Goal: Task Accomplishment & Management: Manage account settings

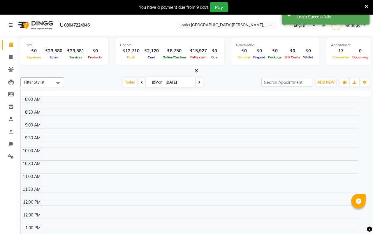
select select "en"
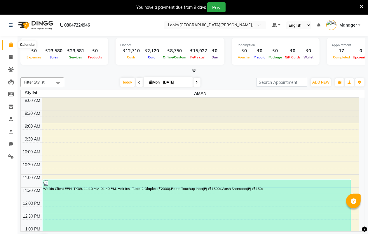
click at [11, 44] on icon at bounding box center [11, 44] width 4 height 4
click at [11, 21] on link at bounding box center [12, 25] width 6 height 16
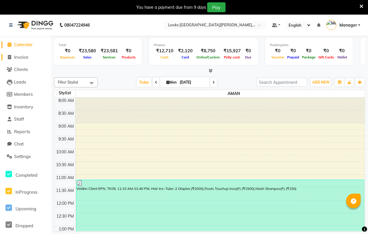
click at [18, 57] on span "Invoice" at bounding box center [21, 57] width 14 height 6
select select "service"
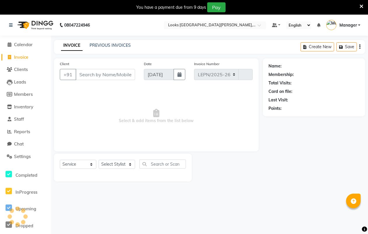
select select "8940"
type input "6015"
click at [85, 73] on input "Client" at bounding box center [105, 74] width 59 height 11
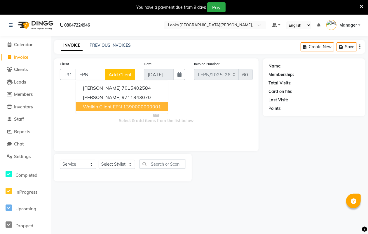
click at [107, 104] on span "Walkin Client EPN" at bounding box center [102, 107] width 39 height 6
type input "1390000000001"
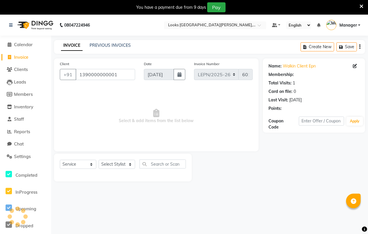
select select "1: Object"
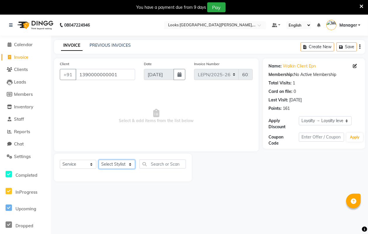
click at [129, 163] on select "Select Stylist AMAN Aman_Asst Baljeet_MKP [PERSON_NAME] Bobby_Mgr Counter Sales…" at bounding box center [117, 164] width 36 height 9
select select "90361"
click at [99, 160] on select "Select Stylist AMAN Aman_Asst Baljeet_MKP [PERSON_NAME] Bobby_Mgr Counter Sales…" at bounding box center [117, 164] width 36 height 9
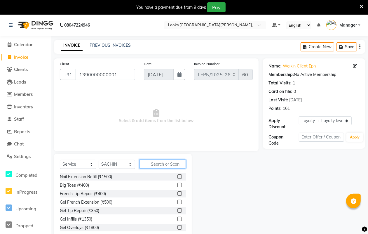
click at [163, 162] on input "text" at bounding box center [162, 163] width 46 height 9
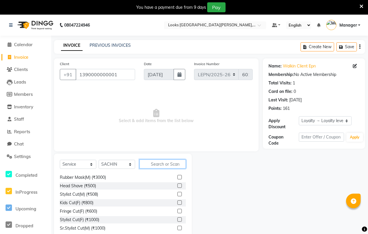
scroll to position [530, 0]
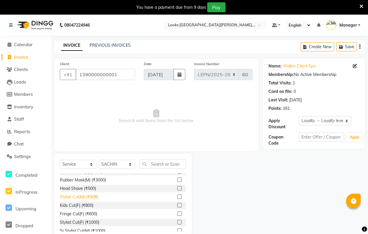
click at [84, 196] on div "Stylist Cut(M) (₹508)" at bounding box center [79, 197] width 38 height 6
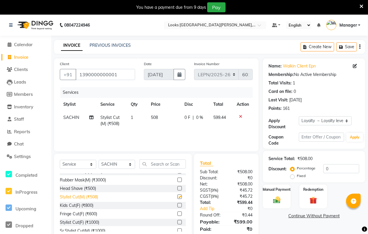
checkbox input "false"
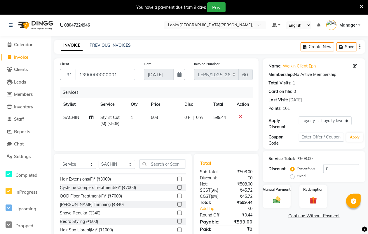
scroll to position [836, 0]
click at [107, 220] on div "Beard Styling (₹500)" at bounding box center [123, 220] width 126 height 7
click at [105, 218] on div "Beard Styling (₹500)" at bounding box center [123, 220] width 126 height 7
click at [177, 218] on label at bounding box center [179, 220] width 4 height 4
click at [177, 218] on input "checkbox" at bounding box center [179, 220] width 4 height 4
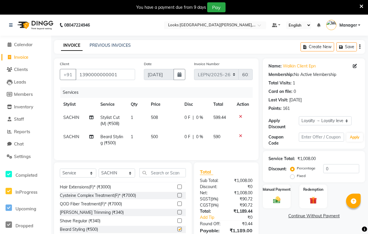
checkbox input "false"
click at [157, 137] on span "500" at bounding box center [154, 136] width 7 height 5
select select "90361"
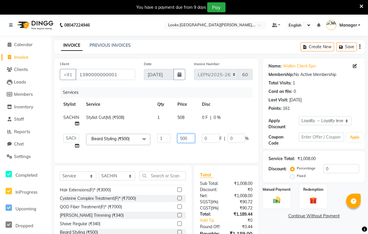
click at [193, 137] on input "500" at bounding box center [185, 138] width 17 height 9
type input "5"
type input "424"
click at [227, 153] on div "Services Stylist Service Qty Price Disc Total Action SACHIN Stylist Cut(M) (₹50…" at bounding box center [156, 122] width 193 height 70
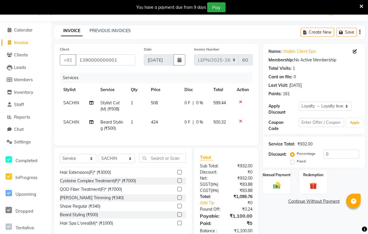
scroll to position [34, 0]
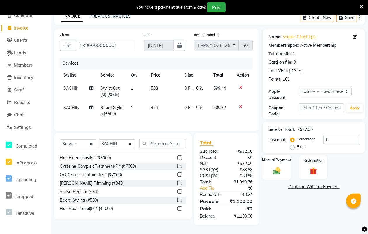
click at [271, 166] on img at bounding box center [276, 170] width 13 height 9
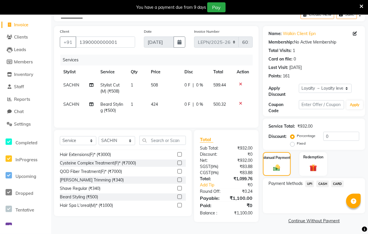
click at [308, 180] on span "UPI" at bounding box center [309, 183] width 9 height 7
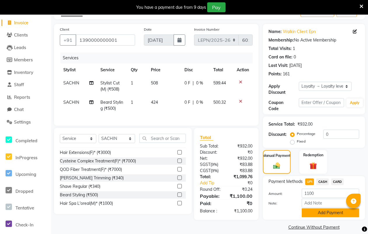
click at [314, 212] on button "Add Payment" at bounding box center [330, 212] width 57 height 9
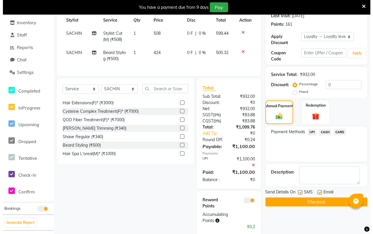
scroll to position [100, 0]
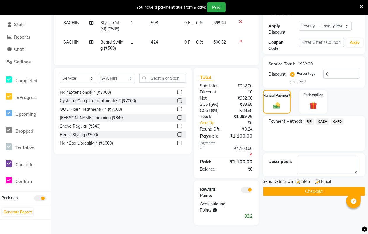
click at [317, 179] on label at bounding box center [317, 181] width 4 height 4
click at [317, 180] on input "checkbox" at bounding box center [317, 182] width 4 height 4
checkbox input "false"
click at [297, 179] on label at bounding box center [297, 181] width 4 height 4
click at [297, 180] on input "checkbox" at bounding box center [297, 182] width 4 height 4
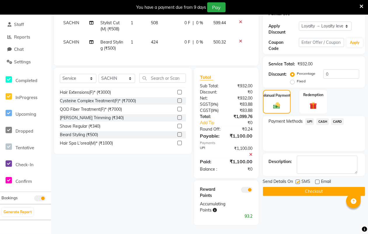
checkbox input "false"
click at [244, 190] on span at bounding box center [247, 190] width 12 height 6
click at [253, 190] on input "checkbox" at bounding box center [253, 190] width 0 height 0
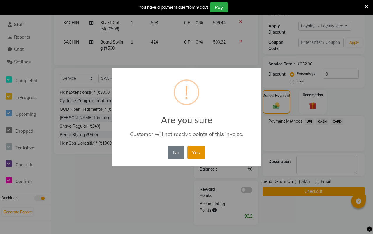
click at [193, 151] on button "Yes" at bounding box center [196, 152] width 18 height 13
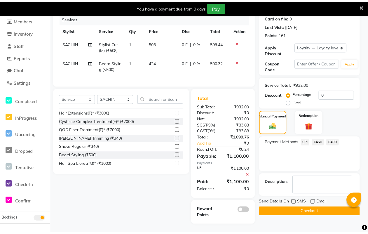
scroll to position [79, 0]
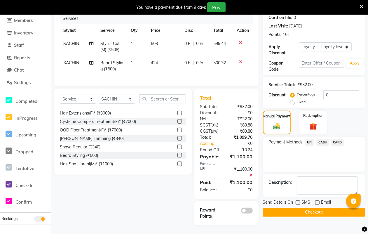
click at [298, 207] on button "Checkout" at bounding box center [314, 211] width 102 height 9
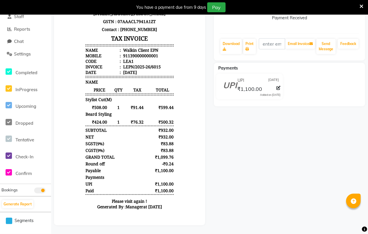
scroll to position [5, 0]
select select "service"
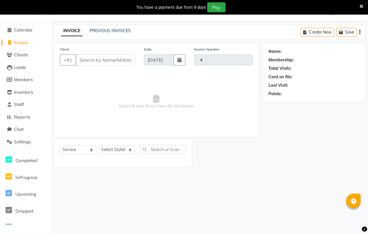
type input "6016"
select select "8940"
click at [110, 31] on link "PREVIOUS INVOICES" at bounding box center [110, 30] width 41 height 5
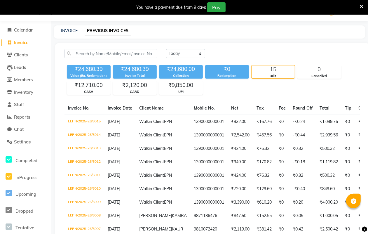
select select "service"
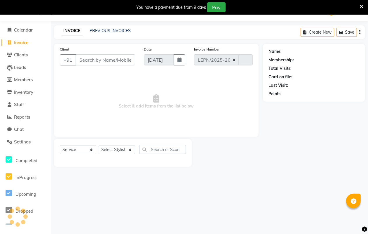
select select "8940"
type input "6016"
click at [120, 58] on input "Client" at bounding box center [105, 59] width 59 height 11
click at [125, 60] on input "Client" at bounding box center [105, 59] width 59 height 11
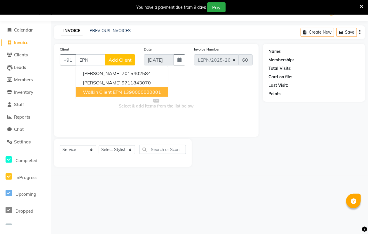
click at [120, 89] on span "Walkin Client EPN" at bounding box center [102, 92] width 39 height 6
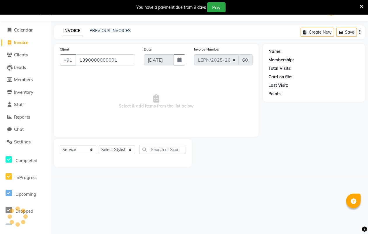
type input "1390000000001"
select select "1: Object"
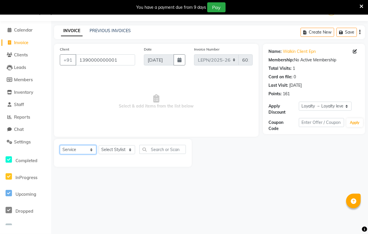
click at [91, 147] on select "Select Service Product Membership Package Voucher Prepaid Gift Card" at bounding box center [78, 149] width 36 height 9
click at [60, 145] on select "Select Service Product Membership Package Voucher Prepaid Gift Card" at bounding box center [78, 149] width 36 height 9
click at [128, 148] on select "Select Stylist AMAN Aman_Asst Baljeet_MKP [PERSON_NAME] Bobby_Mgr Counter Sales…" at bounding box center [117, 149] width 36 height 9
select select "90362"
click at [99, 145] on select "Select Stylist AMAN Aman_Asst Baljeet_MKP [PERSON_NAME] Bobby_Mgr Counter Sales…" at bounding box center [117, 149] width 36 height 9
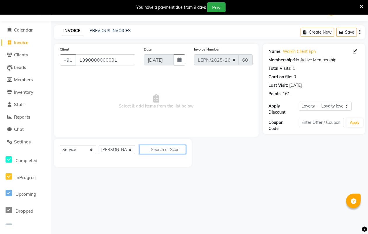
click at [162, 146] on input "text" at bounding box center [162, 149] width 46 height 9
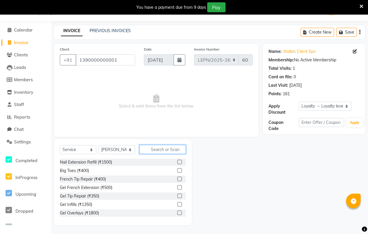
click at [157, 149] on input "text" at bounding box center [162, 149] width 46 height 9
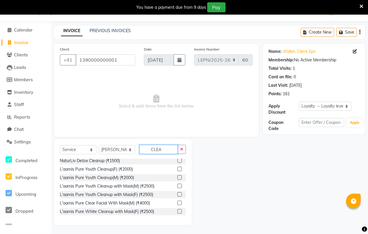
scroll to position [77, 0]
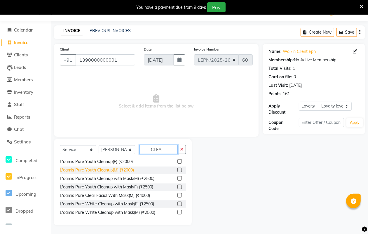
type input "CLEA"
click at [124, 168] on div "L'aamis Pure Youth Cleanup(M) (₹2000)" at bounding box center [97, 170] width 74 height 6
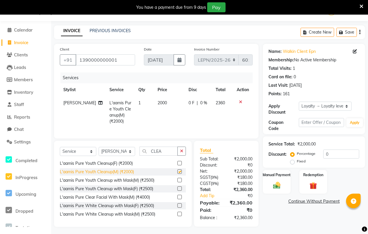
checkbox input "false"
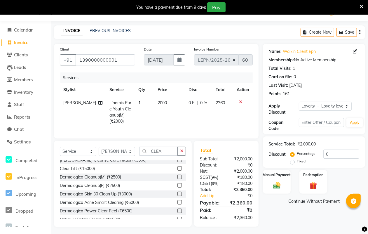
scroll to position [0, 0]
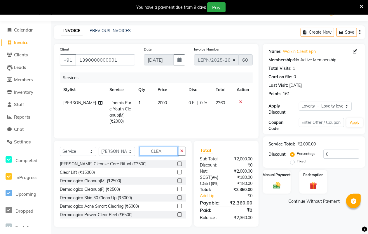
click at [156, 155] on input "CLEA" at bounding box center [158, 150] width 38 height 9
click at [163, 155] on input "CLEA" at bounding box center [158, 150] width 38 height 9
type input "C"
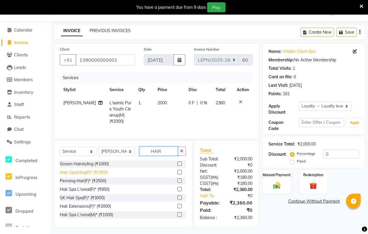
type input "HAIR"
click at [94, 175] on div "Hair Upstyling(F)* (₹1000)" at bounding box center [84, 172] width 48 height 6
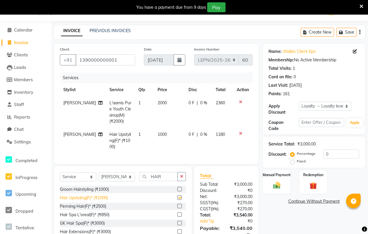
checkbox input "false"
click at [119, 135] on span "Hair Upstyling(F)* (₹1000)" at bounding box center [120, 140] width 22 height 17
select select "90362"
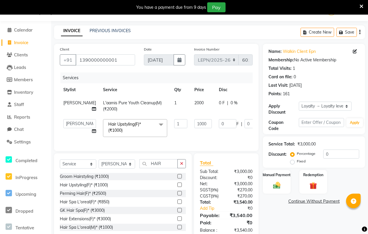
click at [155, 123] on span at bounding box center [161, 124] width 12 height 11
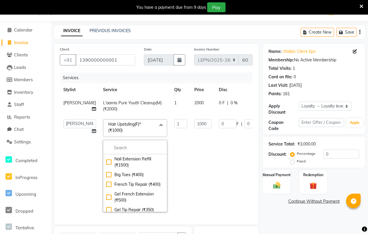
click at [155, 123] on span at bounding box center [161, 124] width 12 height 11
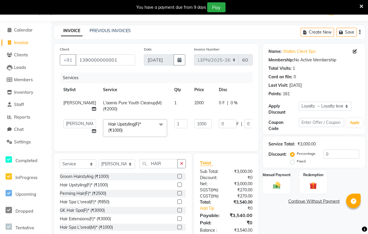
click at [155, 123] on span at bounding box center [161, 124] width 12 height 11
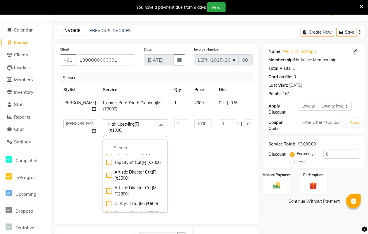
scroll to position [849, 0]
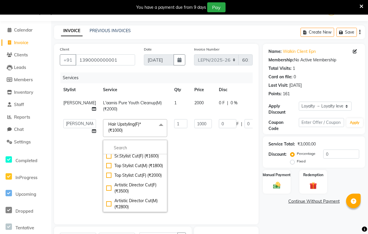
click at [114, 92] on div "Stylist Cut(M) (₹508)" at bounding box center [135, 88] width 58 height 6
checkbox input "true"
checkbox input "false"
type input "508"
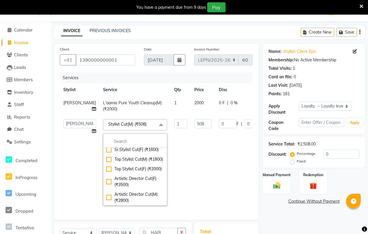
click at [191, 158] on td "508" at bounding box center [203, 161] width 24 height 93
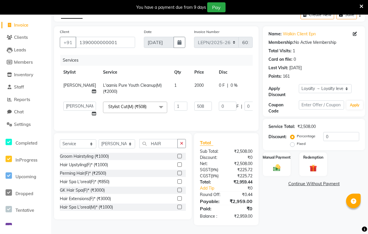
scroll to position [37, 0]
click at [166, 144] on input "HAIR" at bounding box center [158, 143] width 38 height 9
type input "H"
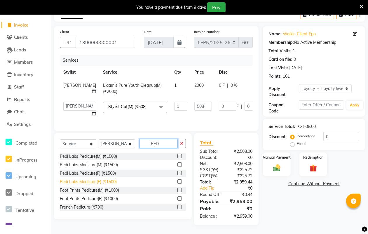
type input "PED"
click at [114, 181] on div "Pedi Labs Manicure(F) (₹1500)" at bounding box center [88, 181] width 57 height 6
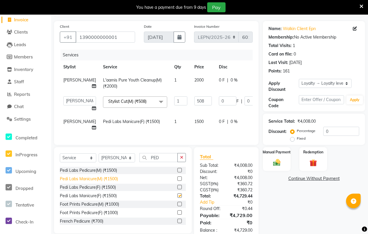
checkbox input "false"
click at [111, 207] on div "Foot Prints Pedicure(M) (₹1000)" at bounding box center [89, 204] width 59 height 6
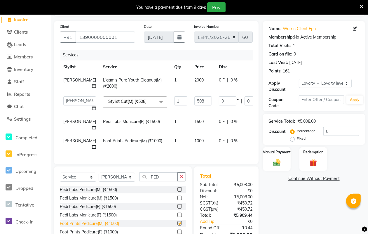
checkbox input "false"
click at [194, 139] on span "1000" at bounding box center [198, 140] width 9 height 5
select select "90362"
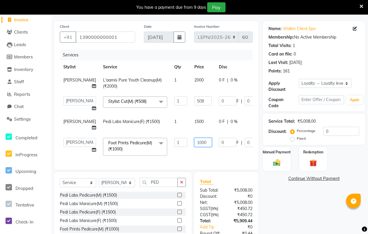
click at [194, 142] on input "1000" at bounding box center [202, 142] width 17 height 9
type input "1100"
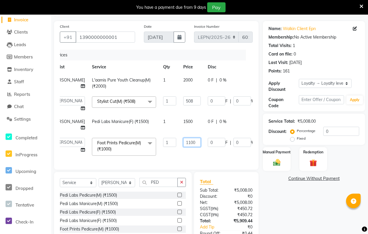
scroll to position [0, 15]
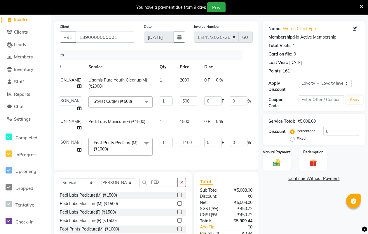
click at [225, 151] on td "0 F | 0 %" at bounding box center [228, 146] width 54 height 25
select select "90362"
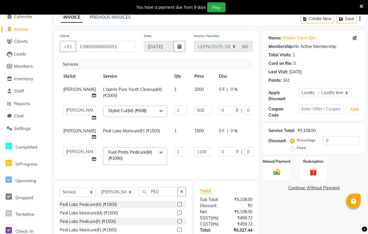
scroll to position [21, 0]
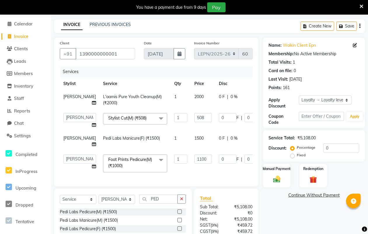
click at [194, 137] on span "1500" at bounding box center [198, 137] width 9 height 5
select select "90362"
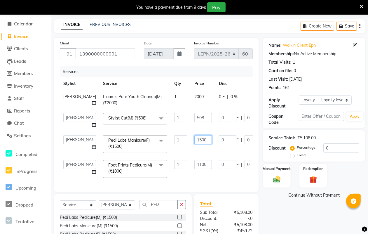
click at [194, 139] on input "1500" at bounding box center [202, 139] width 17 height 9
type input "1"
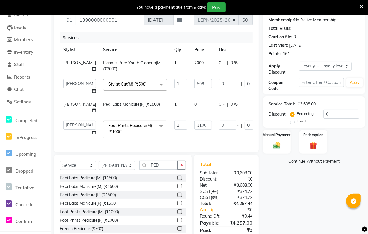
scroll to position [43, 0]
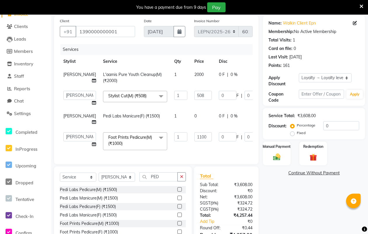
click at [145, 116] on td "Pedi Labs Manicure(F) (₹1500)" at bounding box center [134, 118] width 71 height 19
select select "90362"
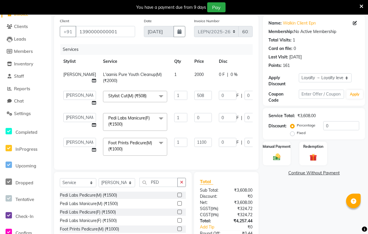
click at [155, 115] on span at bounding box center [161, 118] width 12 height 11
click at [155, 117] on span at bounding box center [161, 118] width 12 height 11
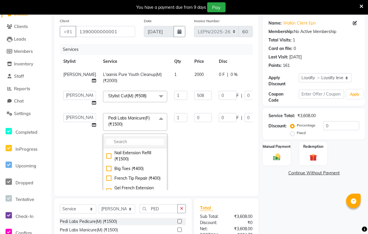
click at [106, 139] on input "multiselect-search" at bounding box center [135, 142] width 58 height 6
click at [106, 140] on input "multiselect-search" at bounding box center [135, 142] width 58 height 6
click at [155, 118] on span at bounding box center [161, 118] width 12 height 11
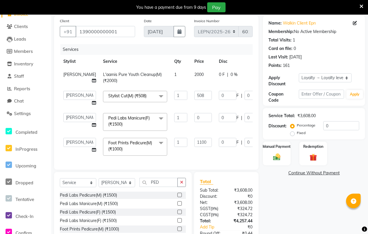
click at [155, 117] on span at bounding box center [161, 118] width 12 height 11
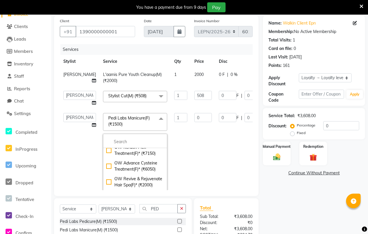
scroll to position [6223, 0]
click at [110, 140] on input "multiselect-search" at bounding box center [135, 142] width 58 height 6
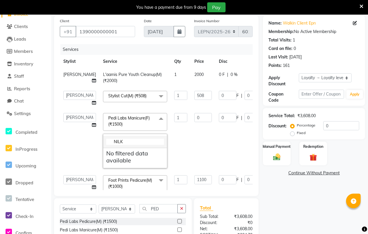
scroll to position [0, 0]
click at [106, 159] on h5 "No filtered data available" at bounding box center [135, 157] width 58 height 14
click at [108, 142] on input "NILK" at bounding box center [135, 142] width 58 height 6
type input "NIL"
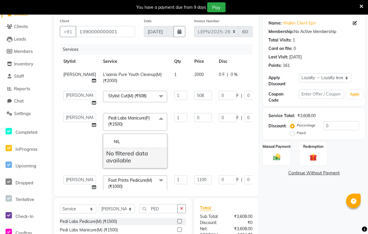
click at [106, 161] on h5 "No filtered data available" at bounding box center [135, 157] width 58 height 14
click at [114, 155] on h5 "No filtered data available" at bounding box center [135, 157] width 58 height 14
click at [155, 118] on span at bounding box center [161, 118] width 12 height 11
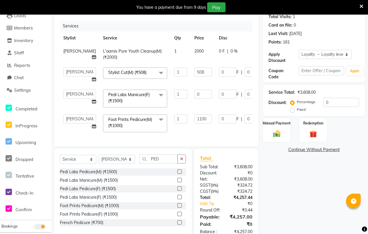
scroll to position [65, 0]
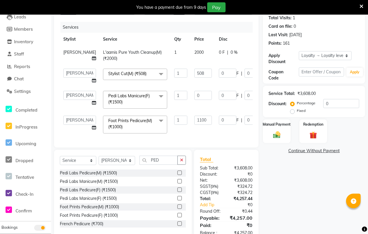
click at [194, 50] on span "2000" at bounding box center [198, 52] width 9 height 5
select select "90362"
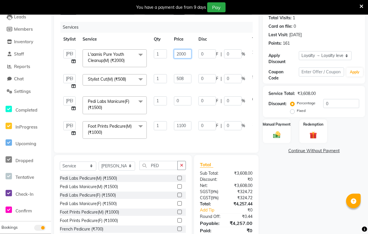
click at [184, 52] on input "2000" at bounding box center [182, 53] width 17 height 9
type input "2120"
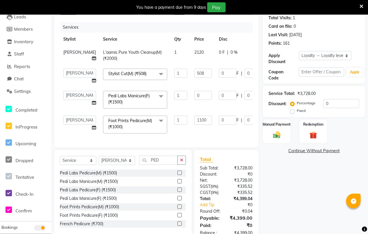
click at [173, 138] on div "Services Stylist Service Qty Price Disc Total Action BITTU L'aamis Pure Youth C…" at bounding box center [156, 82] width 193 height 120
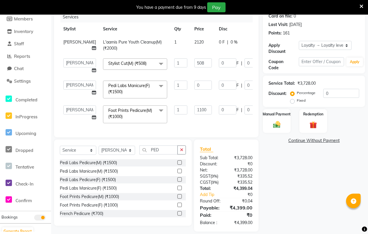
scroll to position [69, 0]
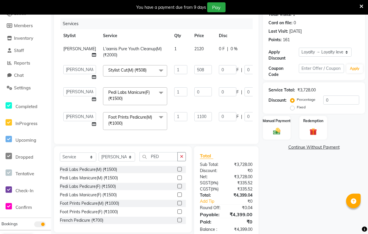
click at [194, 49] on span "2120" at bounding box center [198, 48] width 9 height 5
select select "90362"
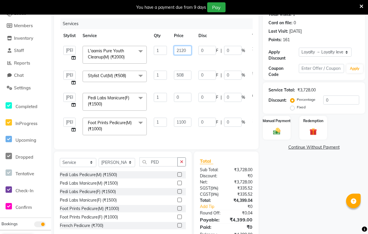
click at [187, 49] on input "2120" at bounding box center [182, 50] width 17 height 9
type input "2200"
click at [194, 64] on tbody "AMAN Aman_Asst Baljeet_MKP BITTU Bobby_Mgr Counter Sales Jassi_Beauty KALEEM Ka…" at bounding box center [173, 90] width 227 height 96
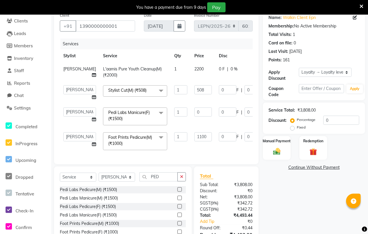
scroll to position [31, 0]
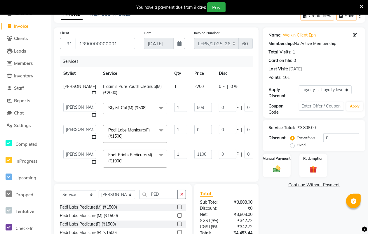
click at [191, 85] on td "2200" at bounding box center [203, 89] width 24 height 19
select select "90362"
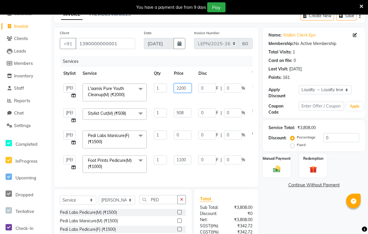
click at [180, 85] on input "2200" at bounding box center [182, 87] width 17 height 9
click at [187, 89] on input "2200" at bounding box center [182, 87] width 17 height 9
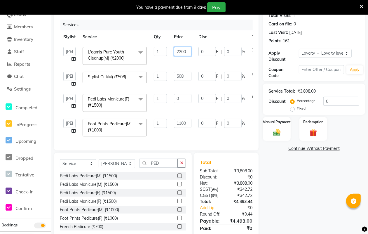
scroll to position [56, 0]
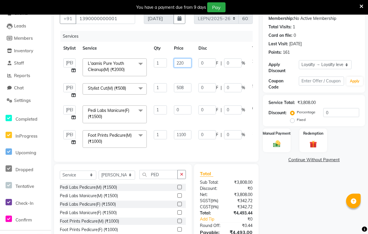
type input "2207"
click at [250, 79] on tbody "AMAN Aman_Asst Baljeet_MKP BITTU Bobby_Mgr Counter Sales Jassi_Beauty KALEEM Ka…" at bounding box center [173, 103] width 227 height 96
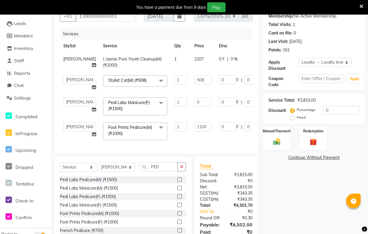
scroll to position [87, 0]
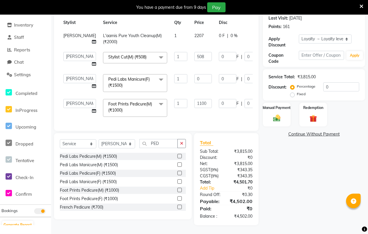
click at [194, 33] on span "2207" at bounding box center [198, 35] width 9 height 5
select select "90362"
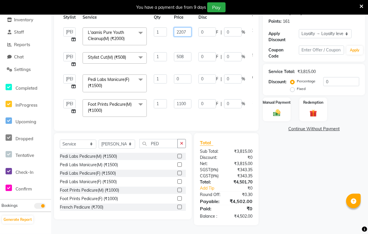
click at [183, 29] on input "2207" at bounding box center [182, 31] width 17 height 9
click at [187, 31] on input "2207" at bounding box center [182, 31] width 17 height 9
type input "2205"
click at [180, 45] on tbody "AMAN Aman_Asst Baljeet_MKP BITTU Bobby_Mgr Counter Sales Jassi_Beauty KALEEM Ka…" at bounding box center [175, 72] width 230 height 96
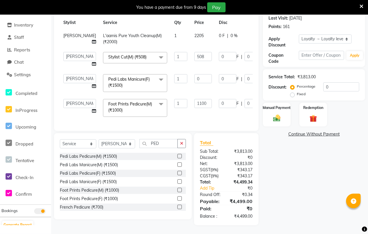
click at [191, 29] on td "2205" at bounding box center [203, 38] width 24 height 19
select select "90362"
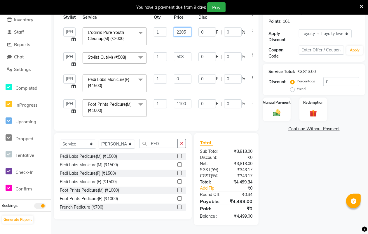
click at [188, 31] on input "2205" at bounding box center [182, 31] width 17 height 9
type input "2206"
click at [179, 40] on td "2206" at bounding box center [182, 36] width 24 height 25
select select "90362"
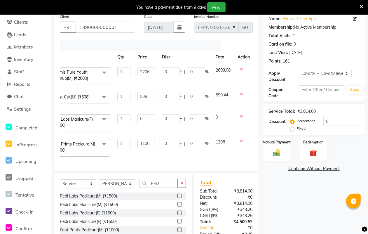
scroll to position [0, 38]
click at [239, 115] on icon at bounding box center [240, 116] width 3 height 4
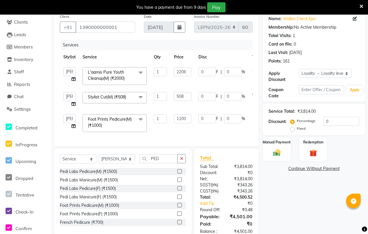
scroll to position [68, 0]
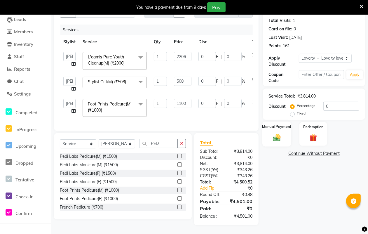
click at [274, 133] on img at bounding box center [276, 137] width 13 height 9
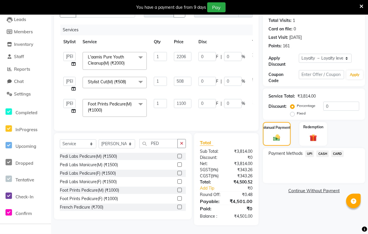
click at [324, 150] on span "CASH" at bounding box center [322, 153] width 13 height 7
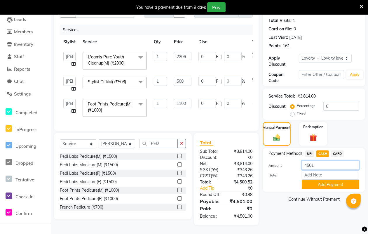
click at [323, 160] on input "4501" at bounding box center [330, 164] width 57 height 9
click at [318, 180] on button "Add Payment" at bounding box center [330, 184] width 57 height 9
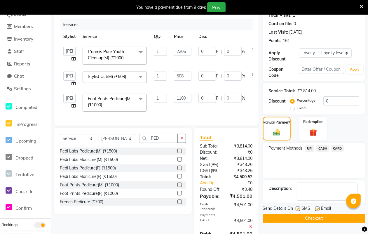
click at [295, 217] on button "Checkout" at bounding box center [314, 217] width 102 height 9
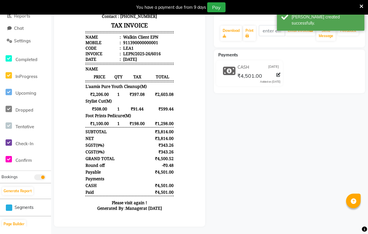
scroll to position [122, 0]
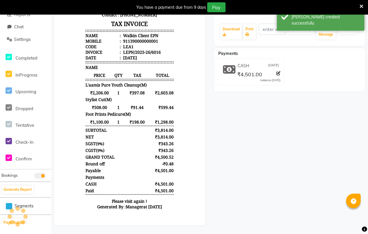
select select "service"
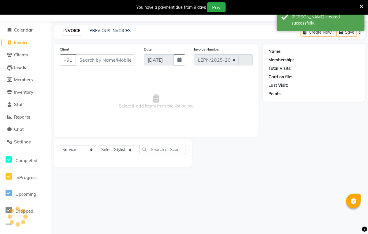
select select "8940"
type input "6017"
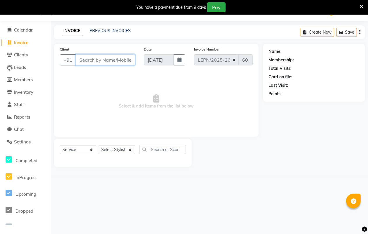
click at [90, 61] on input "Client" at bounding box center [105, 59] width 59 height 11
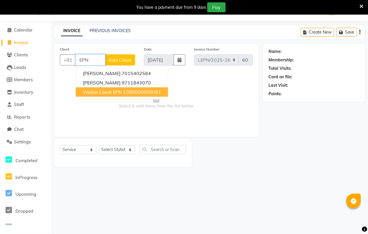
click at [107, 90] on span "Walkin Client EPN" at bounding box center [102, 92] width 39 height 6
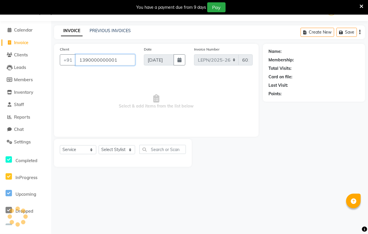
type input "1390000000001"
select select "1: Object"
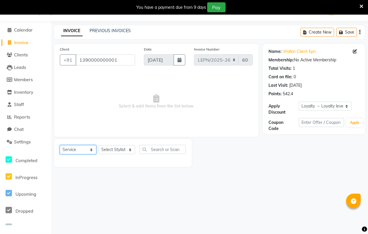
click at [91, 148] on select "Select Service Product Membership Package Voucher Prepaid Gift Card" at bounding box center [78, 149] width 36 height 9
click at [60, 145] on select "Select Service Product Membership Package Voucher Prepaid Gift Card" at bounding box center [78, 149] width 36 height 9
click at [127, 148] on select "Select Stylist AMAN Aman_Asst Baljeet_MKP [PERSON_NAME] Bobby_Mgr Counter Sales…" at bounding box center [117, 149] width 36 height 9
select select "90360"
click at [99, 145] on select "Select Stylist AMAN Aman_Asst Baljeet_MKP [PERSON_NAME] Bobby_Mgr Counter Sales…" at bounding box center [117, 149] width 36 height 9
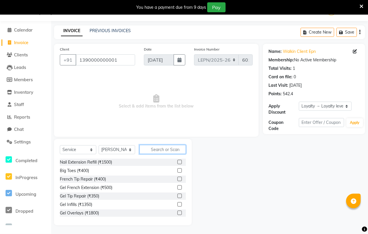
click at [152, 150] on input "text" at bounding box center [162, 149] width 46 height 9
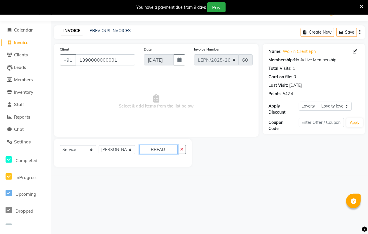
click at [167, 151] on input "BREAD" at bounding box center [158, 149] width 38 height 9
type input "B"
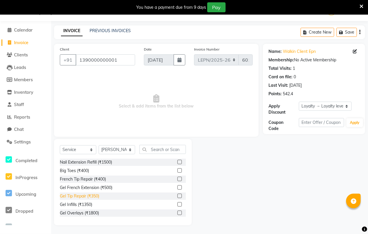
click at [78, 194] on div "Gel Tip Repair (₹350)" at bounding box center [79, 196] width 39 height 6
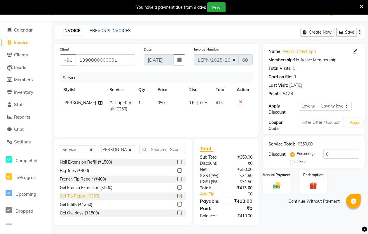
checkbox input "false"
click at [122, 104] on span "Gel Tip Repair (₹350)" at bounding box center [120, 105] width 22 height 11
select select "90360"
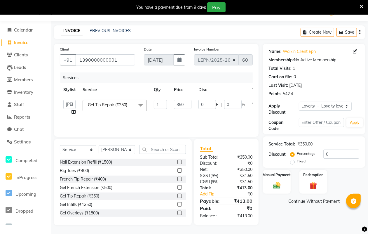
click at [139, 104] on span at bounding box center [141, 105] width 12 height 11
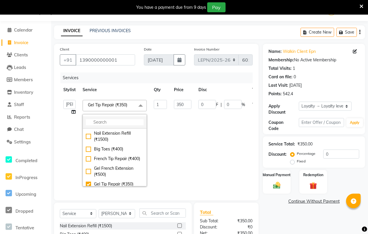
click at [99, 122] on input "multiselect-search" at bounding box center [115, 122] width 58 height 6
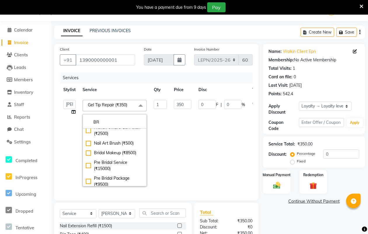
scroll to position [0, 0]
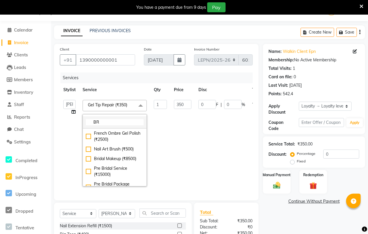
click at [101, 123] on input "BR" at bounding box center [115, 122] width 58 height 6
type input "B"
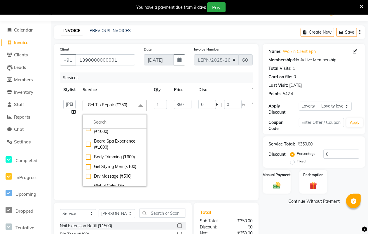
scroll to position [1348, 0]
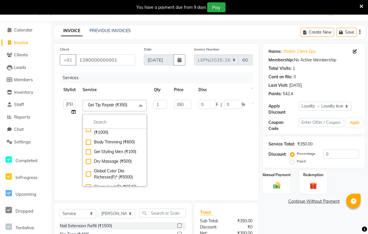
type input "340"
checkbox input "false"
checkbox input "true"
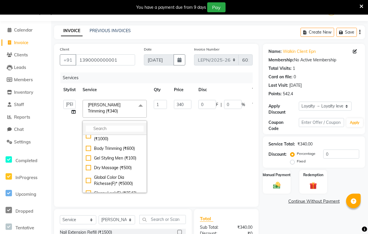
click at [132, 122] on li at bounding box center [115, 128] width 64 height 12
click at [166, 125] on td "1" at bounding box center [160, 146] width 20 height 100
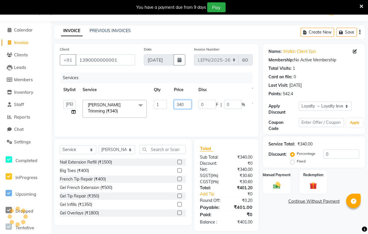
click at [184, 104] on input "340" at bounding box center [182, 104] width 17 height 9
type input "340"
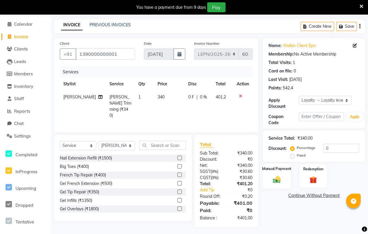
click at [276, 178] on img at bounding box center [276, 179] width 13 height 9
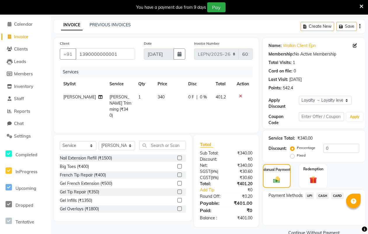
click at [323, 194] on span "CASH" at bounding box center [322, 195] width 13 height 7
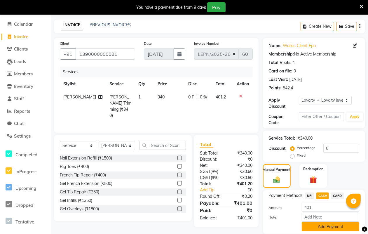
click at [320, 228] on button "Add Payment" at bounding box center [330, 226] width 57 height 9
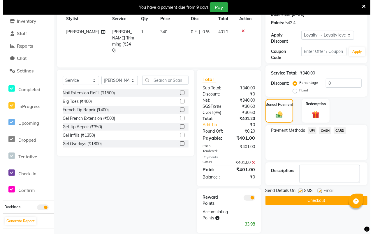
scroll to position [91, 0]
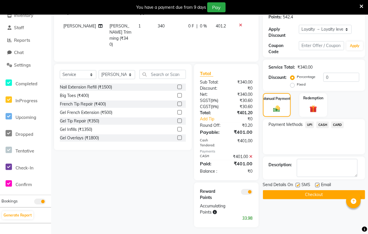
click at [242, 190] on span at bounding box center [247, 192] width 12 height 6
click at [253, 192] on input "checkbox" at bounding box center [253, 192] width 0 height 0
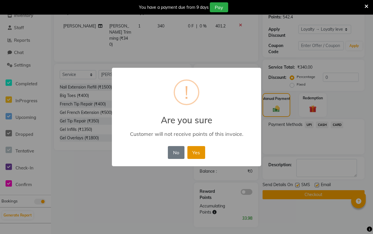
click at [198, 153] on button "Yes" at bounding box center [196, 152] width 18 height 13
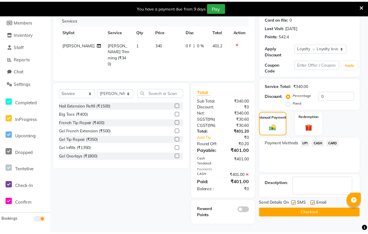
scroll to position [71, 0]
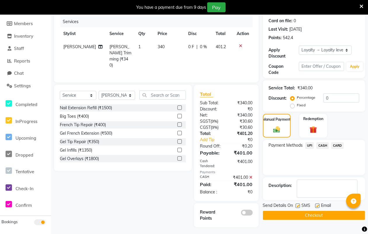
click at [311, 214] on button "Checkout" at bounding box center [314, 215] width 102 height 9
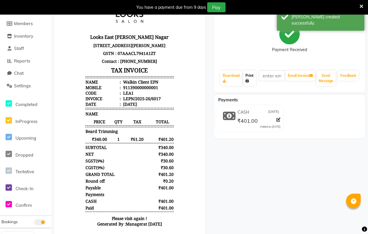
click at [248, 80] on icon at bounding box center [246, 80] width 3 height 3
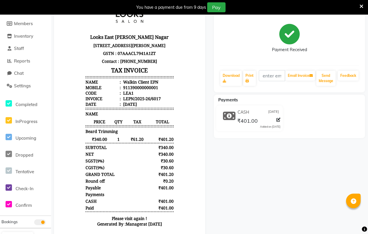
select select "service"
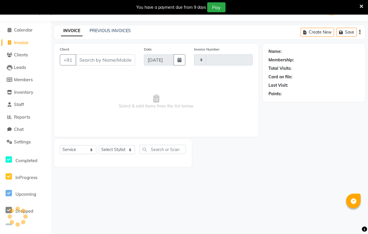
scroll to position [15, 0]
select select "8940"
type input "6018"
click at [101, 60] on input "Client" at bounding box center [105, 59] width 59 height 11
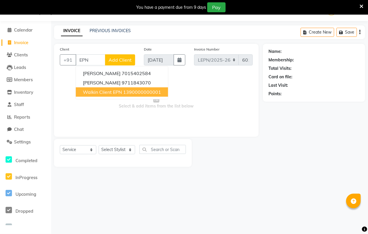
click at [104, 91] on span "Walkin Client EPN" at bounding box center [102, 92] width 39 height 6
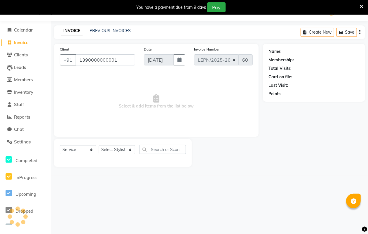
type input "1390000000001"
select select "1: Object"
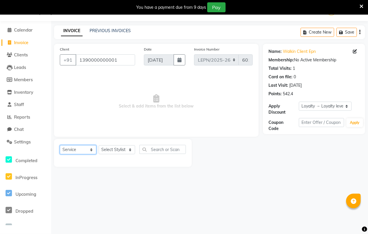
drag, startPoint x: 91, startPoint y: 149, endPoint x: 100, endPoint y: 149, distance: 9.0
click at [91, 149] on select "Select Service Product Membership Package Voucher Prepaid Gift Card" at bounding box center [78, 149] width 36 height 9
click at [60, 145] on select "Select Service Product Membership Package Voucher Prepaid Gift Card" at bounding box center [78, 149] width 36 height 9
click at [128, 149] on select "Select Stylist AMAN Aman_Asst Baljeet_MKP [PERSON_NAME] Bobby_Mgr Counter Sales…" at bounding box center [117, 149] width 36 height 9
select select "90363"
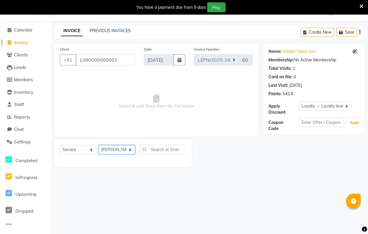
click at [99, 145] on select "Select Stylist AMAN Aman_Asst Baljeet_MKP [PERSON_NAME] Bobby_Mgr Counter Sales…" at bounding box center [117, 149] width 36 height 9
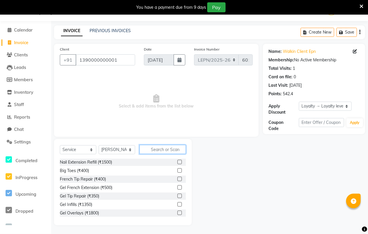
click at [156, 149] on input "text" at bounding box center [162, 149] width 46 height 9
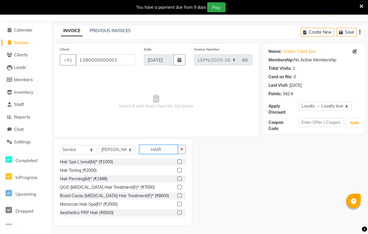
scroll to position [102, 0]
type input "HAIR"
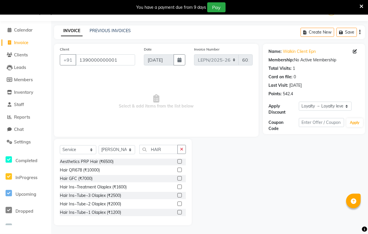
click at [186, 204] on div "Select Service Product Membership Package Voucher Prepaid Gift Card Select Styl…" at bounding box center [123, 182] width 138 height 86
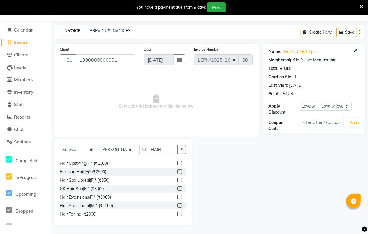
scroll to position [0, 0]
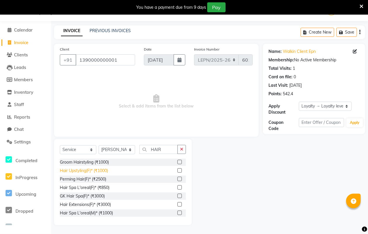
click at [83, 171] on div "Hair Upstyling(F)* (₹1000)" at bounding box center [84, 170] width 48 height 6
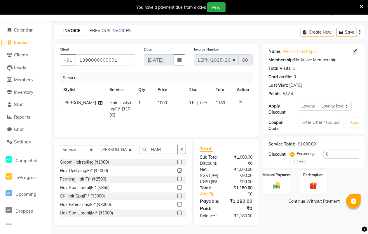
checkbox input "false"
click at [117, 104] on span "Hair Upstyling(F)* (₹1000)" at bounding box center [120, 108] width 22 height 17
select select "90363"
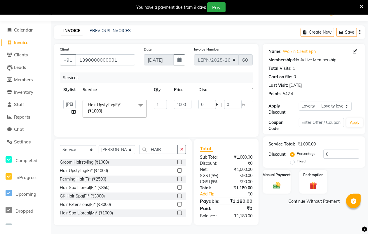
click at [141, 103] on span at bounding box center [141, 105] width 12 height 11
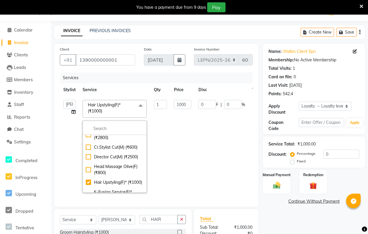
scroll to position [849, 0]
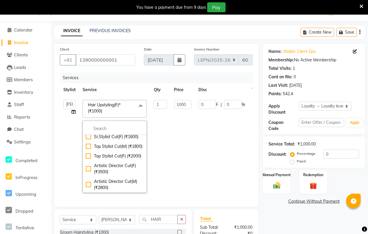
click at [111, 72] on div "Stylist Cut(M) (₹508)" at bounding box center [115, 69] width 58 height 6
checkbox input "true"
checkbox input "false"
type input "508"
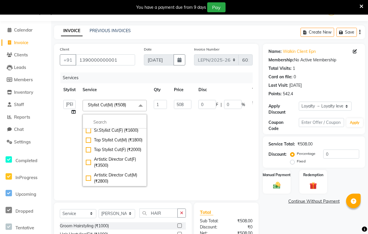
click at [116, 66] on div "Stylist Cut(M) (₹508)" at bounding box center [115, 63] width 58 height 6
checkbox input "false"
type input "0"
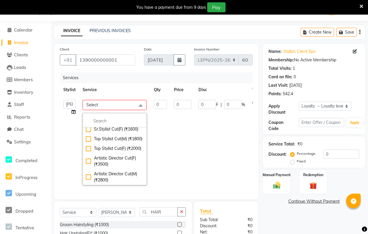
click at [118, 65] on div "Stylist Cut(M) (₹508)" at bounding box center [115, 62] width 58 height 6
checkbox input "true"
type input "1"
type input "508"
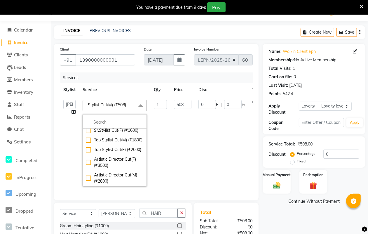
click at [177, 147] on td "508" at bounding box center [182, 142] width 24 height 93
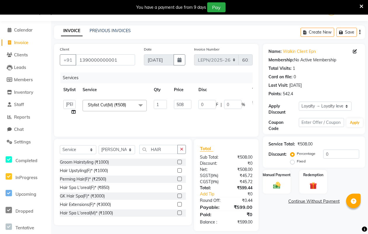
scroll to position [20, 0]
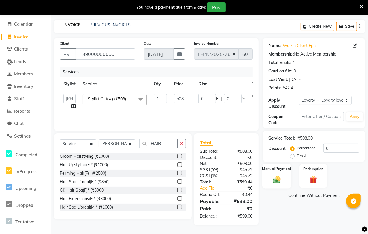
click at [274, 178] on img at bounding box center [276, 179] width 13 height 9
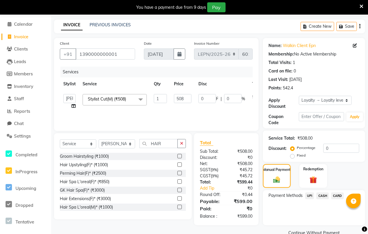
click at [323, 194] on span "CASH" at bounding box center [322, 195] width 13 height 7
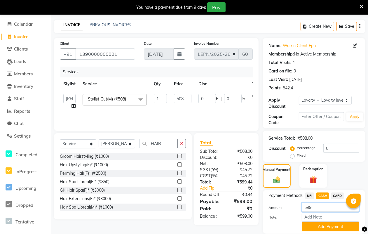
click at [323, 208] on input "599" at bounding box center [330, 206] width 57 height 9
click at [319, 226] on button "Add Payment" at bounding box center [330, 226] width 57 height 9
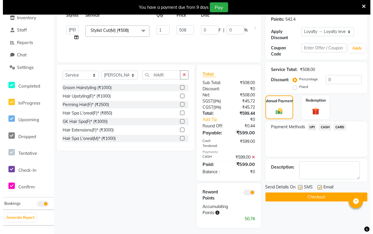
scroll to position [91, 0]
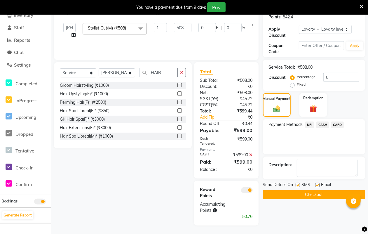
click at [245, 189] on span at bounding box center [247, 190] width 12 height 6
click at [253, 191] on input "checkbox" at bounding box center [253, 191] width 0 height 0
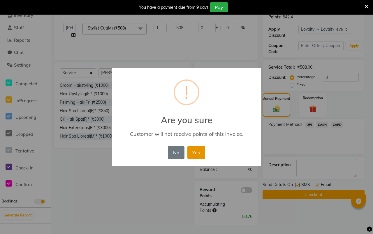
click at [192, 152] on button "Yes" at bounding box center [196, 152] width 18 height 13
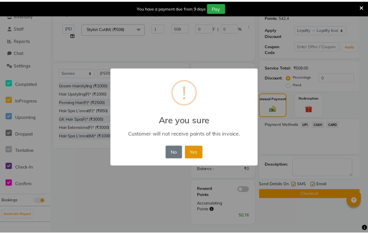
scroll to position [71, 0]
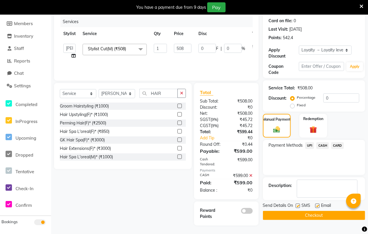
click at [304, 215] on button "Checkout" at bounding box center [314, 215] width 102 height 9
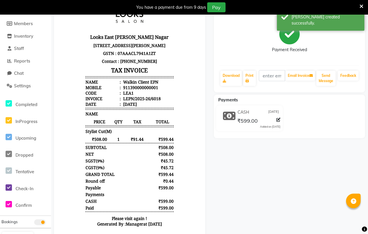
select select "service"
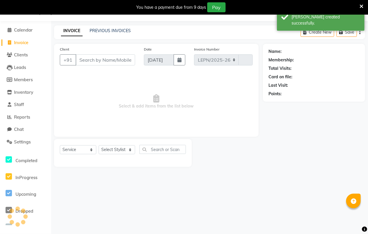
select select "8940"
type input "6019"
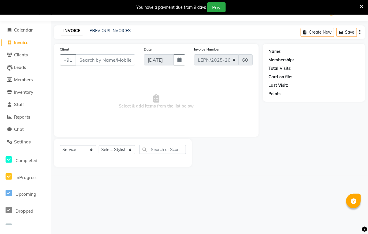
click at [99, 59] on input "Client" at bounding box center [105, 59] width 59 height 11
type input "W"
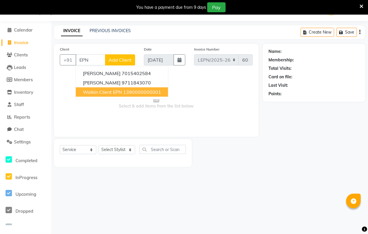
click at [117, 89] on span "Walkin Client EPN" at bounding box center [102, 92] width 39 height 6
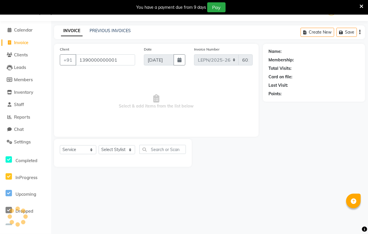
type input "1390000000001"
select select "1: Object"
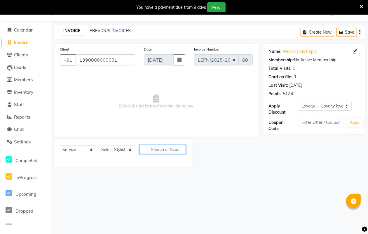
click at [155, 150] on input "text" at bounding box center [162, 149] width 46 height 9
click at [127, 149] on select "Select Stylist AMAN Aman_Asst Baljeet_MKP [PERSON_NAME] Bobby_Mgr Counter Sales…" at bounding box center [117, 149] width 36 height 9
select select "90360"
click at [99, 145] on select "Select Stylist AMAN Aman_Asst Baljeet_MKP [PERSON_NAME] Bobby_Mgr Counter Sales…" at bounding box center [117, 149] width 36 height 9
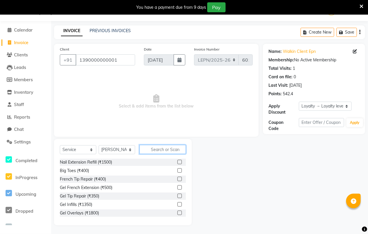
click at [169, 150] on input "text" at bounding box center [162, 149] width 46 height 9
type input "H"
click at [77, 171] on div "Big Toes (₹400)" at bounding box center [74, 170] width 29 height 6
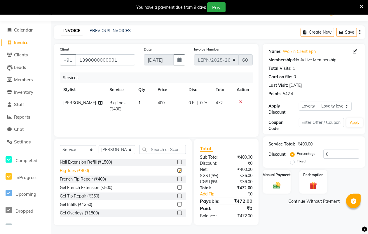
checkbox input "false"
click at [117, 104] on span "Big Toes (₹400)" at bounding box center [117, 105] width 16 height 11
select select "90360"
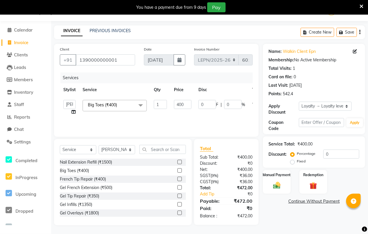
click at [140, 101] on span at bounding box center [141, 105] width 12 height 11
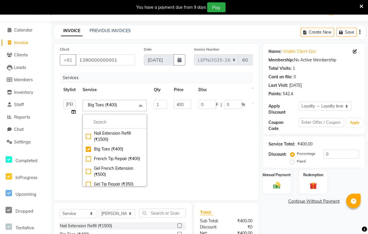
click at [139, 103] on span at bounding box center [141, 105] width 12 height 11
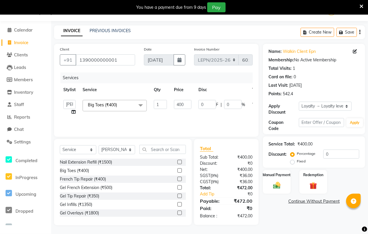
click at [142, 104] on span at bounding box center [141, 105] width 12 height 11
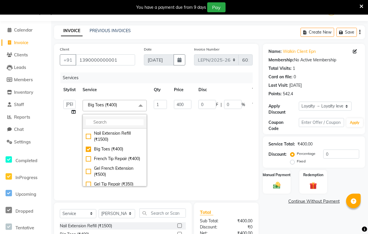
click at [96, 122] on input "multiselect-search" at bounding box center [115, 122] width 58 height 6
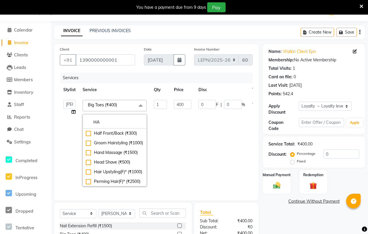
type input "HA"
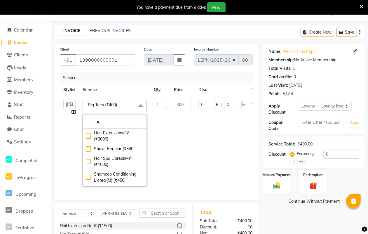
scroll to position [87, 0]
click at [142, 106] on span at bounding box center [141, 105] width 12 height 11
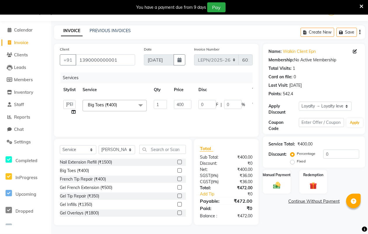
click at [141, 104] on span at bounding box center [141, 105] width 12 height 11
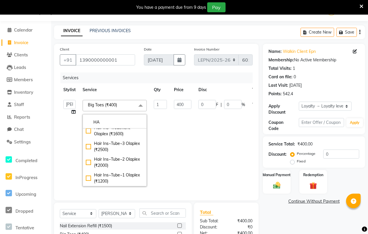
scroll to position [449, 0]
click at [142, 102] on span at bounding box center [141, 105] width 12 height 11
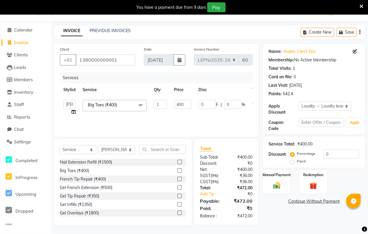
click at [120, 104] on link "x" at bounding box center [118, 104] width 3 height 5
type input "0"
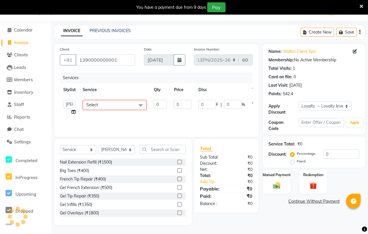
click at [92, 103] on span "Select" at bounding box center [92, 104] width 12 height 5
click at [87, 105] on span "Select" at bounding box center [92, 104] width 12 height 5
click at [139, 104] on span at bounding box center [141, 105] width 12 height 11
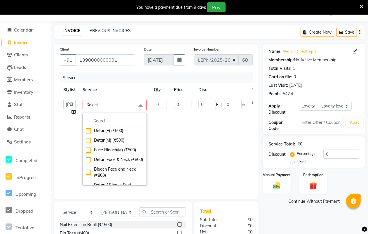
click at [98, 102] on span "Select" at bounding box center [115, 105] width 64 height 10
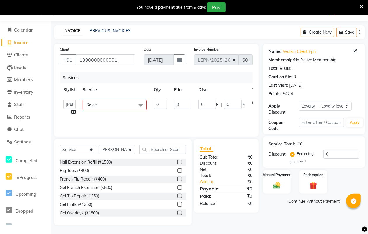
click at [109, 105] on span "Select" at bounding box center [115, 105] width 64 height 10
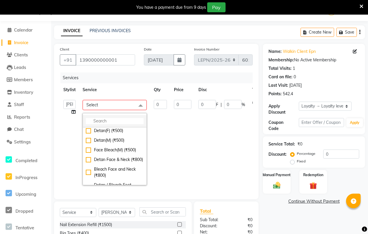
click at [97, 120] on input "multiselect-search" at bounding box center [115, 121] width 58 height 6
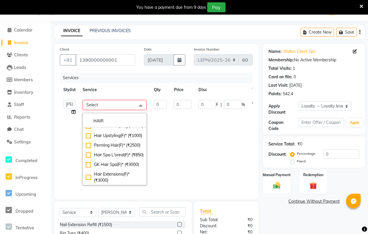
scroll to position [0, 0]
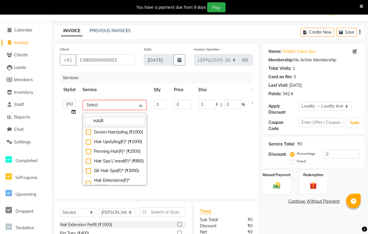
click at [110, 120] on input "HAIR" at bounding box center [115, 121] width 58 height 6
type input "H"
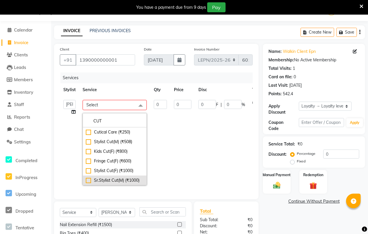
type input "CUT"
click at [112, 179] on div "Sr.Stylist Cut(M) (₹1000)" at bounding box center [115, 180] width 58 height 6
type input "1"
type input "1000"
checkbox input "true"
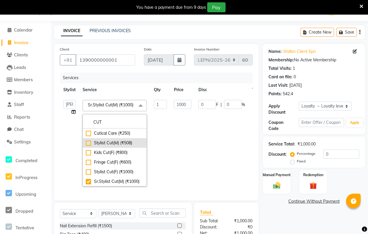
click at [129, 146] on div "Stylist Cut(M) (₹508)" at bounding box center [115, 143] width 58 height 6
type input "508"
checkbox input "true"
checkbox input "false"
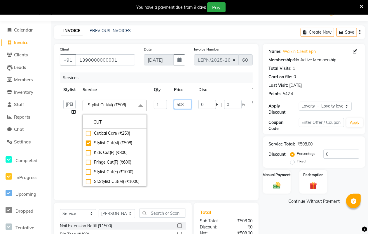
click at [185, 105] on input "508" at bounding box center [182, 104] width 17 height 9
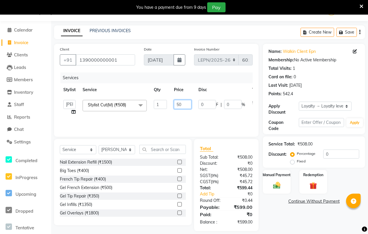
type input "5"
type input "600"
click at [225, 123] on div "Services Stylist Service Qty Price Disc Total Action AMAN Aman_Asst Baljeet_MKP…" at bounding box center [156, 101] width 193 height 58
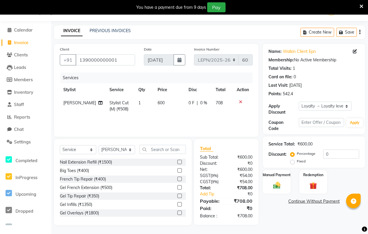
click at [161, 101] on td "600" at bounding box center [169, 105] width 31 height 19
select select "90360"
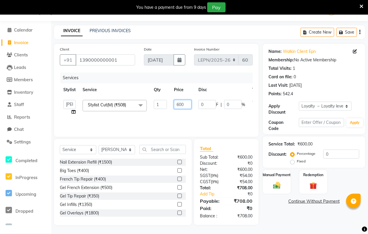
click at [186, 104] on input "600" at bounding box center [182, 104] width 17 height 9
type input "6"
type input "593"
click at [200, 120] on div "Services Stylist Service Qty Price Disc Total Action AMAN Aman_Asst Baljeet_MKP…" at bounding box center [156, 101] width 193 height 58
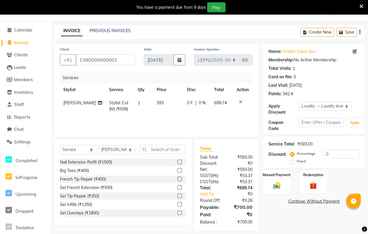
scroll to position [20, 0]
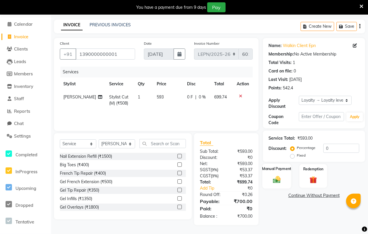
click at [273, 177] on img at bounding box center [276, 179] width 13 height 9
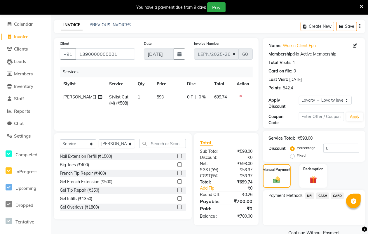
click at [324, 196] on span "CASH" at bounding box center [322, 195] width 13 height 7
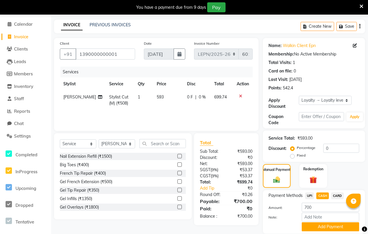
scroll to position [41, 0]
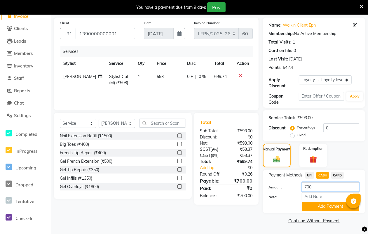
click at [326, 187] on input "700" at bounding box center [330, 186] width 57 height 9
click at [327, 207] on button "Add Payment" at bounding box center [330, 205] width 57 height 9
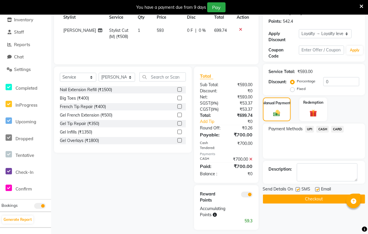
scroll to position [91, 0]
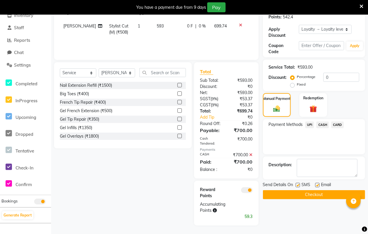
click at [303, 194] on button "Checkout" at bounding box center [314, 194] width 102 height 9
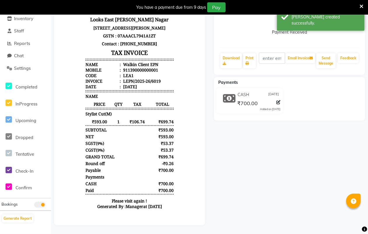
scroll to position [93, 0]
select select "service"
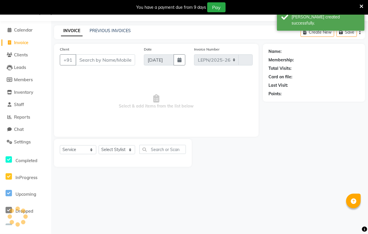
select select "8940"
type input "6020"
click at [113, 60] on input "Client" at bounding box center [105, 59] width 59 height 11
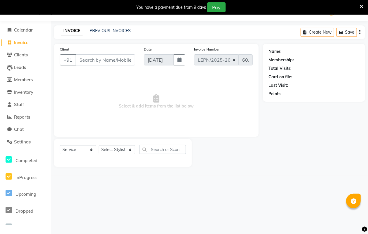
click at [99, 62] on input "Client" at bounding box center [105, 59] width 59 height 11
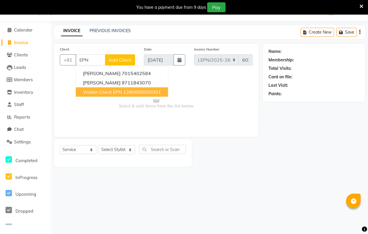
click at [92, 91] on span "Walkin Client EPN" at bounding box center [102, 92] width 39 height 6
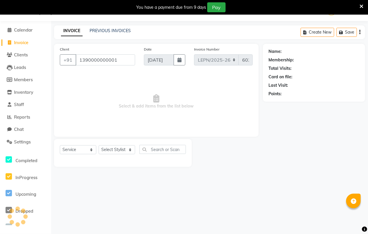
type input "1390000000001"
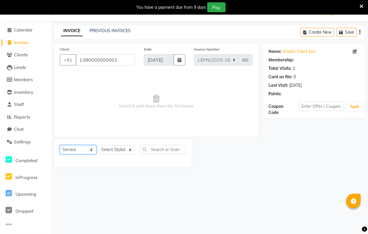
click at [89, 149] on select "Select Service Product Membership Package Voucher Prepaid Gift Card" at bounding box center [78, 149] width 36 height 9
select select "1: Object"
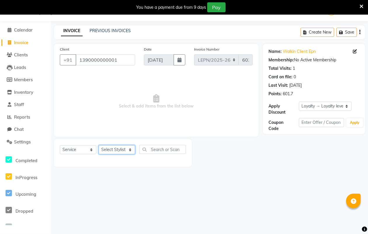
click at [122, 150] on select "Select Stylist AMAN Aman_Asst Baljeet_MKP [PERSON_NAME] Bobby_Mgr Counter Sales…" at bounding box center [117, 149] width 36 height 9
select select "90358"
click at [99, 145] on select "Select Stylist AMAN Aman_Asst Baljeet_MKP [PERSON_NAME] Bobby_Mgr Counter Sales…" at bounding box center [117, 149] width 36 height 9
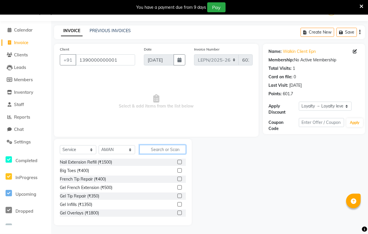
click at [163, 150] on input "text" at bounding box center [162, 149] width 46 height 9
type input "L"
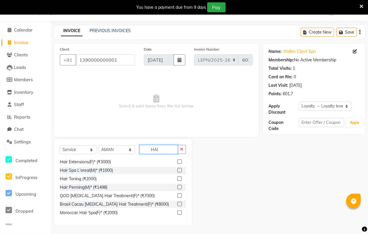
scroll to position [0, 0]
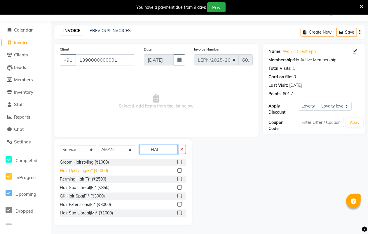
type input "HAI"
click at [77, 171] on div "Hair Upstyling(F)* (₹1000)" at bounding box center [84, 170] width 48 height 6
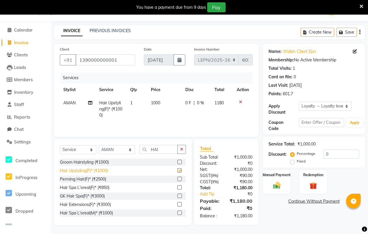
checkbox input "false"
click at [106, 106] on td "Hair Upstyling(F)* (₹1000)" at bounding box center [111, 108] width 31 height 25
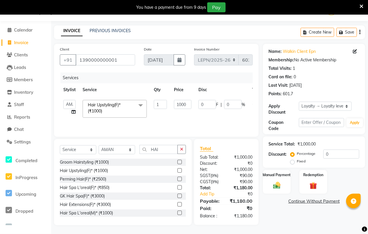
click at [139, 103] on span at bounding box center [141, 105] width 12 height 11
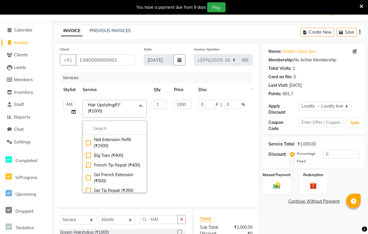
click at [140, 106] on span at bounding box center [141, 105] width 12 height 11
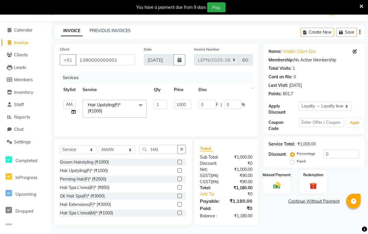
click at [140, 106] on span at bounding box center [141, 105] width 12 height 11
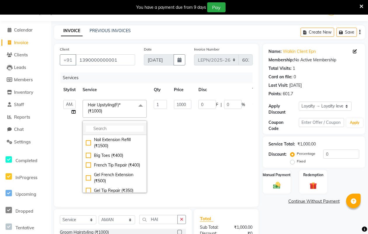
click at [98, 129] on input "multiselect-search" at bounding box center [115, 128] width 58 height 6
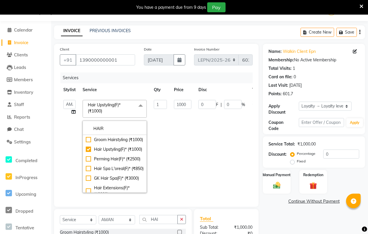
type input "HAIR"
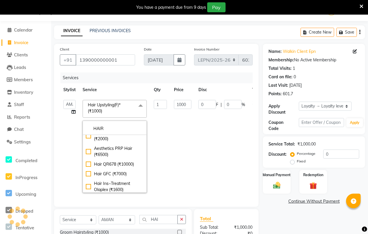
scroll to position [200, 0]
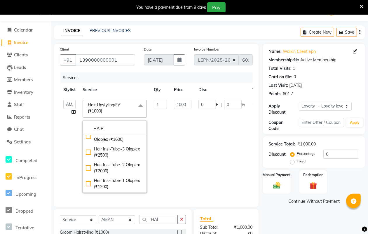
click at [124, 117] on div "Hair QR678 (₹10000)" at bounding box center [115, 114] width 58 height 6
checkbox input "false"
checkbox input "true"
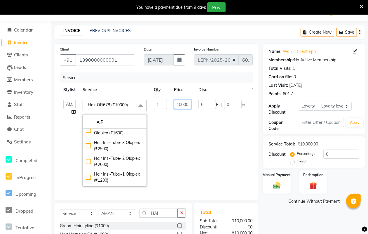
click at [189, 104] on input "10000" at bounding box center [182, 104] width 17 height 9
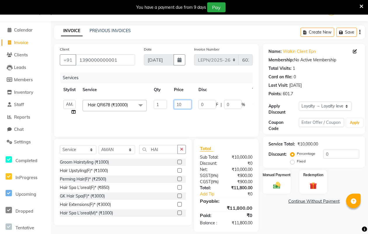
type input "1"
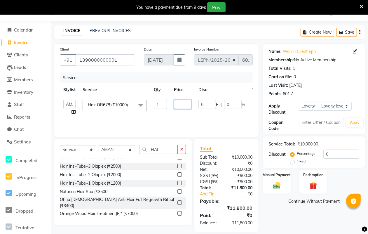
scroll to position [144, 0]
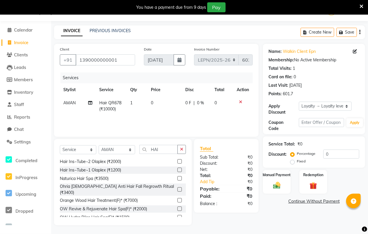
click at [121, 103] on span "Hair QR678 (₹10000)" at bounding box center [110, 105] width 22 height 11
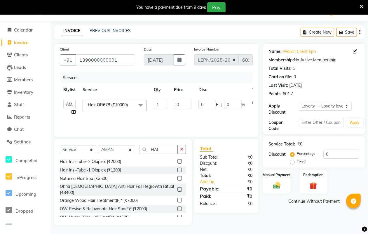
click at [139, 104] on span at bounding box center [141, 105] width 12 height 11
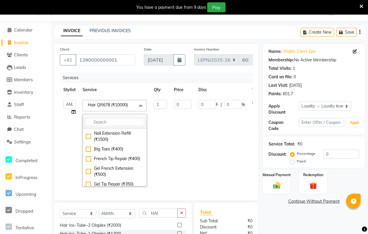
click at [100, 122] on input "multiselect-search" at bounding box center [115, 122] width 58 height 6
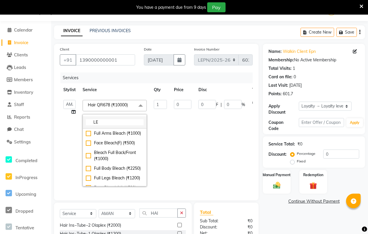
type input "L"
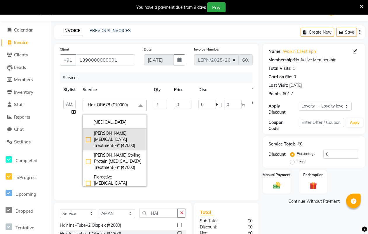
type input "BOTOX"
click at [106, 136] on div "[PERSON_NAME] [MEDICAL_DATA] Treatment(F)* (₹7000)" at bounding box center [115, 139] width 58 height 18
type input "7000"
checkbox input "true"
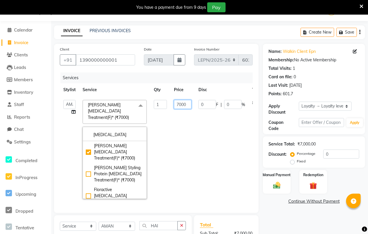
click at [189, 104] on input "7000" at bounding box center [182, 104] width 17 height 9
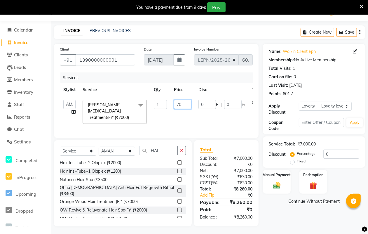
type input "7"
type input "6000"
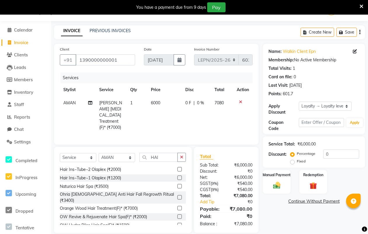
click at [178, 120] on td "6000" at bounding box center [164, 115] width 34 height 38
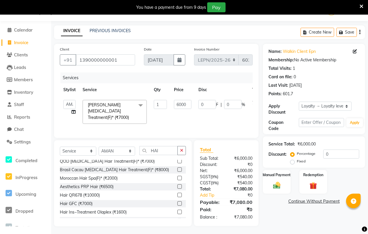
scroll to position [71, 0]
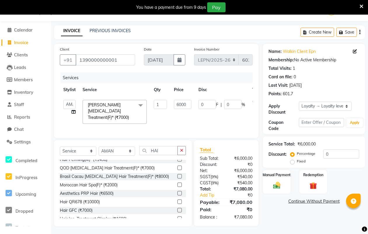
click at [183, 119] on td "6000" at bounding box center [182, 111] width 24 height 31
click at [85, 202] on div "Hair QR678 (₹10000)" at bounding box center [80, 202] width 40 height 6
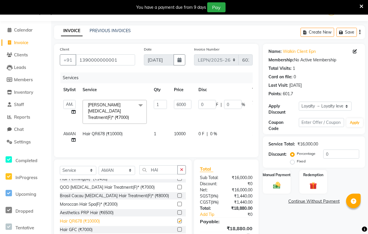
checkbox input "false"
click at [134, 127] on td "Hair QR678 (₹10000)" at bounding box center [114, 136] width 71 height 19
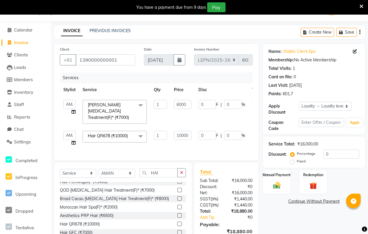
click at [142, 131] on span at bounding box center [141, 136] width 12 height 11
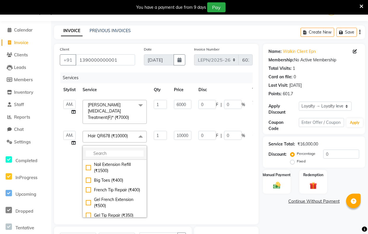
click at [108, 150] on input "multiselect-search" at bounding box center [115, 153] width 58 height 6
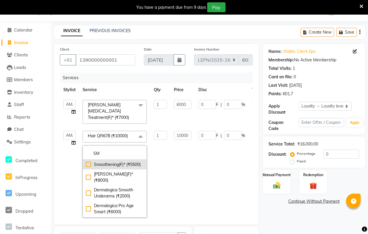
type input "SM"
click at [103, 161] on div "Smoothening(F)* (₹5500)" at bounding box center [115, 164] width 58 height 6
checkbox input "true"
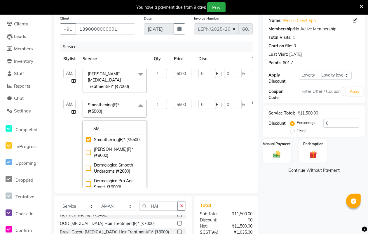
scroll to position [44, 0]
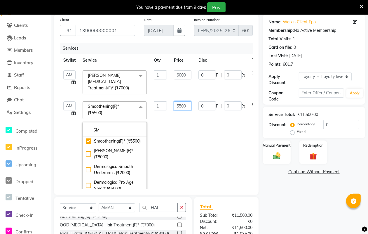
click at [187, 101] on input "5500" at bounding box center [182, 105] width 17 height 9
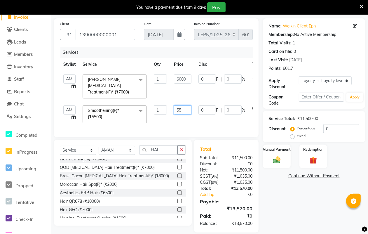
type input "5"
type input "4500"
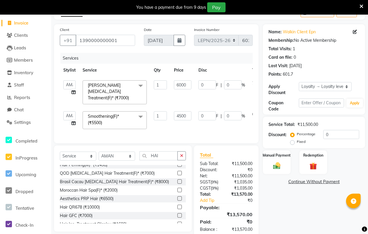
click at [225, 112] on td "0 F | 0 %" at bounding box center [222, 120] width 54 height 25
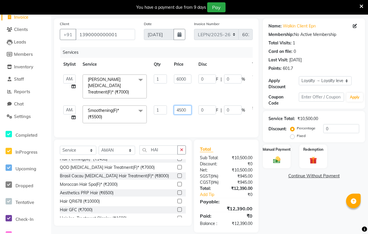
click at [187, 105] on input "4500" at bounding box center [182, 109] width 17 height 9
type input "4250"
click at [201, 115] on td "0 F | 0 %" at bounding box center [222, 114] width 54 height 25
click at [186, 105] on input "4250" at bounding box center [182, 109] width 17 height 9
type input "4200"
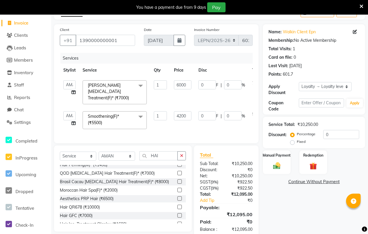
click at [196, 116] on td "0 F | 0 %" at bounding box center [222, 120] width 54 height 25
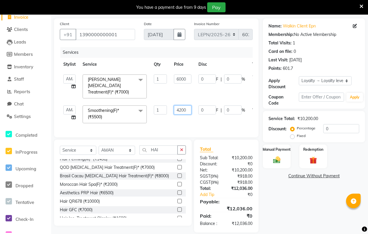
click at [187, 105] on input "4200" at bounding box center [182, 109] width 17 height 9
type input "4170"
click at [197, 115] on div "Services Stylist Service Qty Price Disc Total Action AMAN Aman_Asst Baljeet_MKP…" at bounding box center [156, 89] width 193 height 84
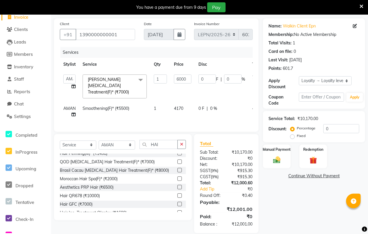
click at [184, 102] on td "4170" at bounding box center [182, 111] width 24 height 19
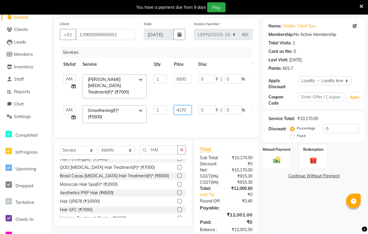
click at [189, 105] on input "4170" at bounding box center [182, 109] width 17 height 9
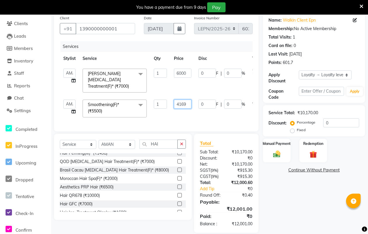
click at [190, 99] on input "4169" at bounding box center [182, 103] width 17 height 9
type input "4168"
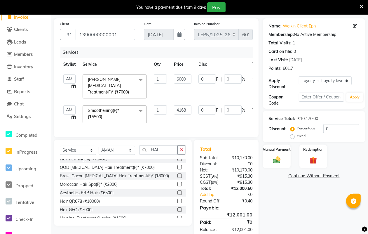
click at [199, 110] on td "0 F | 0 %" at bounding box center [222, 114] width 54 height 25
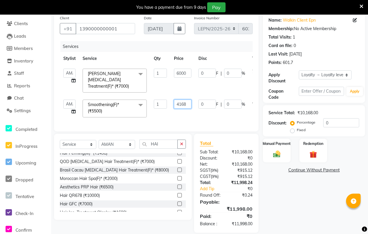
click at [186, 99] on input "4168" at bounding box center [182, 103] width 17 height 9
type input "4169"
click at [224, 114] on td "0 F | 0 %" at bounding box center [222, 108] width 54 height 25
click at [185, 109] on td "4169" at bounding box center [182, 108] width 24 height 25
click at [274, 149] on div "Manual Payment" at bounding box center [276, 150] width 29 height 25
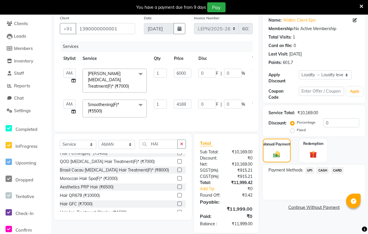
click at [323, 169] on span "CASH" at bounding box center [322, 170] width 13 height 7
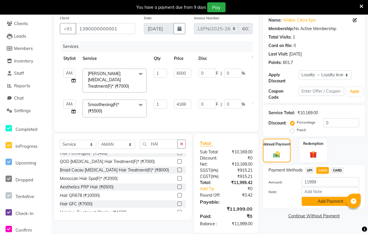
click at [316, 203] on button "Add Payment" at bounding box center [330, 201] width 57 height 9
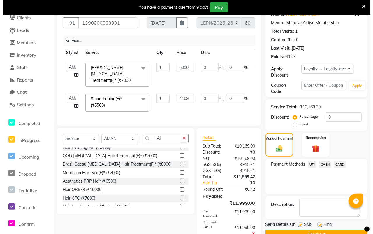
scroll to position [123, 0]
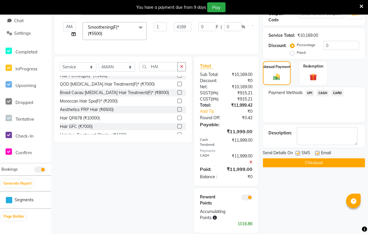
click at [244, 194] on span at bounding box center [247, 197] width 12 height 6
click at [253, 198] on input "checkbox" at bounding box center [253, 198] width 0 height 0
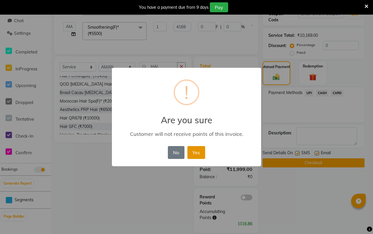
click at [194, 153] on button "Yes" at bounding box center [196, 152] width 18 height 13
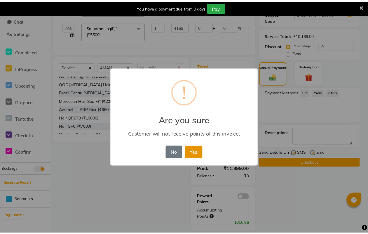
scroll to position [102, 0]
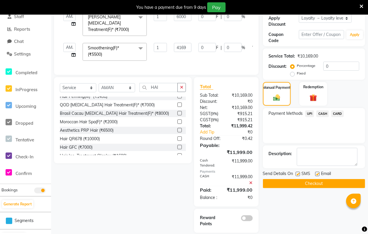
click at [297, 181] on button "Checkout" at bounding box center [314, 183] width 102 height 9
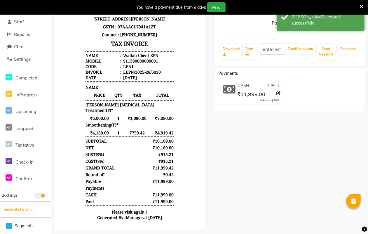
scroll to position [108, 0]
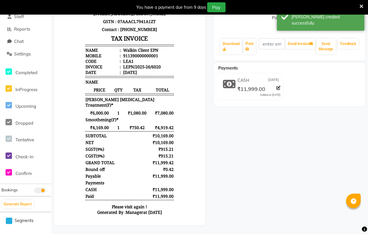
select select "service"
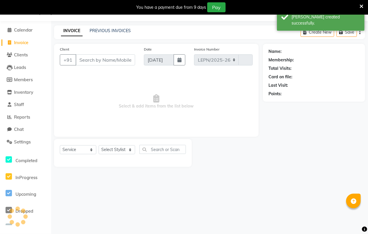
select select "8940"
type input "6021"
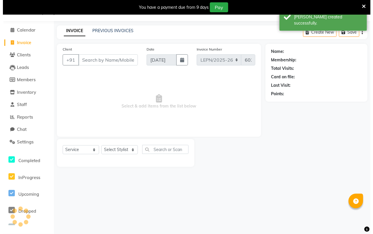
scroll to position [15, 0]
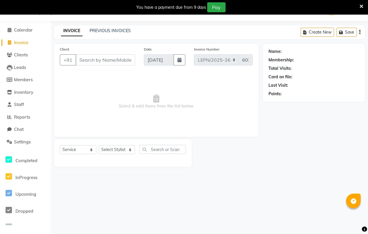
drag, startPoint x: 92, startPoint y: 53, endPoint x: 96, endPoint y: 66, distance: 13.1
click at [92, 59] on div "Client +91" at bounding box center [97, 58] width 84 height 24
click at [93, 61] on input "Client" at bounding box center [105, 59] width 59 height 11
type input "R"
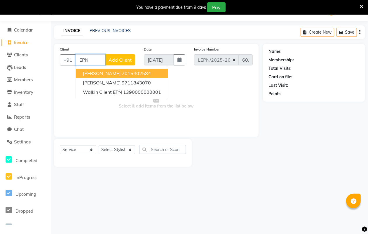
type input "EPN"
click at [123, 59] on span "Add Client" at bounding box center [119, 60] width 23 height 6
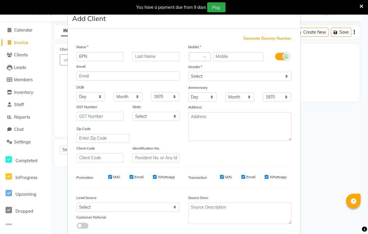
click at [120, 90] on div "DOB" at bounding box center [128, 87] width 112 height 9
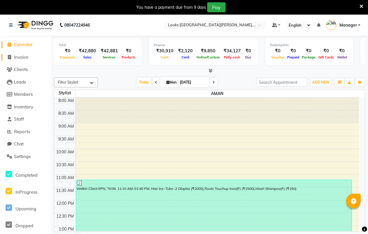
click at [24, 58] on span "Invoice" at bounding box center [21, 57] width 14 height 6
select select "service"
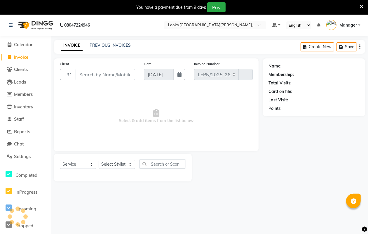
select select "8940"
type input "6021"
click at [100, 77] on input "Client" at bounding box center [105, 74] width 59 height 11
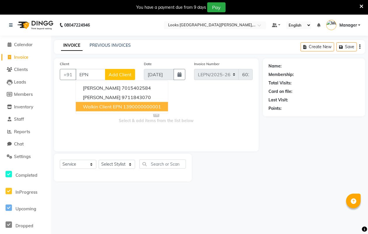
click at [95, 105] on span "Walkin Client EPN" at bounding box center [102, 107] width 39 height 6
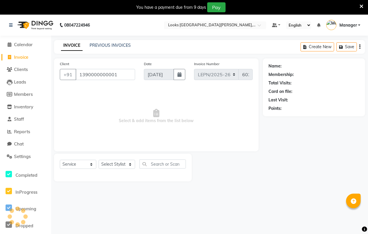
type input "1390000000001"
select select "1: Object"
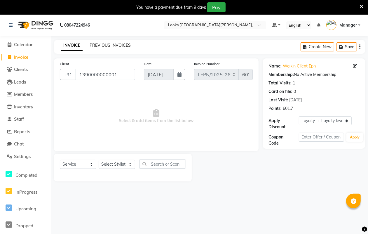
click at [122, 45] on link "PREVIOUS INVOICES" at bounding box center [110, 45] width 41 height 5
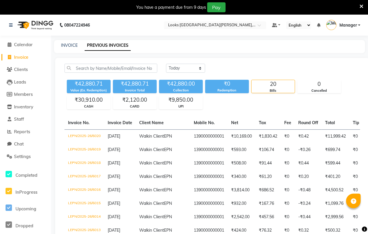
select select "service"
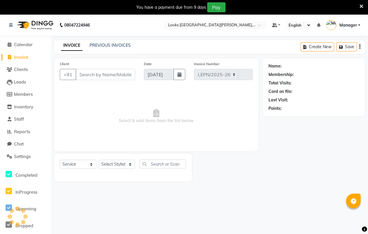
scroll to position [15, 0]
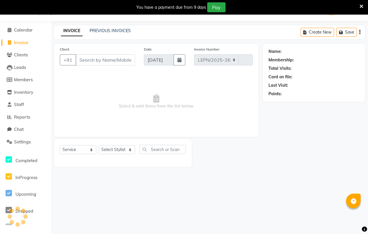
select select "8940"
type input "6021"
click at [87, 61] on input "Client" at bounding box center [105, 59] width 59 height 11
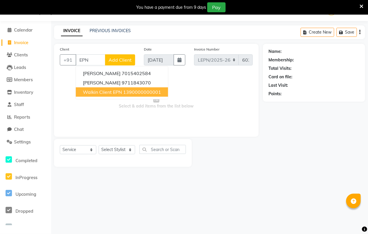
click at [95, 93] on span "Walkin Client EPN" at bounding box center [102, 92] width 39 height 6
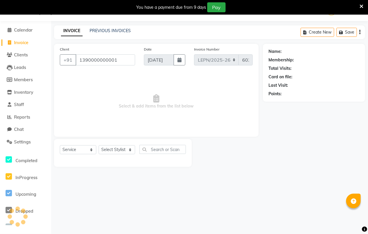
type input "1390000000001"
select select "1: Object"
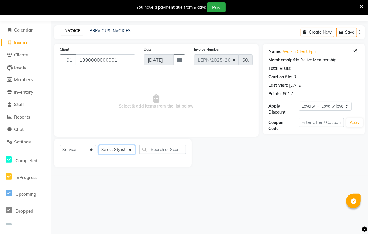
click at [127, 148] on select "Select Stylist AMAN Aman_Asst Baljeet_MKP [PERSON_NAME] Bobby_Mgr Counter Sales…" at bounding box center [117, 149] width 36 height 9
select select "90361"
click at [99, 145] on select "Select Stylist AMAN Aman_Asst Baljeet_MKP [PERSON_NAME] Bobby_Mgr Counter Sales…" at bounding box center [117, 149] width 36 height 9
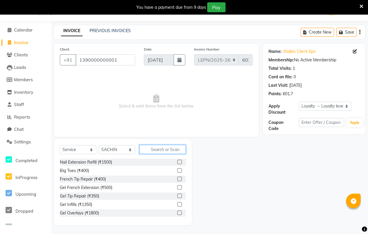
click at [160, 149] on input "text" at bounding box center [162, 149] width 46 height 9
type input "B"
click at [95, 172] on div "Big Toes (₹400)" at bounding box center [123, 170] width 126 height 7
click at [128, 176] on div "French Tip Repair (₹400)" at bounding box center [123, 178] width 126 height 7
click at [177, 171] on label at bounding box center [179, 170] width 4 height 4
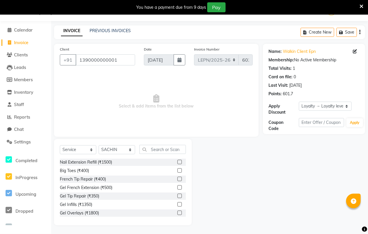
click at [177, 171] on input "checkbox" at bounding box center [179, 171] width 4 height 4
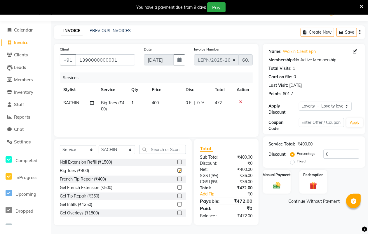
checkbox input "false"
click at [120, 101] on span "Big Toes (₹400)" at bounding box center [112, 105] width 23 height 11
select select "90361"
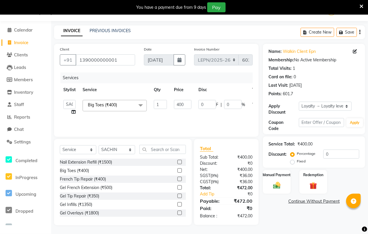
click at [144, 104] on span at bounding box center [141, 105] width 12 height 11
click at [141, 104] on span at bounding box center [141, 105] width 12 height 11
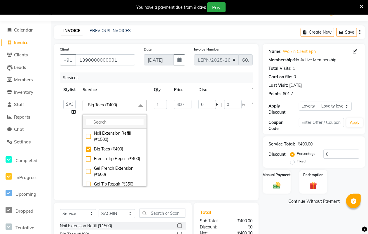
click at [98, 120] on input "multiselect-search" at bounding box center [115, 122] width 58 height 6
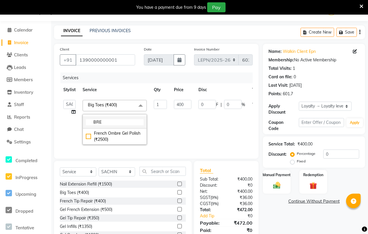
click at [102, 122] on input "BRE" at bounding box center [115, 122] width 58 height 6
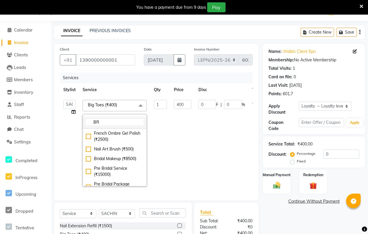
type input "B"
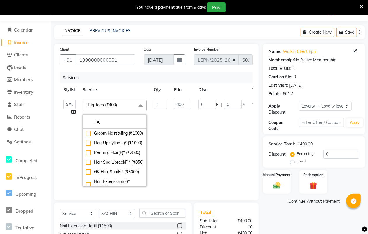
type input "HAI"
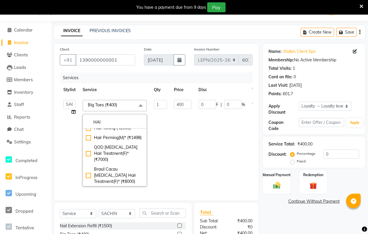
scroll to position [100, 0]
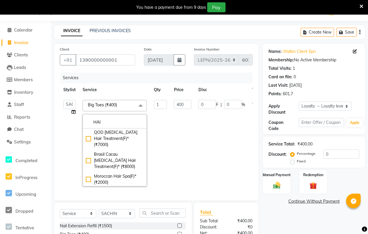
click at [146, 162] on td "Big Toes (₹400) x HAI Groom Hairstyling (₹1000) Hair Upstyling(F)* (₹1000) Perm…" at bounding box center [114, 142] width 71 height 93
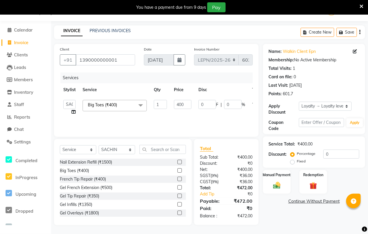
click at [141, 163] on div "Nail Extension Refill (₹1500)" at bounding box center [123, 161] width 126 height 7
click at [141, 103] on span at bounding box center [141, 105] width 12 height 11
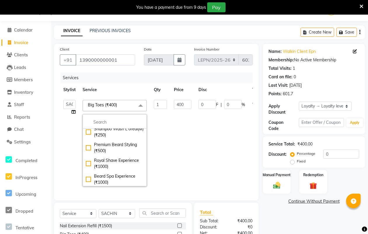
scroll to position [1348, 0]
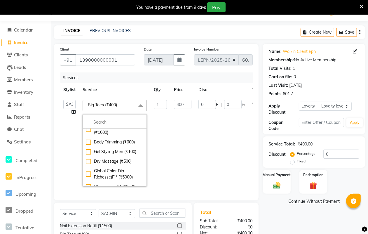
type input "340"
checkbox input "false"
checkbox input "true"
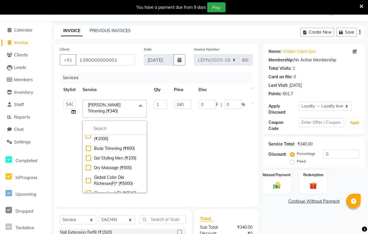
click at [138, 88] on th "Service" at bounding box center [114, 89] width 71 height 13
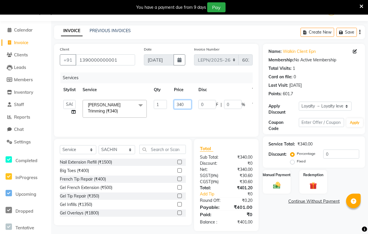
click at [184, 104] on input "340" at bounding box center [182, 104] width 17 height 9
type input "3"
type input "424"
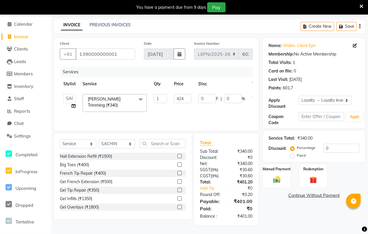
click at [216, 108] on tr "AMAN Aman_Asst Baljeet_MKP BITTU Bobby_Mgr Counter Sales Jassi_Beauty KALEEM Ka…" at bounding box center [172, 102] width 225 height 25
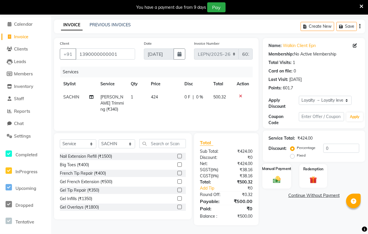
click at [276, 177] on img at bounding box center [276, 179] width 13 height 9
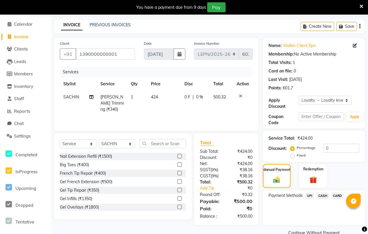
click at [323, 196] on span "CASH" at bounding box center [322, 195] width 13 height 7
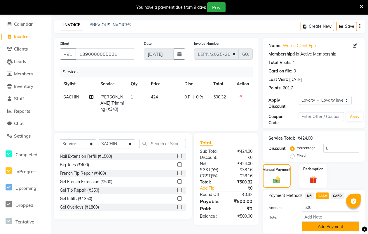
click at [330, 224] on button "Add Payment" at bounding box center [330, 226] width 57 height 9
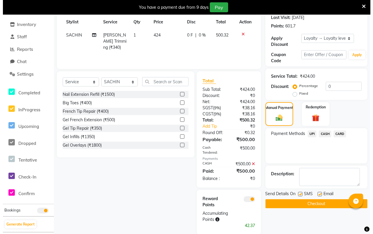
scroll to position [91, 0]
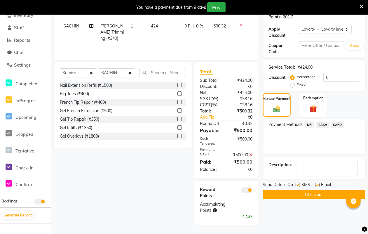
click at [244, 191] on span at bounding box center [247, 190] width 12 height 6
click at [253, 191] on input "checkbox" at bounding box center [253, 191] width 0 height 0
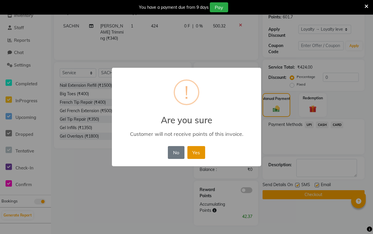
click at [194, 152] on button "Yes" at bounding box center [196, 152] width 18 height 13
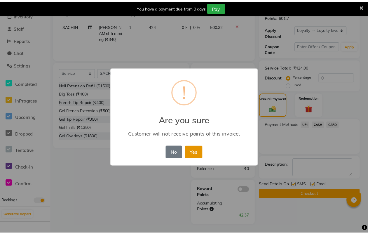
scroll to position [71, 0]
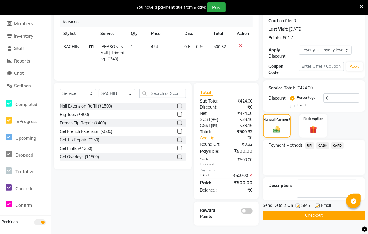
click at [289, 214] on button "Checkout" at bounding box center [314, 215] width 102 height 9
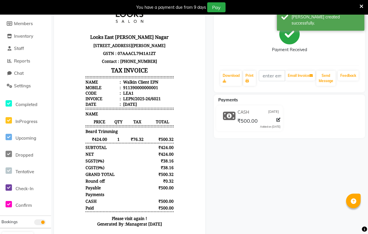
scroll to position [15, 0]
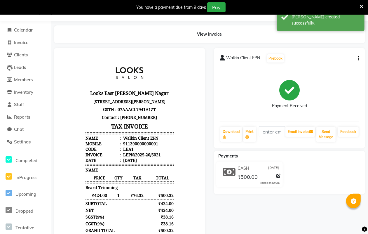
select select "service"
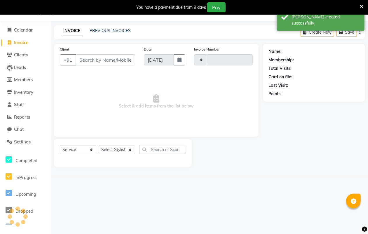
type input "6022"
select select "8940"
click at [88, 59] on input "Client" at bounding box center [105, 59] width 59 height 11
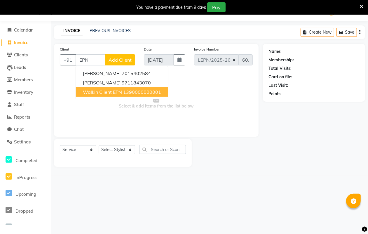
click at [111, 90] on span "Walkin Client EPN" at bounding box center [102, 92] width 39 height 6
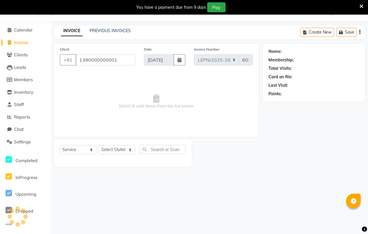
type input "1390000000001"
select select "1: Object"
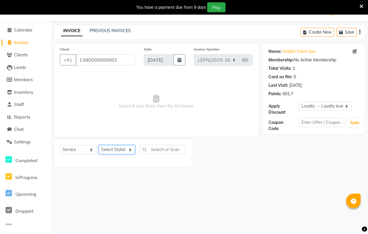
click at [129, 150] on select "Select Stylist AMAN Aman_Asst Baljeet_MKP [PERSON_NAME] Bobby_Mgr Counter Sales…" at bounding box center [117, 149] width 36 height 9
select select "90362"
click at [99, 145] on select "Select Stylist AMAN Aman_Asst Baljeet_MKP [PERSON_NAME] Bobby_Mgr Counter Sales…" at bounding box center [117, 149] width 36 height 9
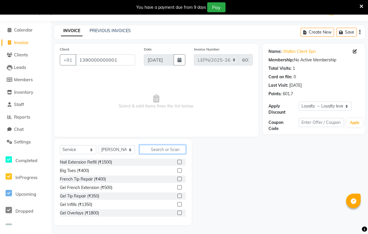
click at [166, 148] on input "text" at bounding box center [162, 149] width 46 height 9
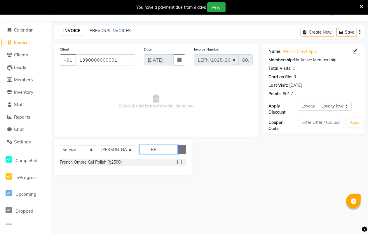
type input "B"
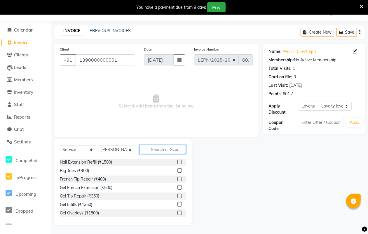
click at [152, 148] on input "text" at bounding box center [162, 149] width 46 height 9
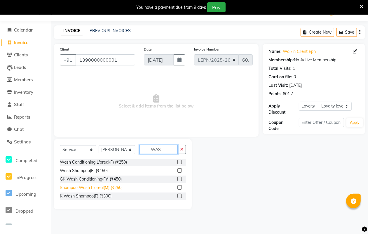
type input "WAS"
click at [105, 187] on div "Shampoo Wash L'oreal(M) (₹250)" at bounding box center [91, 187] width 63 height 6
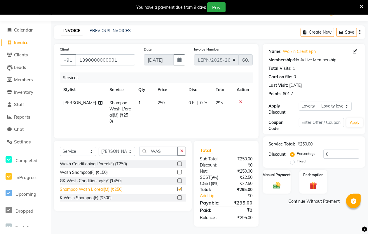
checkbox input "false"
click at [158, 103] on td "250" at bounding box center [169, 111] width 31 height 31
select select "90362"
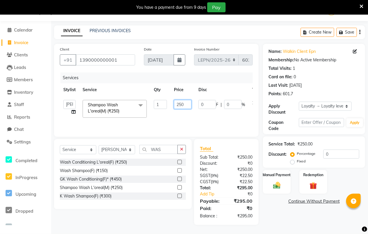
click at [188, 104] on input "250" at bounding box center [182, 104] width 17 height 9
type input "2"
type input "200"
click at [157, 117] on tr "AMAN Aman_Asst Baljeet_MKP BITTU Bobby_Mgr Counter Sales Jassi_Beauty KALEEM Ka…" at bounding box center [172, 108] width 225 height 25
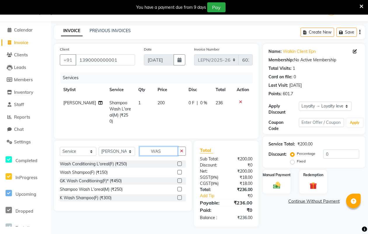
click at [163, 151] on input "WAS" at bounding box center [158, 150] width 38 height 9
type input "W"
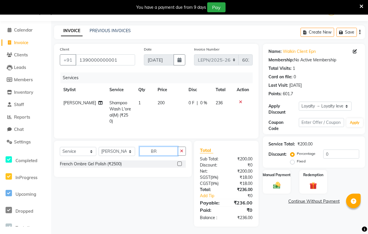
type input "B"
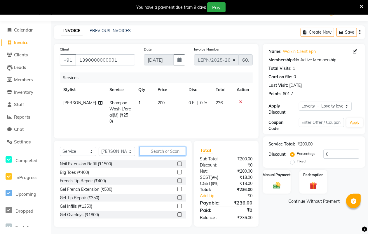
click at [163, 151] on input "text" at bounding box center [162, 150] width 46 height 9
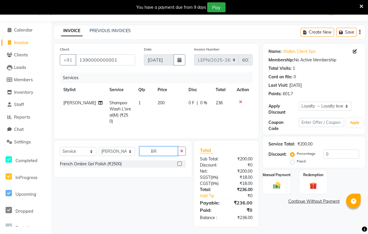
type input "B"
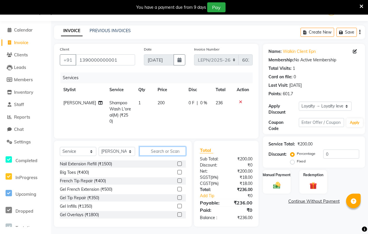
click at [155, 149] on input "text" at bounding box center [162, 150] width 46 height 9
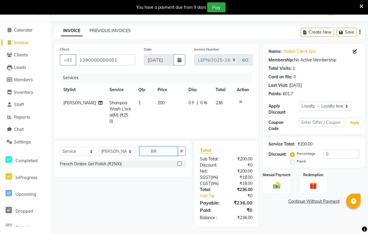
type input "B"
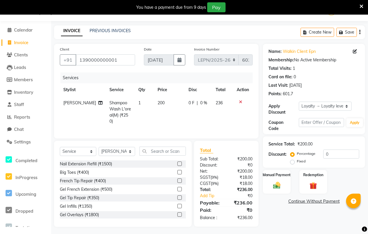
click at [143, 121] on td "1" at bounding box center [144, 111] width 19 height 31
select select "90362"
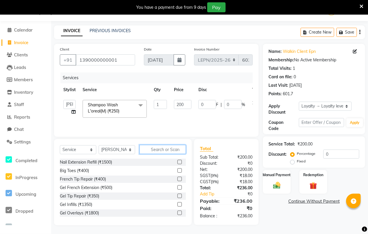
click at [153, 149] on input "text" at bounding box center [162, 149] width 46 height 9
click at [151, 152] on input "text" at bounding box center [162, 149] width 46 height 9
type input "HAI"
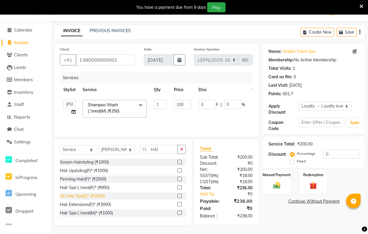
click at [72, 196] on div "GK Hair Spa(F)* (₹3000)" at bounding box center [82, 196] width 45 height 6
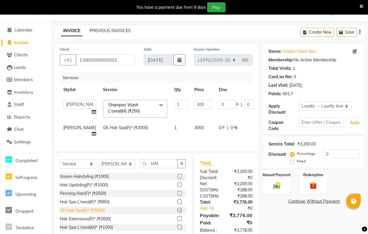
checkbox input "false"
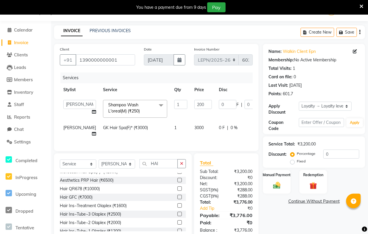
scroll to position [102, 0]
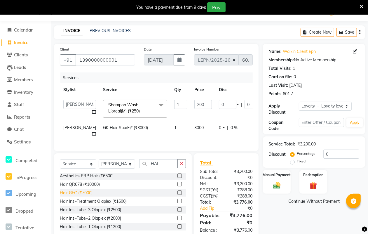
click at [90, 196] on div "Hair GFC (₹7000)" at bounding box center [76, 193] width 33 height 6
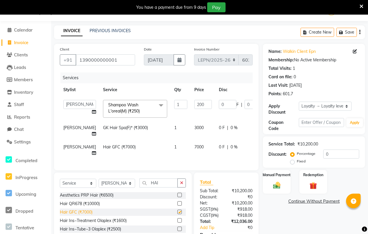
checkbox input "false"
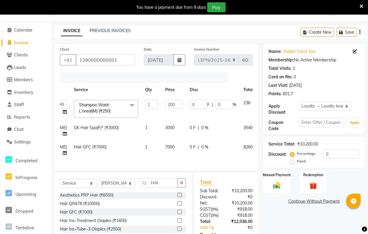
scroll to position [0, 32]
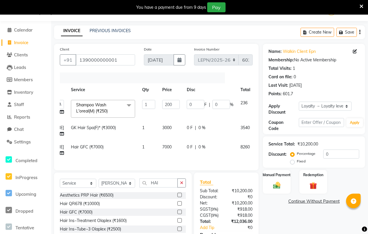
click at [260, 126] on icon at bounding box center [261, 127] width 3 height 4
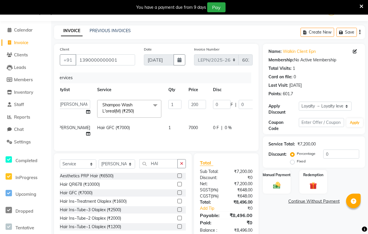
scroll to position [0, 3]
click at [137, 127] on td "Hair GFC (₹7000)" at bounding box center [132, 130] width 71 height 19
select select "90362"
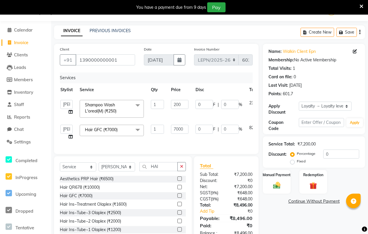
click at [137, 127] on span at bounding box center [138, 130] width 12 height 11
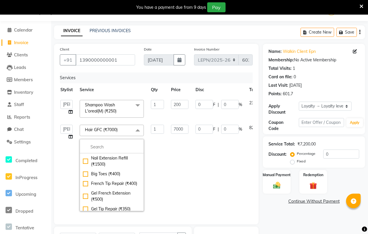
click at [137, 127] on span at bounding box center [138, 130] width 12 height 11
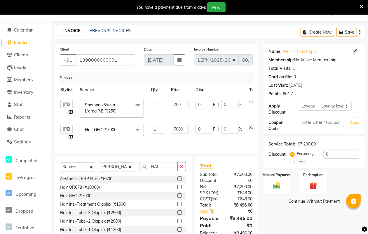
click at [137, 127] on span at bounding box center [138, 130] width 12 height 11
click at [137, 129] on span at bounding box center [138, 130] width 12 height 11
click at [119, 127] on link "x" at bounding box center [119, 129] width 3 height 5
type input "0"
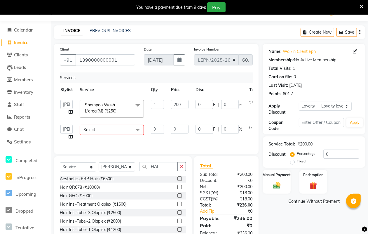
click at [92, 128] on span "Select" at bounding box center [89, 129] width 12 height 5
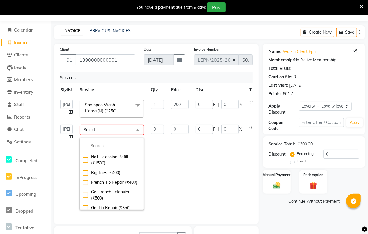
click at [139, 129] on span at bounding box center [138, 130] width 12 height 11
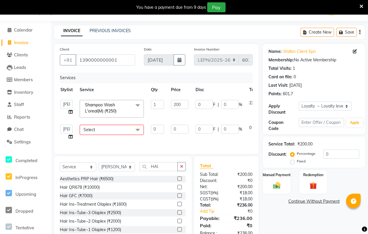
click at [137, 129] on span at bounding box center [138, 130] width 12 height 11
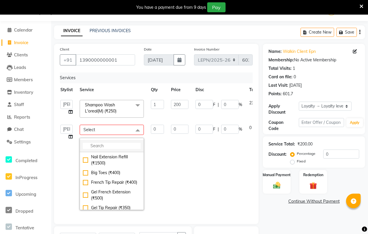
click at [95, 146] on input "multiselect-search" at bounding box center [112, 146] width 58 height 6
type input "B"
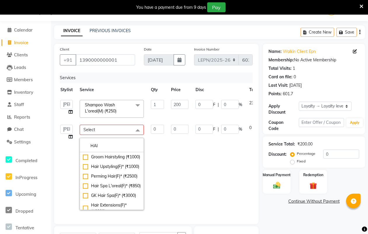
type input "HAI"
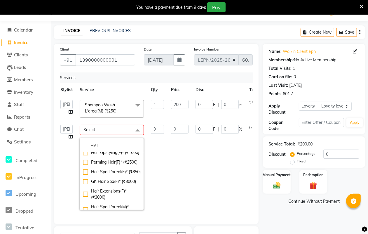
scroll to position [0, 0]
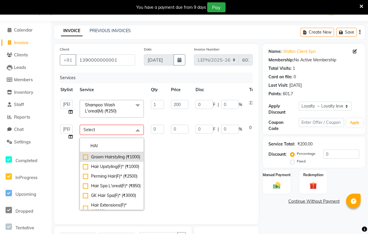
click at [104, 160] on div "Groom Hairstyling (₹1000)" at bounding box center [112, 157] width 58 height 6
type input "1"
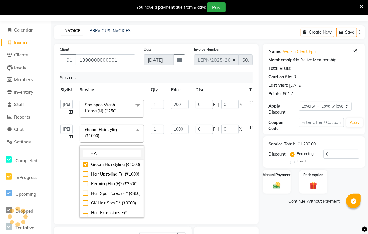
click at [102, 153] on input "HAI" at bounding box center [112, 153] width 58 height 6
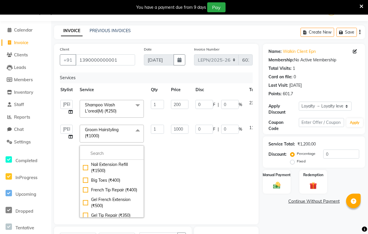
click at [136, 130] on span at bounding box center [138, 130] width 12 height 11
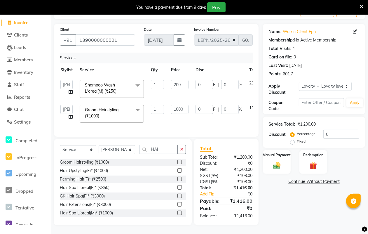
click at [139, 105] on span at bounding box center [138, 110] width 12 height 11
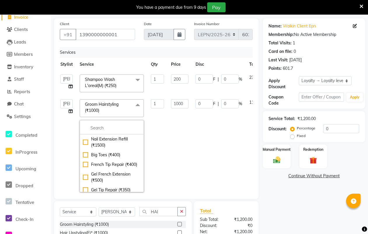
click at [137, 102] on span at bounding box center [138, 104] width 12 height 11
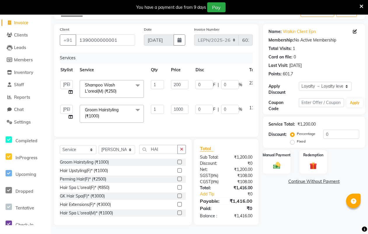
click at [137, 105] on span at bounding box center [138, 110] width 12 height 11
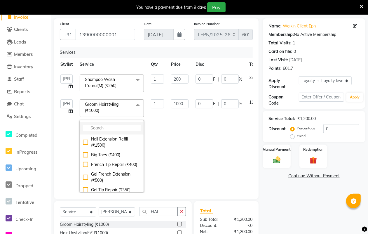
click at [88, 127] on input "multiselect-search" at bounding box center [112, 128] width 58 height 6
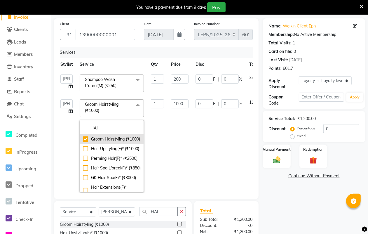
click at [111, 142] on div "Groom Hairstyling (₹1000)" at bounding box center [112, 139] width 58 height 6
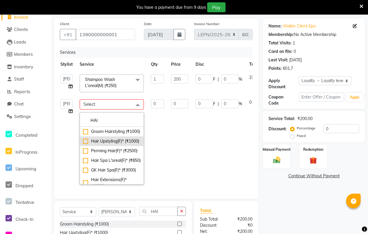
click at [106, 144] on div "Hair Upstyling(F)* (₹1000)" at bounding box center [112, 141] width 58 height 6
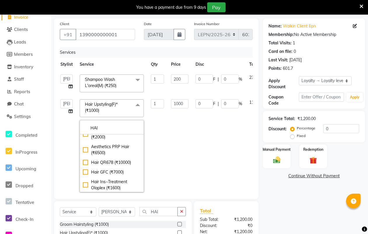
scroll to position [101, 0]
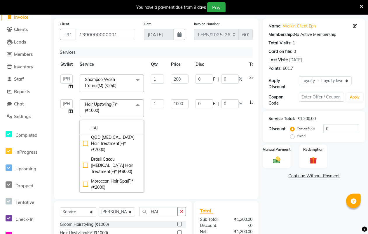
click at [110, 131] on div "Hair Perming(M)* (₹1498)" at bounding box center [112, 128] width 58 height 6
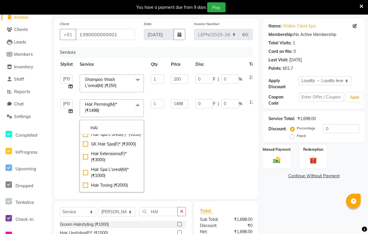
scroll to position [0, 0]
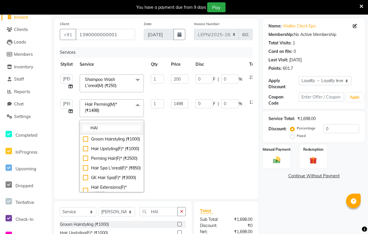
click at [103, 126] on input "HAI" at bounding box center [112, 128] width 58 height 6
click at [98, 140] on div "Groom Hairstyling (₹1000)" at bounding box center [112, 139] width 58 height 6
click at [135, 105] on span at bounding box center [138, 104] width 12 height 11
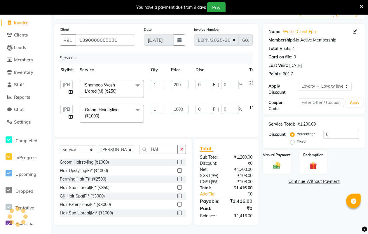
click at [135, 105] on span at bounding box center [138, 110] width 12 height 11
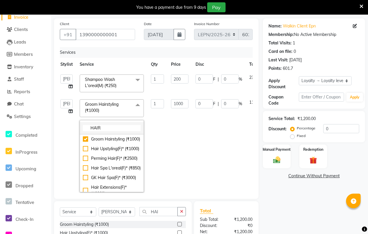
click at [102, 126] on input "HAIR" at bounding box center [112, 128] width 58 height 6
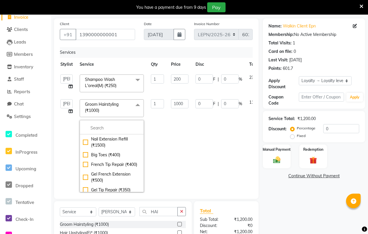
click at [117, 105] on span "Groom Hairstyling (₹1000)" at bounding box center [102, 106] width 34 height 11
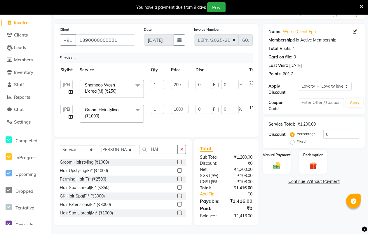
click at [106, 107] on span "Groom Hairstyling (₹1000)" at bounding box center [102, 112] width 34 height 11
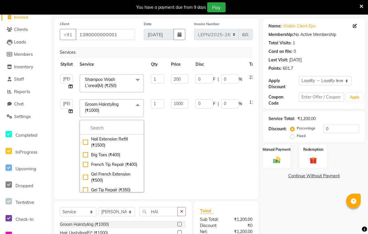
click at [136, 104] on span at bounding box center [138, 104] width 12 height 11
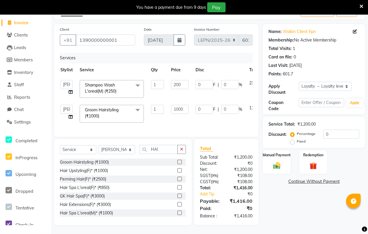
click at [95, 111] on span "Groom Hairstyling (₹1000)" at bounding box center [102, 112] width 34 height 11
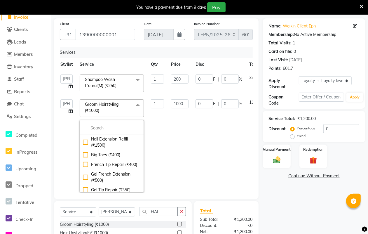
click at [137, 102] on span at bounding box center [138, 104] width 12 height 11
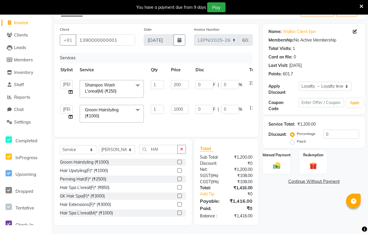
click at [101, 107] on span "Groom Hairstyling (₹1000)" at bounding box center [102, 112] width 34 height 11
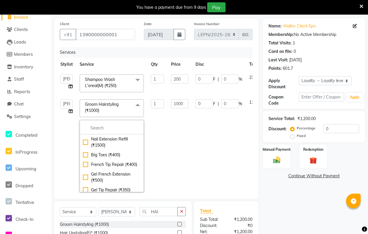
click at [139, 104] on span at bounding box center [138, 104] width 12 height 11
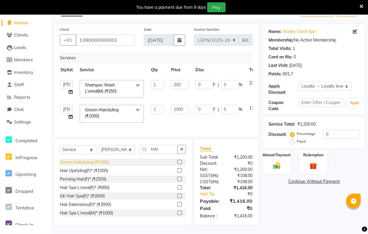
click at [99, 161] on div "Groom Hairstyling (₹1000)" at bounding box center [84, 162] width 49 height 6
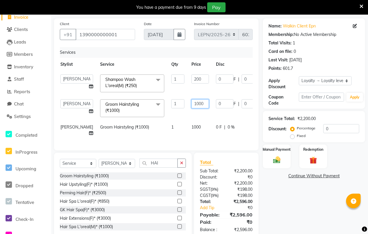
click at [191, 103] on input "1000" at bounding box center [199, 103] width 17 height 9
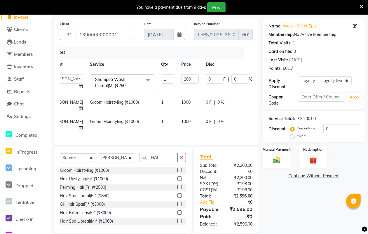
scroll to position [0, 17]
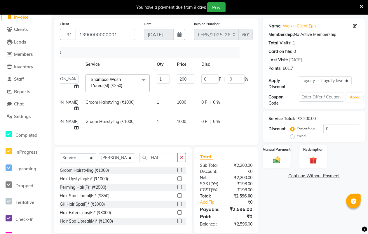
click at [249, 137] on div "Services Stylist Service Qty Price Disc Total Action AMAN Aman_Asst Baljeet_MKP…" at bounding box center [156, 93] width 193 height 92
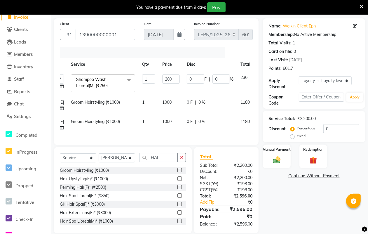
click at [260, 100] on icon at bounding box center [261, 101] width 3 height 4
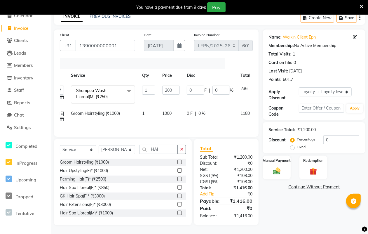
scroll to position [34, 0]
click at [260, 110] on icon at bounding box center [261, 112] width 3 height 4
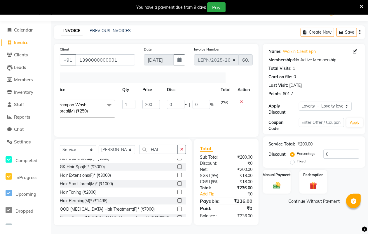
scroll to position [44, 0]
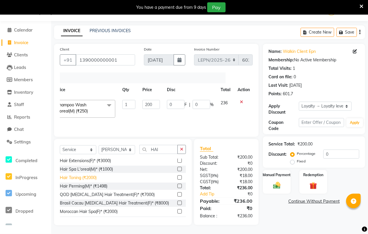
click at [80, 178] on div "Hair Toning (₹2000)" at bounding box center [78, 177] width 37 height 6
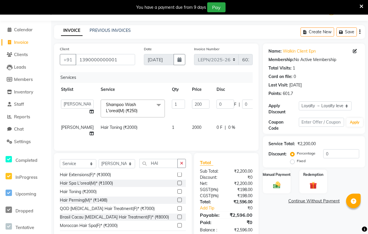
scroll to position [0, 0]
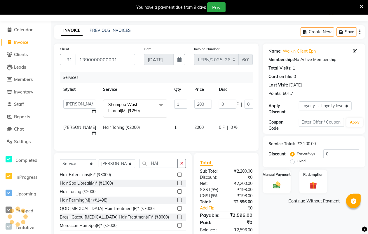
click at [191, 127] on td "2000" at bounding box center [203, 130] width 24 height 19
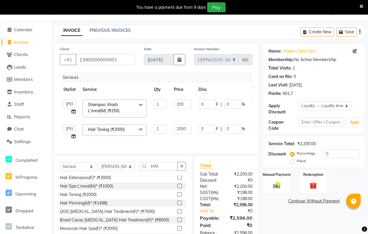
click at [141, 128] on span at bounding box center [141, 129] width 12 height 11
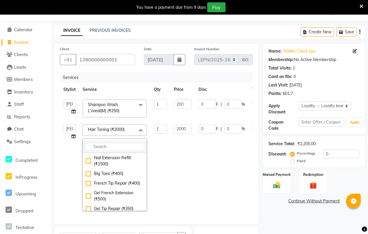
click at [106, 145] on input "multiselect-search" at bounding box center [115, 146] width 58 height 6
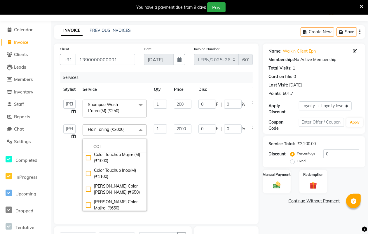
scroll to position [103, 0]
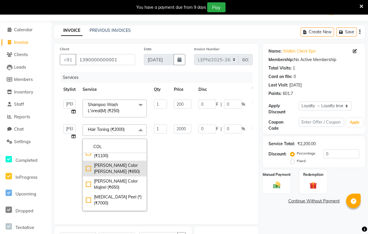
click at [103, 168] on div "[PERSON_NAME] Color [PERSON_NAME] (₹650)" at bounding box center [115, 168] width 58 height 12
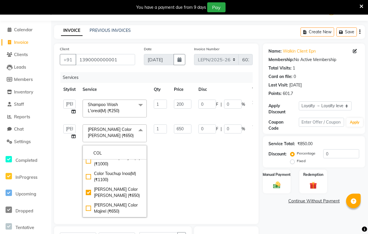
scroll to position [101, 0]
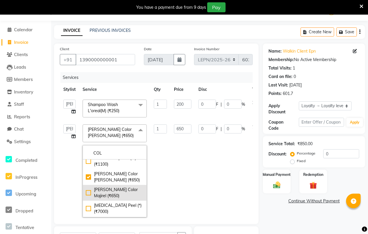
click at [101, 190] on div "[PERSON_NAME] Color Majirel (₹650)" at bounding box center [115, 192] width 58 height 12
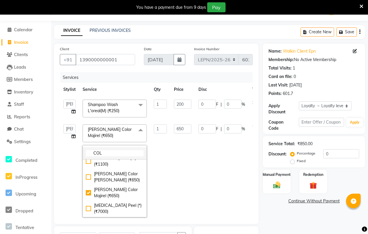
click at [107, 151] on input "COL" at bounding box center [115, 153] width 58 height 6
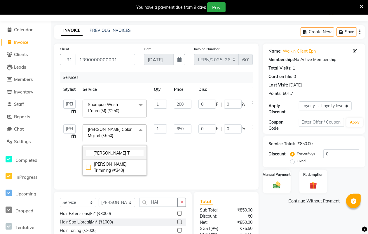
scroll to position [0, 0]
click at [107, 162] on div "[PERSON_NAME] Trimming (₹340)" at bounding box center [115, 167] width 58 height 12
click at [185, 129] on input "340" at bounding box center [182, 128] width 17 height 9
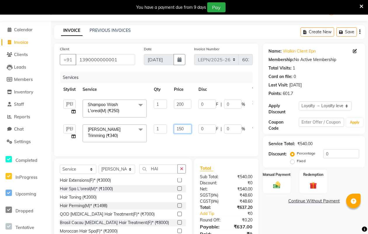
scroll to position [43, 0]
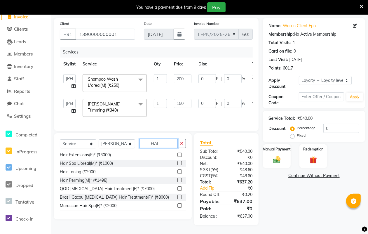
click at [160, 144] on div "Select Service Product Membership Package Voucher Prepaid Gift Card Select Styl…" at bounding box center [123, 176] width 138 height 86
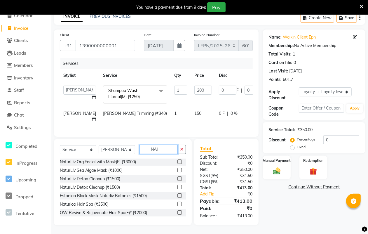
scroll to position [60, 0]
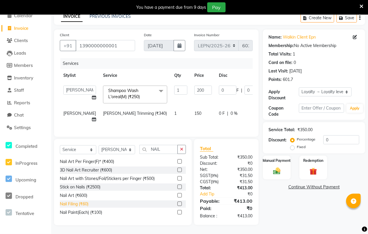
click at [76, 205] on div "Nail Filing (₹60)" at bounding box center [74, 204] width 29 height 6
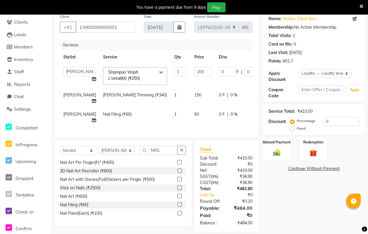
scroll to position [59, 0]
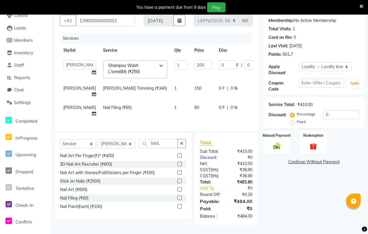
click at [191, 101] on td "60" at bounding box center [203, 110] width 24 height 19
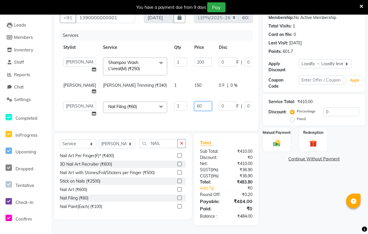
click at [194, 103] on input "60" at bounding box center [202, 105] width 17 height 9
click at [183, 81] on tbody "AMAN Aman_Asst Baljeet_MKP BITTU Bobby_Mgr Counter Sales Jassi_Beauty KALEEM Ka…" at bounding box center [182, 87] width 245 height 66
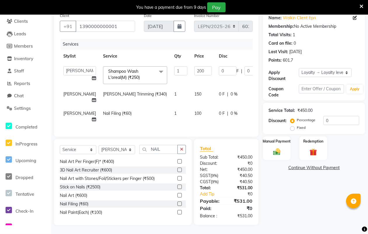
click at [191, 88] on td "150" at bounding box center [203, 96] width 24 height 19
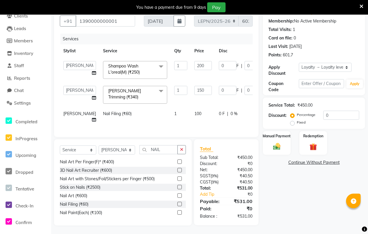
scroll to position [56, 0]
click at [194, 87] on input "150" at bounding box center [202, 89] width 17 height 9
click at [214, 120] on div "Services Stylist Service Qty Price Disc Total Action AMAN Aman_Asst Baljeet_MKP…" at bounding box center [156, 82] width 193 height 97
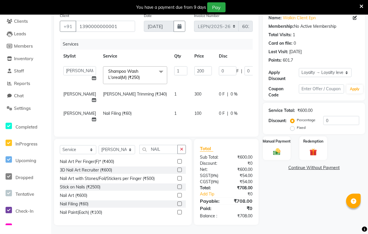
click at [191, 88] on td "300" at bounding box center [203, 96] width 24 height 19
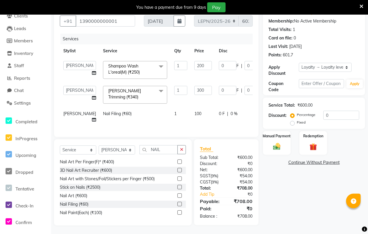
scroll to position [56, 0]
click at [194, 87] on input "300" at bounding box center [202, 89] width 17 height 9
click at [191, 115] on td "100" at bounding box center [203, 116] width 24 height 19
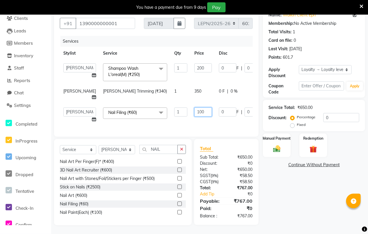
click at [194, 107] on input "100" at bounding box center [202, 111] width 17 height 9
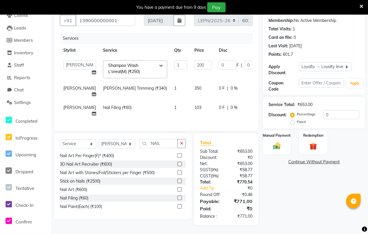
click at [189, 120] on div "Services Stylist Service Qty Price Disc Total Action AMAN Aman_Asst Baljeet_MKP…" at bounding box center [156, 79] width 193 height 92
click at [191, 105] on td "103" at bounding box center [203, 110] width 24 height 19
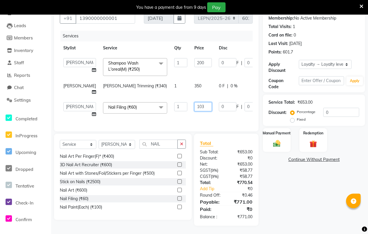
click at [194, 104] on input "103" at bounding box center [202, 106] width 17 height 9
click at [201, 120] on div "Services Stylist Service Qty Price Disc Total Action AMAN Aman_Asst Baljeet_MKP…" at bounding box center [156, 78] width 193 height 95
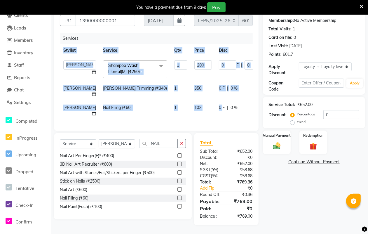
scroll to position [59, 0]
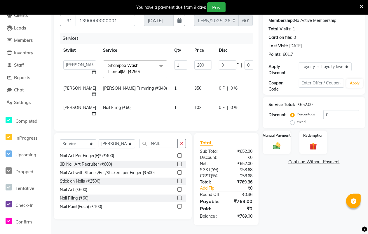
click at [194, 105] on span "102" at bounding box center [197, 107] width 7 height 5
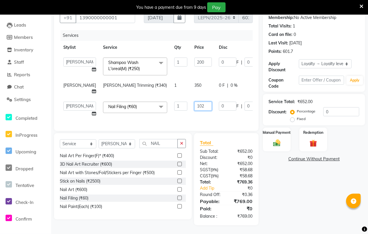
click at [194, 103] on input "102" at bounding box center [202, 105] width 17 height 9
click at [191, 111] on td "103" at bounding box center [203, 109] width 24 height 22
click at [271, 138] on img at bounding box center [276, 142] width 13 height 9
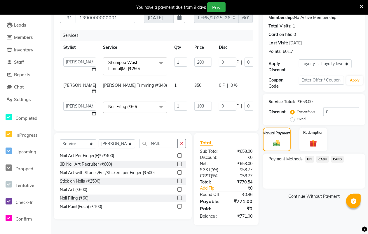
click at [324, 156] on span "CASH" at bounding box center [322, 159] width 13 height 7
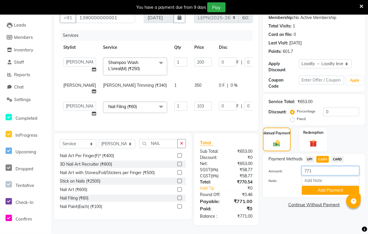
click at [314, 167] on input "771" at bounding box center [330, 170] width 57 height 9
click at [318, 185] on button "Add Payment" at bounding box center [330, 189] width 57 height 9
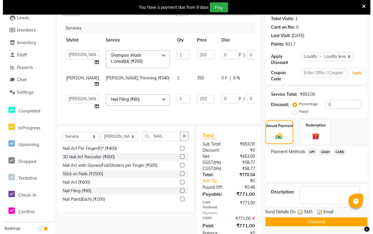
scroll to position [133, 0]
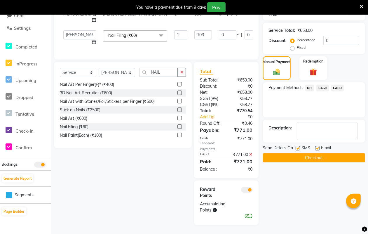
click at [246, 190] on span at bounding box center [247, 190] width 12 height 6
click at [253, 190] on input "checkbox" at bounding box center [253, 190] width 0 height 0
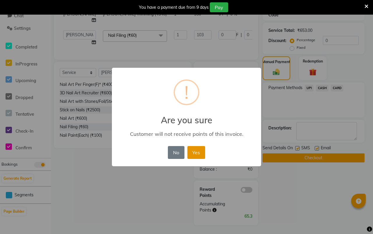
click at [193, 150] on button "Yes" at bounding box center [196, 152] width 18 height 13
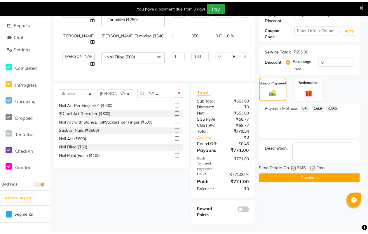
scroll to position [113, 0]
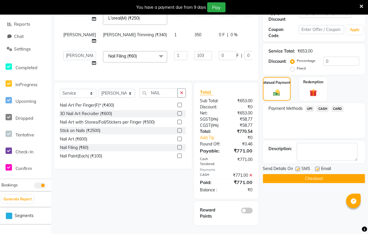
click at [319, 174] on button "Checkout" at bounding box center [314, 178] width 102 height 9
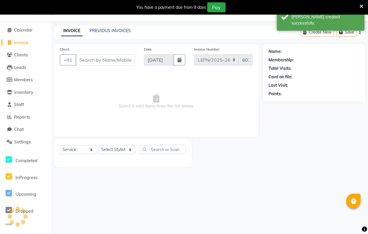
scroll to position [15, 0]
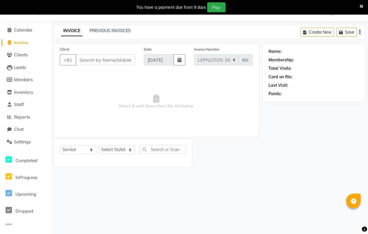
click at [118, 60] on input "Client" at bounding box center [105, 59] width 59 height 11
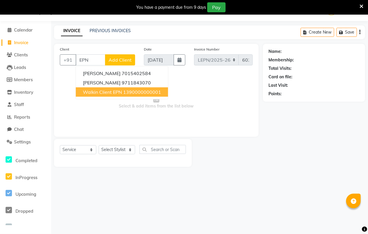
click at [108, 89] on span "Walkin Client EPN" at bounding box center [102, 92] width 39 height 6
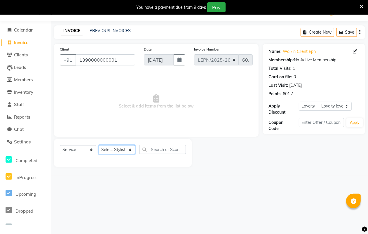
click at [125, 149] on select "Select Stylist AMAN Aman_Asst Baljeet_MKP [PERSON_NAME] Bobby_Mgr Counter Sales…" at bounding box center [117, 149] width 36 height 9
click at [99, 145] on select "Select Stylist AMAN Aman_Asst Baljeet_MKP [PERSON_NAME] Bobby_Mgr Counter Sales…" at bounding box center [117, 149] width 36 height 9
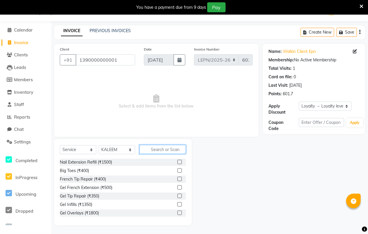
click at [154, 148] on input "text" at bounding box center [162, 149] width 46 height 9
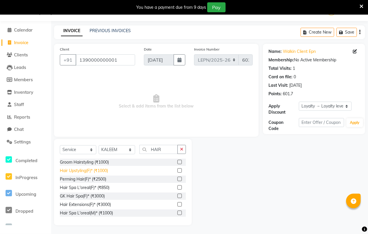
click at [99, 171] on div "Hair Upstyling(F)* (₹1000)" at bounding box center [84, 170] width 48 height 6
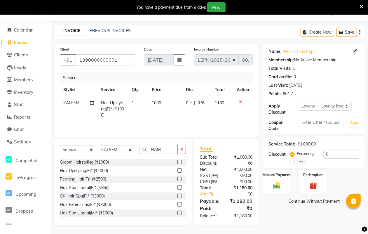
click at [162, 103] on td "1000" at bounding box center [165, 108] width 34 height 25
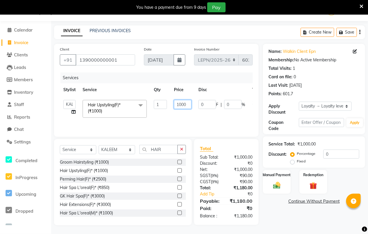
click at [187, 104] on input "1000" at bounding box center [182, 104] width 17 height 9
click at [203, 116] on td "0 F | 0 %" at bounding box center [222, 108] width 54 height 25
click at [183, 102] on input "900" at bounding box center [182, 104] width 17 height 9
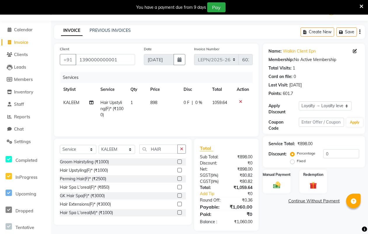
click at [215, 138] on div "Client +91 1390000000001 Date 01-09-2025 Invoice Number LEPN/2025-26 6023 Servi…" at bounding box center [156, 136] width 213 height 187
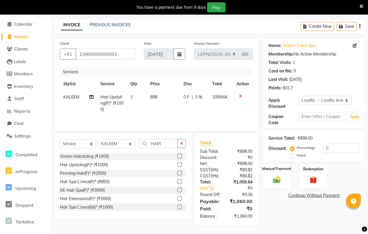
click at [277, 177] on img at bounding box center [276, 179] width 13 height 9
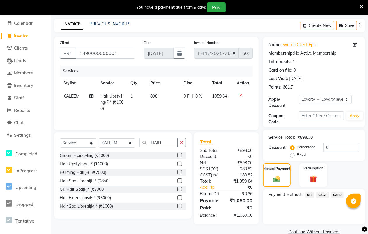
click at [309, 194] on span "UPI" at bounding box center [309, 194] width 9 height 7
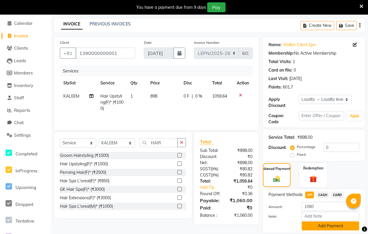
click at [330, 222] on button "Add Payment" at bounding box center [330, 225] width 57 height 9
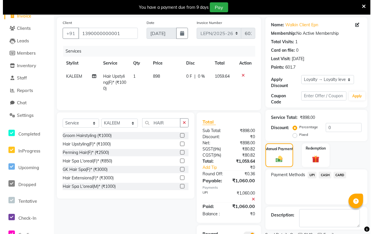
scroll to position [87, 0]
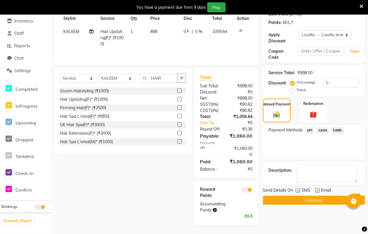
click at [243, 189] on span at bounding box center [247, 190] width 12 height 6
click at [253, 190] on input "checkbox" at bounding box center [253, 190] width 0 height 0
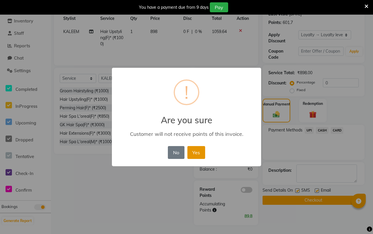
click at [194, 150] on button "Yes" at bounding box center [196, 152] width 18 height 13
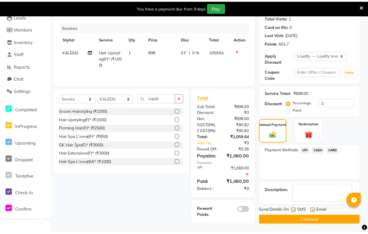
scroll to position [66, 0]
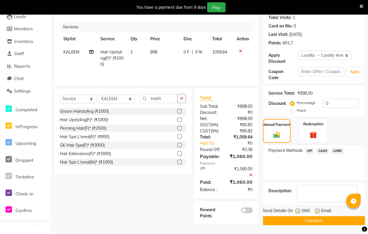
click at [315, 220] on button "Checkout" at bounding box center [314, 220] width 102 height 9
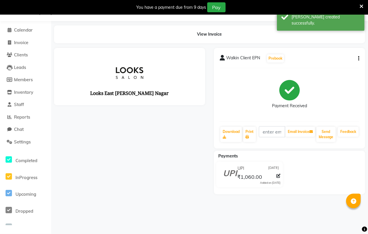
scroll to position [66, 0]
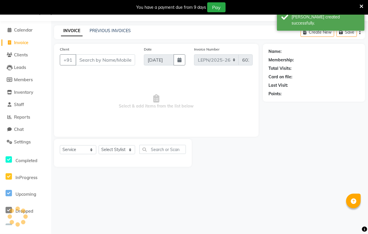
scroll to position [15, 0]
click at [121, 29] on link "PREVIOUS INVOICES" at bounding box center [110, 30] width 41 height 5
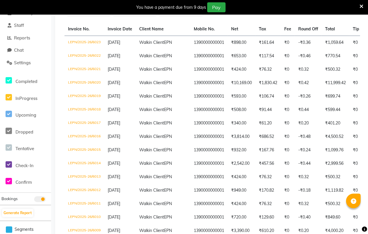
scroll to position [139, 0]
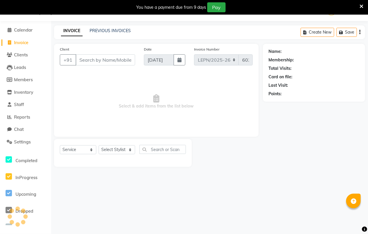
scroll to position [15, 0]
click at [111, 31] on link "PREVIOUS INVOICES" at bounding box center [110, 30] width 41 height 5
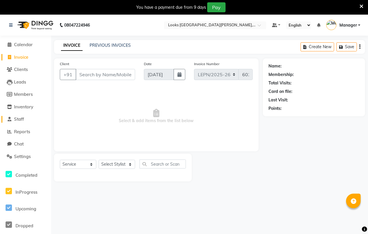
click at [16, 117] on span "Staff" at bounding box center [19, 119] width 10 height 6
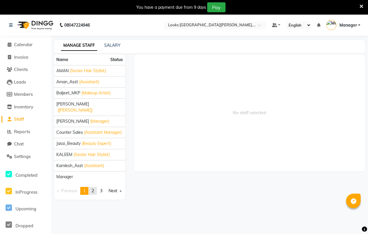
click at [93, 188] on span "2" at bounding box center [93, 190] width 2 height 5
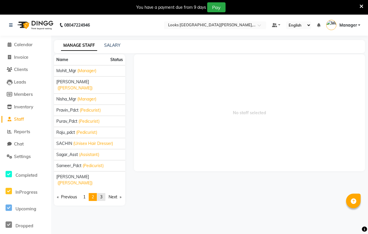
click at [102, 194] on span "3" at bounding box center [101, 196] width 2 height 5
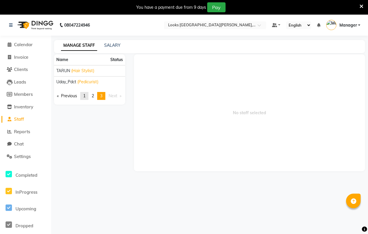
click at [85, 94] on span "1" at bounding box center [84, 95] width 2 height 5
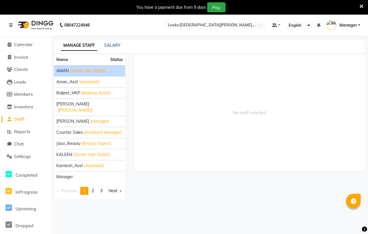
click at [89, 72] on span "(Senior Hair Stylist)" at bounding box center [88, 71] width 36 height 6
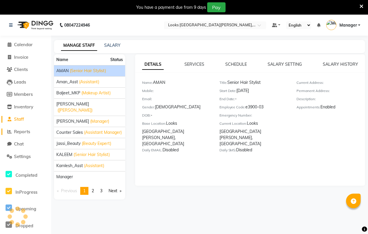
click at [23, 129] on span "Reports" at bounding box center [22, 132] width 16 height 6
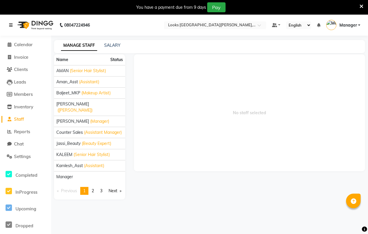
click at [11, 24] on icon at bounding box center [10, 25] width 3 height 4
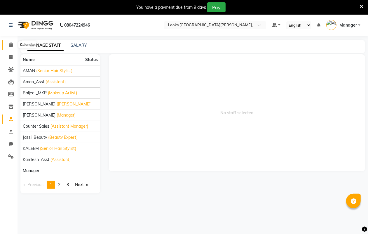
click at [7, 45] on span at bounding box center [11, 44] width 10 height 7
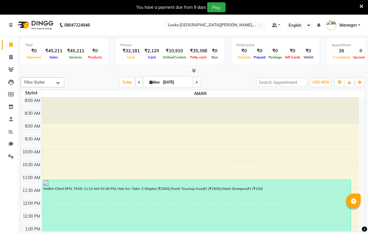
click at [34, 50] on div "₹0" at bounding box center [34, 51] width 18 height 7
click at [30, 55] on div "Expenses" at bounding box center [34, 57] width 18 height 6
click at [32, 56] on span "Expenses" at bounding box center [34, 57] width 18 height 4
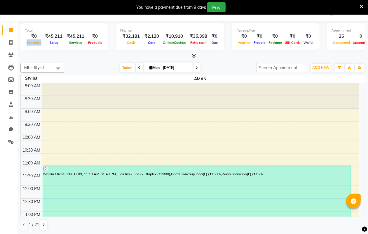
scroll to position [15, 0]
click at [324, 60] on div "Filter Stylist Select All AMAN Aman_Asst Baljeet_MKP BITTU Bobby_Mgr Counter Sa…" at bounding box center [192, 146] width 344 height 172
click at [320, 67] on span "ADD NEW" at bounding box center [320, 67] width 17 height 4
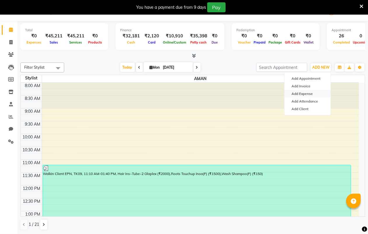
click at [308, 93] on link "Add Expense" at bounding box center [307, 94] width 46 height 8
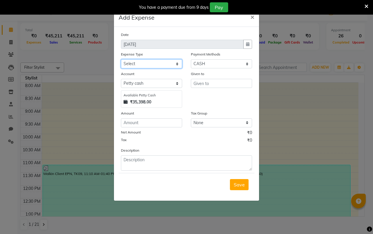
click at [178, 64] on select "Select Bank Deposit Blinkit Cash Handover CLIENT Client ordered food Client Ref…" at bounding box center [151, 63] width 61 height 9
click at [121, 59] on select "Select Bank Deposit Blinkit Cash Handover CLIENT Client ordered food Client Ref…" at bounding box center [151, 63] width 61 height 9
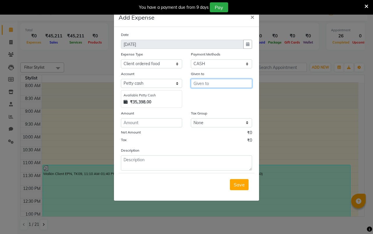
click at [203, 83] on input "text" at bounding box center [221, 83] width 61 height 9
click at [202, 81] on input "text" at bounding box center [221, 83] width 61 height 9
click at [201, 94] on span "Cou" at bounding box center [202, 95] width 9 height 6
click at [176, 82] on select "Select Petty cash Default account" at bounding box center [151, 83] width 61 height 9
click at [121, 79] on select "Select Petty cash Default account" at bounding box center [151, 83] width 61 height 9
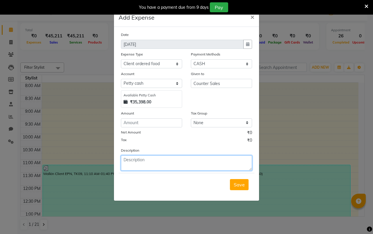
click at [129, 161] on textarea at bounding box center [186, 162] width 131 height 15
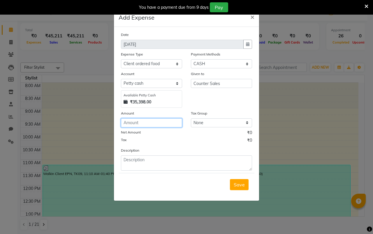
click at [143, 120] on input "number" at bounding box center [151, 122] width 61 height 9
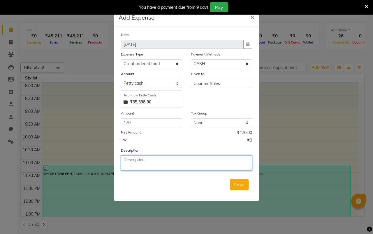
click at [137, 165] on textarea at bounding box center [186, 162] width 131 height 15
click at [239, 184] on span "Save" at bounding box center [239, 184] width 11 height 6
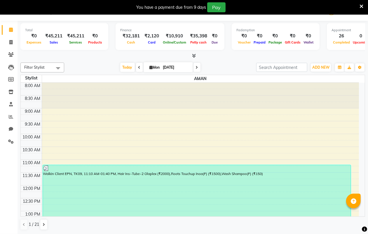
scroll to position [0, 0]
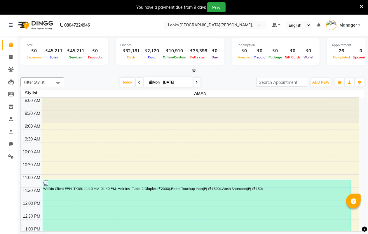
click at [33, 50] on div "₹0" at bounding box center [34, 51] width 18 height 7
click at [317, 81] on span "ADD NEW" at bounding box center [320, 82] width 17 height 4
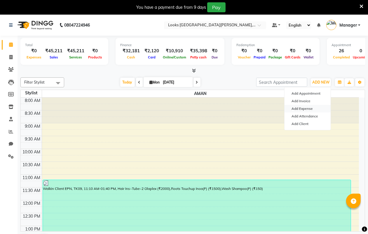
click at [307, 107] on link "Add Expense" at bounding box center [307, 109] width 46 height 8
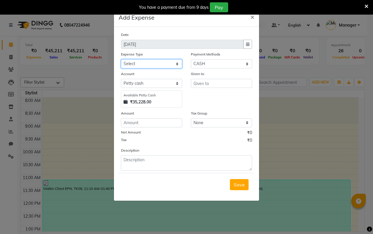
click at [176, 64] on select "Select Bank Deposit Blinkit Cash Handover CLIENT Client ordered food Client Ref…" at bounding box center [151, 63] width 61 height 9
click at [121, 59] on select "Select Bank Deposit Blinkit Cash Handover CLIENT Client ordered food Client Ref…" at bounding box center [151, 63] width 61 height 9
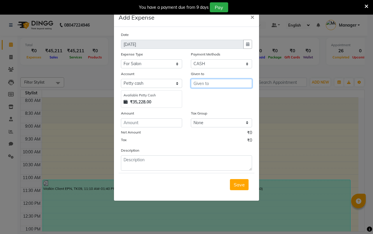
click at [201, 82] on input "text" at bounding box center [221, 83] width 61 height 9
click at [283, 106] on ngb-modal-window "Add Expense × Date 01-09-2025 Expense Type Select Bank Deposit Blinkit Cash Han…" at bounding box center [186, 117] width 373 height 234
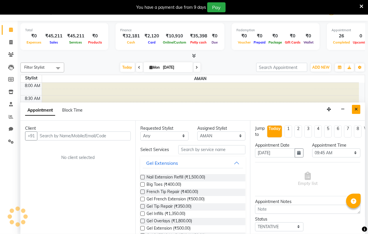
click at [357, 107] on icon "Close" at bounding box center [355, 109] width 3 height 4
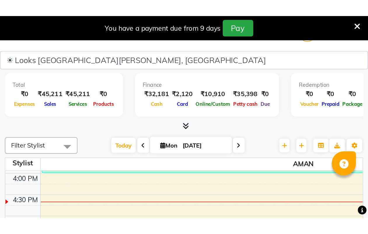
scroll to position [15, 0]
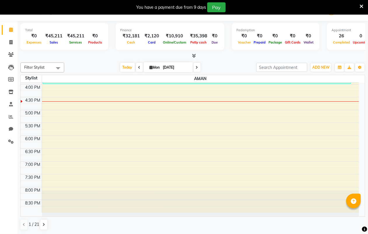
click at [34, 34] on div "₹0" at bounding box center [34, 36] width 18 height 7
click at [12, 141] on icon at bounding box center [11, 141] width 6 height 4
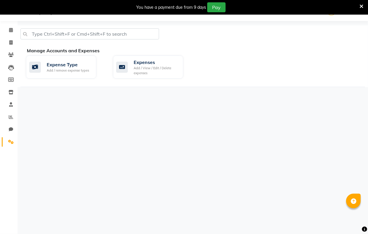
scroll to position [15, 0]
click at [78, 63] on div "Expense Type" at bounding box center [68, 64] width 42 height 7
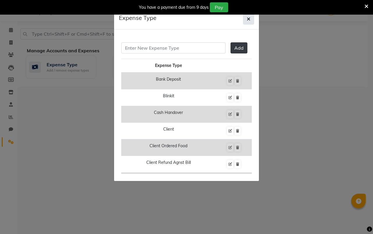
click at [253, 17] on button "button" at bounding box center [248, 18] width 11 height 11
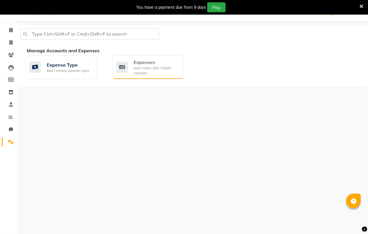
click at [152, 66] on div "Add / View / Edit / Delete expenses" at bounding box center [156, 71] width 45 height 10
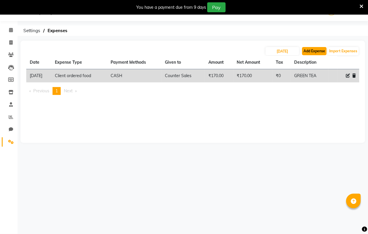
click at [313, 50] on button "Add Expense" at bounding box center [314, 51] width 24 height 8
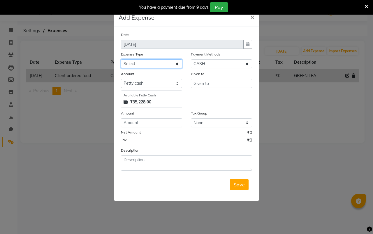
click at [177, 63] on select "Select Bank Deposit Blinkit Cash Handover CLIENT Client ordered food Client Ref…" at bounding box center [151, 63] width 61 height 9
click at [121, 59] on select "Select Bank Deposit Blinkit Cash Handover CLIENT Client ordered food Client Ref…" at bounding box center [151, 63] width 61 height 9
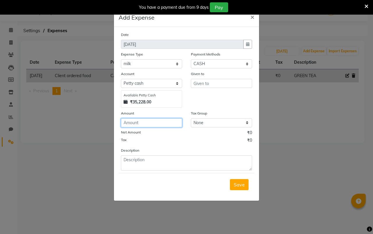
click at [133, 122] on input "number" at bounding box center [151, 122] width 61 height 9
click at [197, 82] on input "text" at bounding box center [221, 83] width 61 height 9
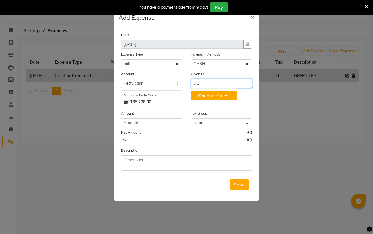
click at [213, 94] on ngb-highlight "Co unter Sales" at bounding box center [213, 95] width 30 height 6
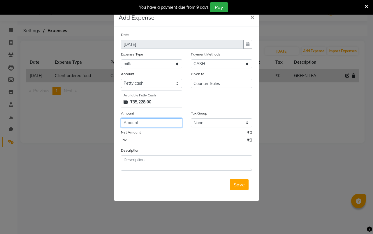
click at [141, 121] on input "number" at bounding box center [151, 122] width 61 height 9
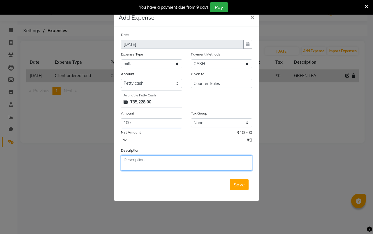
click at [155, 161] on textarea at bounding box center [186, 162] width 131 height 15
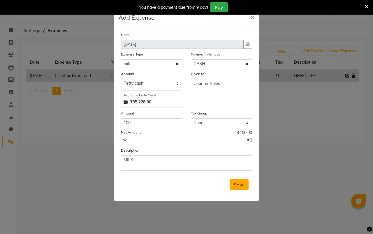
click at [239, 184] on span "Save" at bounding box center [239, 184] width 11 height 6
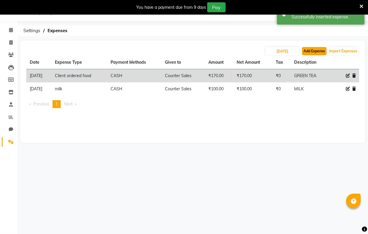
click at [311, 51] on button "Add Expense" at bounding box center [314, 51] width 24 height 8
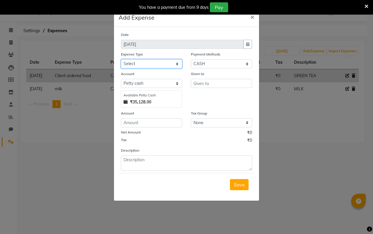
click at [177, 61] on select "Select Bank Deposit Blinkit Cash Handover CLIENT Client ordered food Client Ref…" at bounding box center [151, 63] width 61 height 9
click at [121, 59] on select "Select Bank Deposit Blinkit Cash Handover CLIENT Client ordered food Client Ref…" at bounding box center [151, 63] width 61 height 9
click at [177, 63] on select "Select Bank Deposit Blinkit Cash Handover CLIENT Client ordered food Client Ref…" at bounding box center [151, 63] width 61 height 9
click at [121, 59] on select "Select Bank Deposit Blinkit Cash Handover CLIENT Client ordered food Client Ref…" at bounding box center [151, 63] width 61 height 9
click at [176, 64] on select "Select Bank Deposit Blinkit Cash Handover CLIENT Client ordered food Client Ref…" at bounding box center [151, 63] width 61 height 9
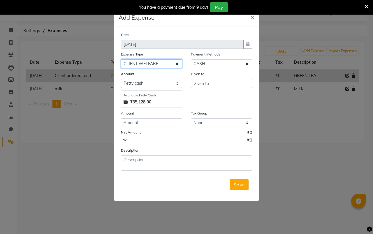
click at [121, 59] on select "Select Bank Deposit Blinkit Cash Handover CLIENT Client ordered food Client Ref…" at bounding box center [151, 63] width 61 height 9
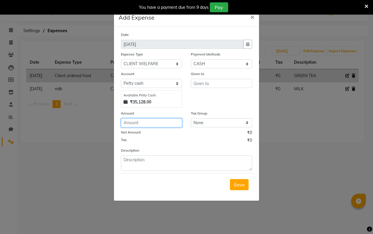
click at [155, 122] on input "number" at bounding box center [151, 122] width 61 height 9
click at [205, 83] on input "text" at bounding box center [221, 83] width 61 height 9
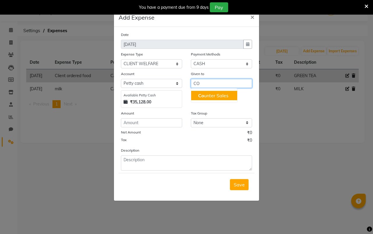
click at [213, 95] on ngb-highlight "Co unter Sales" at bounding box center [213, 95] width 30 height 6
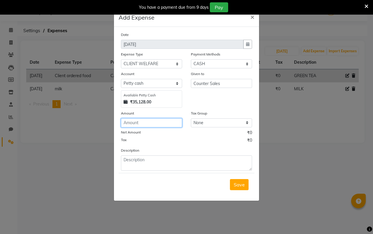
click at [141, 121] on input "number" at bounding box center [151, 122] width 61 height 9
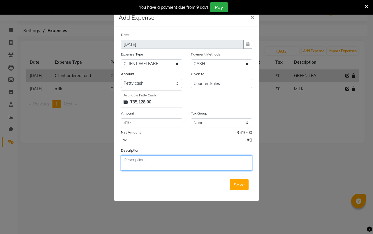
click at [132, 164] on textarea at bounding box center [186, 162] width 131 height 15
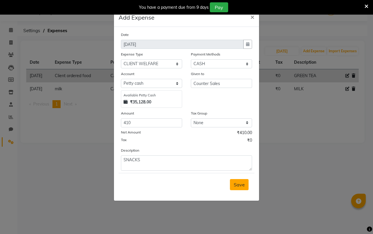
click at [237, 182] on span "Save" at bounding box center [239, 184] width 11 height 6
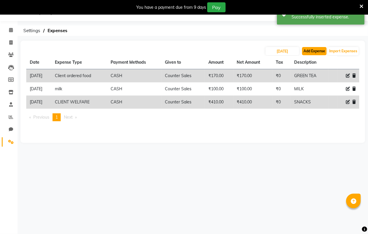
click at [311, 50] on button "Add Expense" at bounding box center [314, 51] width 24 height 8
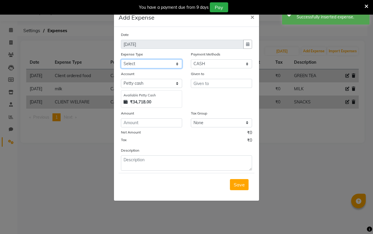
click at [179, 64] on select "Select Bank Deposit Blinkit Cash Handover CLIENT Client ordered food Client Ref…" at bounding box center [151, 63] width 61 height 9
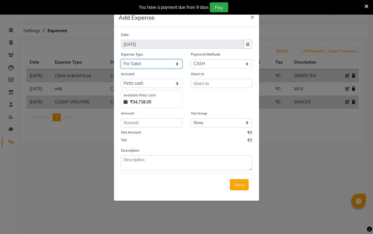
click at [121, 59] on select "Select Bank Deposit Blinkit Cash Handover CLIENT Client ordered food Client Ref…" at bounding box center [151, 63] width 61 height 9
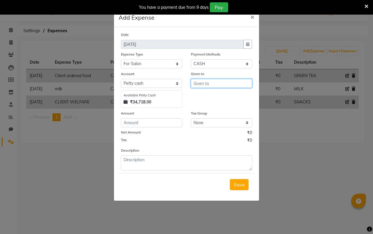
click at [210, 82] on input "text" at bounding box center [221, 83] width 61 height 9
click at [208, 81] on input "text" at bounding box center [221, 83] width 61 height 9
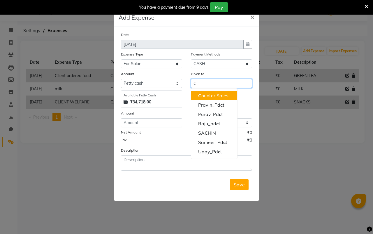
click at [212, 96] on ngb-highlight "C ounter Sales" at bounding box center [213, 95] width 30 height 6
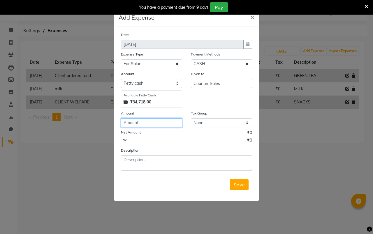
click at [149, 121] on input "number" at bounding box center [151, 122] width 61 height 9
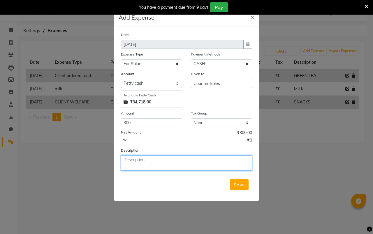
click at [132, 161] on textarea at bounding box center [186, 162] width 131 height 15
click at [238, 181] on span "Save" at bounding box center [239, 184] width 11 height 6
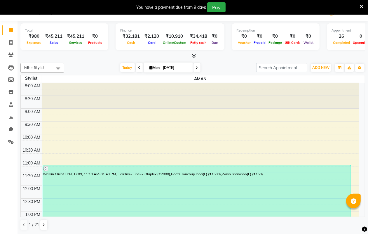
scroll to position [193, 0]
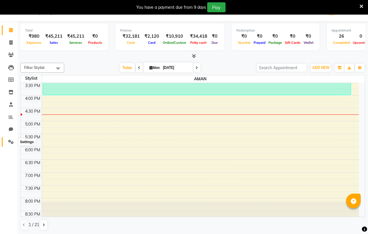
click at [10, 141] on icon at bounding box center [11, 141] width 6 height 4
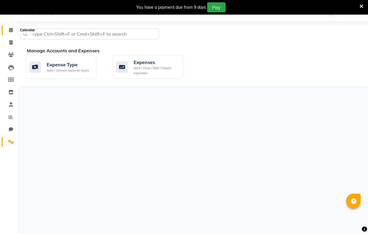
click at [11, 30] on icon at bounding box center [11, 30] width 4 height 4
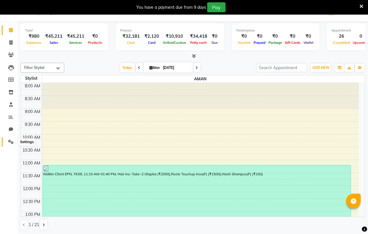
click at [12, 143] on icon at bounding box center [11, 141] width 6 height 4
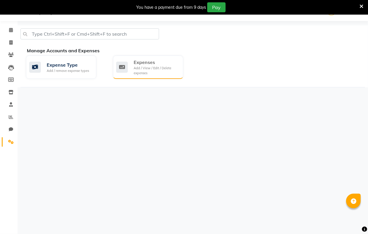
click at [161, 69] on div "Add / View / Edit / Delete expenses" at bounding box center [156, 71] width 45 height 10
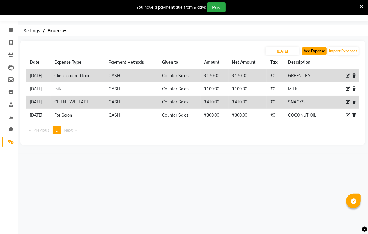
click at [315, 50] on button "Add Expense" at bounding box center [314, 51] width 24 height 8
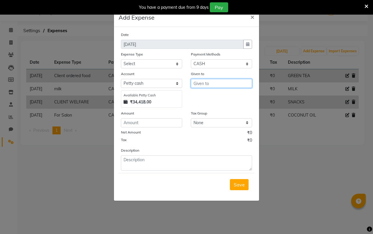
click at [220, 83] on input "text" at bounding box center [221, 83] width 61 height 9
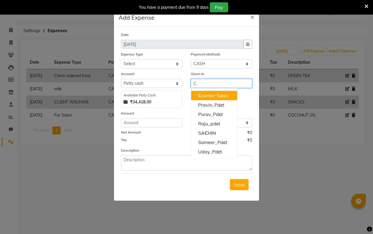
click at [217, 94] on ngb-highlight "C ounter Sales" at bounding box center [213, 95] width 30 height 6
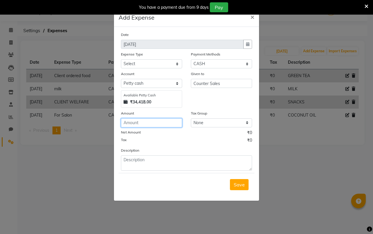
click at [139, 122] on input "number" at bounding box center [151, 122] width 61 height 9
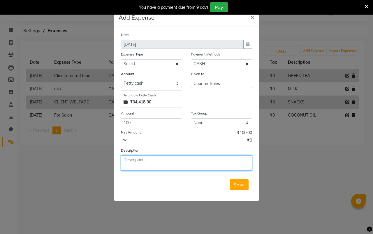
click at [134, 162] on textarea at bounding box center [186, 162] width 131 height 15
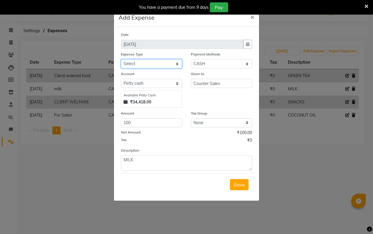
click at [176, 63] on select "Select Bank Deposit Blinkit Cash Handover CLIENT Client ordered food Client Ref…" at bounding box center [151, 63] width 61 height 9
click at [121, 59] on select "Select Bank Deposit Blinkit Cash Handover CLIENT Client ordered food Client Ref…" at bounding box center [151, 63] width 61 height 9
click at [236, 181] on span "Save" at bounding box center [239, 184] width 11 height 6
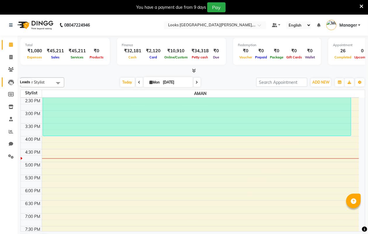
click at [9, 84] on icon at bounding box center [11, 82] width 6 height 6
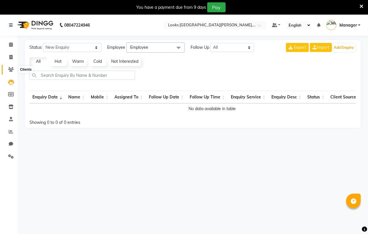
click at [9, 68] on icon at bounding box center [11, 69] width 6 height 4
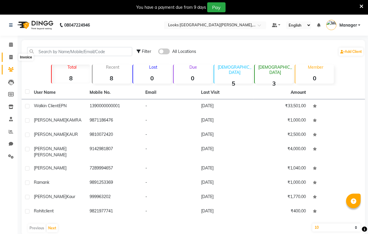
click at [12, 54] on span at bounding box center [11, 57] width 10 height 7
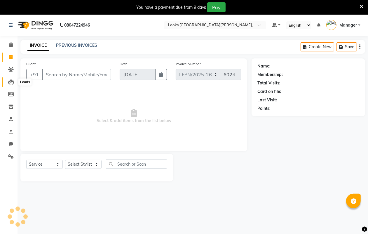
scroll to position [15, 0]
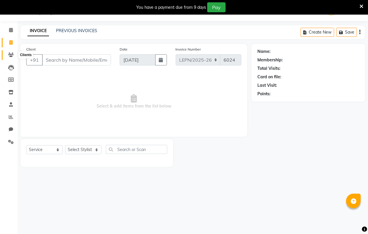
click at [9, 55] on icon at bounding box center [11, 54] width 6 height 4
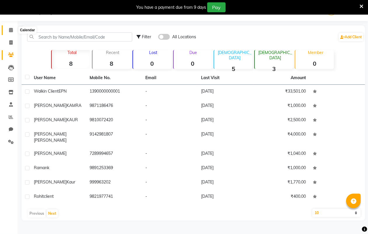
click at [10, 31] on icon at bounding box center [11, 30] width 4 height 4
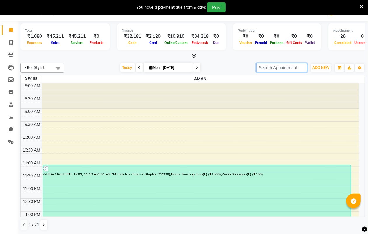
click at [278, 67] on input "search" at bounding box center [281, 67] width 51 height 9
click at [263, 68] on input "search" at bounding box center [281, 67] width 51 height 9
click at [9, 76] on span at bounding box center [11, 79] width 10 height 7
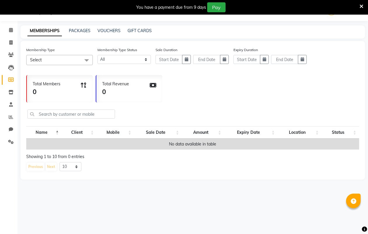
click at [41, 56] on span "Select" at bounding box center [59, 60] width 66 height 10
click at [8, 53] on icon at bounding box center [11, 54] width 6 height 4
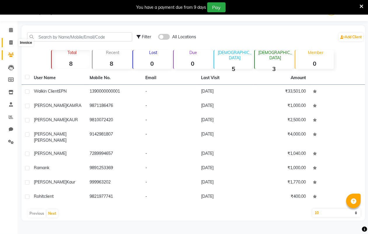
click at [11, 41] on icon at bounding box center [10, 42] width 3 height 4
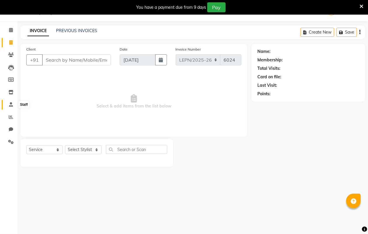
click at [12, 104] on icon at bounding box center [11, 104] width 4 height 4
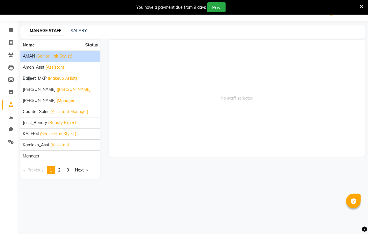
click at [59, 55] on span "(Senior Hair Stylist)" at bounding box center [54, 56] width 36 height 6
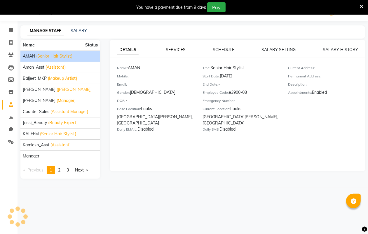
click at [176, 48] on link "SERVICES" at bounding box center [176, 49] width 20 height 5
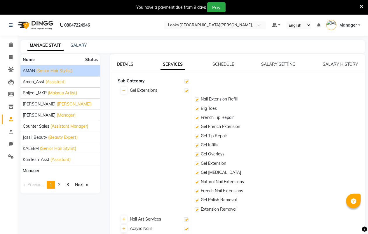
click at [121, 63] on link "DETAILS" at bounding box center [125, 64] width 16 height 5
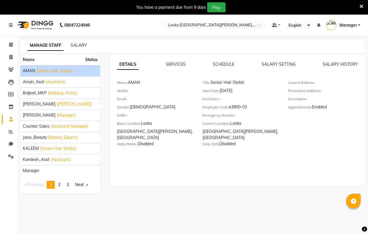
click at [89, 59] on span "Status" at bounding box center [91, 60] width 13 height 6
click at [227, 24] on input "text" at bounding box center [209, 26] width 85 height 6
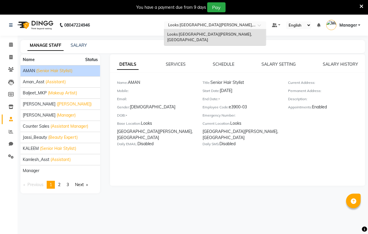
click at [214, 34] on span "Looks [GEOGRAPHIC_DATA][PERSON_NAME], [GEOGRAPHIC_DATA]" at bounding box center [209, 37] width 85 height 10
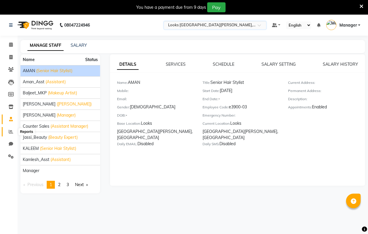
click at [10, 130] on icon at bounding box center [11, 131] width 4 height 4
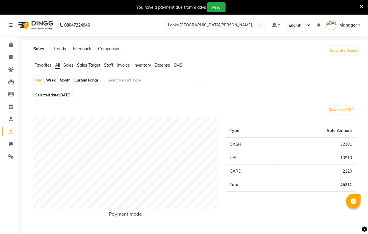
click at [136, 79] on input "text" at bounding box center [148, 80] width 84 height 6
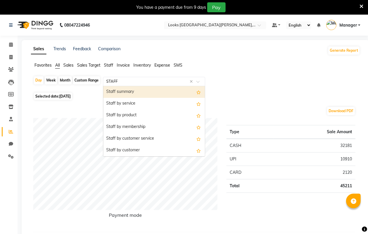
click at [131, 92] on div "Staff summary" at bounding box center [153, 92] width 101 height 12
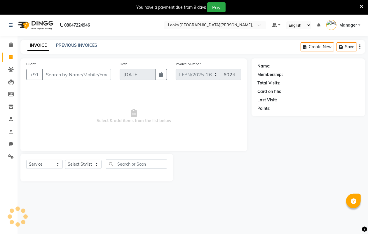
scroll to position [15, 0]
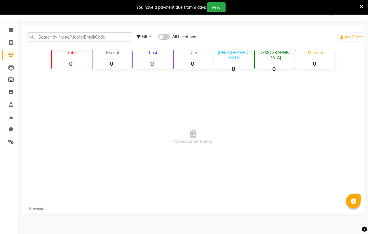
click at [51, 57] on div "Total 0" at bounding box center [70, 59] width 39 height 19
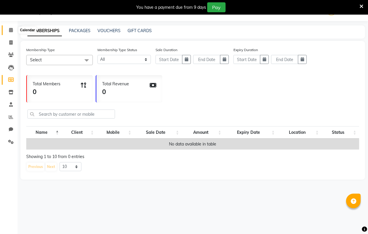
click at [9, 29] on icon at bounding box center [11, 30] width 4 height 4
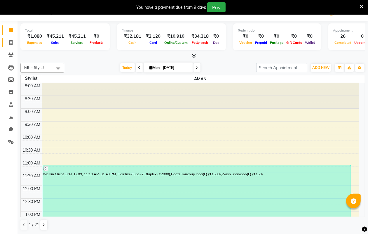
click at [9, 40] on icon at bounding box center [10, 42] width 3 height 4
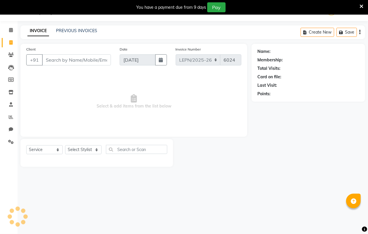
click at [55, 57] on input "Client" at bounding box center [76, 59] width 69 height 11
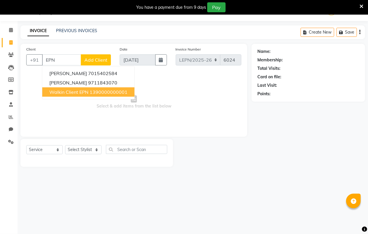
click at [72, 93] on span "Walkin Client EPN" at bounding box center [68, 92] width 39 height 6
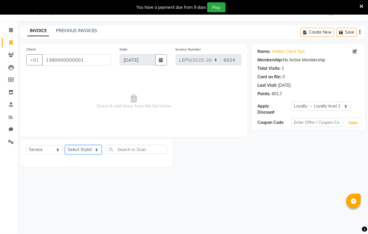
click at [95, 149] on select "Select Stylist AMAN Aman_Asst Baljeet_MKP [PERSON_NAME] Bobby_Mgr Counter Sales…" at bounding box center [83, 149] width 36 height 9
click at [65, 145] on select "Select Stylist AMAN Aman_Asst Baljeet_MKP [PERSON_NAME] Bobby_Mgr Counter Sales…" at bounding box center [83, 149] width 36 height 9
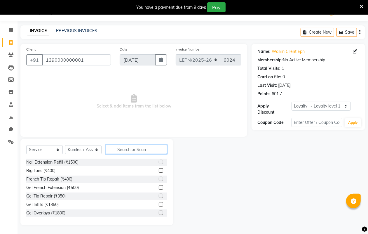
click at [133, 149] on input "text" at bounding box center [136, 149] width 61 height 9
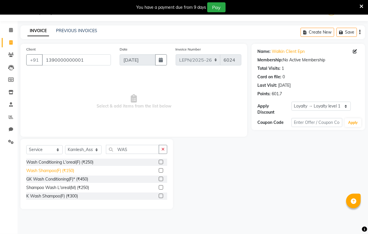
click at [64, 169] on div "Wash Shampoo(F) (₹150)" at bounding box center [50, 170] width 48 height 6
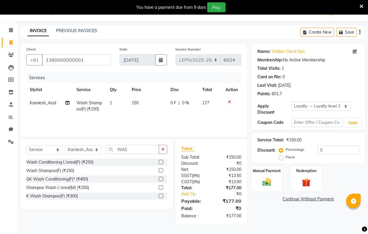
click at [140, 100] on td "150" at bounding box center [147, 105] width 39 height 19
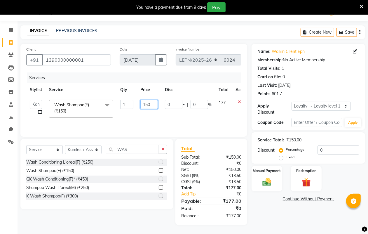
click at [150, 103] on input "150" at bounding box center [148, 104] width 17 height 9
click at [200, 143] on div "Total Sub Total: ₹150.00 Discount: ₹0 Net: ₹150.00 SGST ( 9% ) ₹13.50 CGST ( 9%…" at bounding box center [211, 182] width 72 height 86
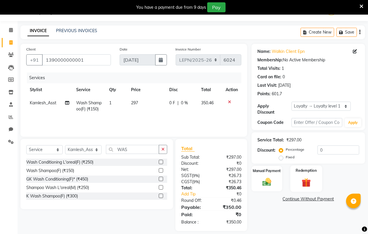
scroll to position [20, 0]
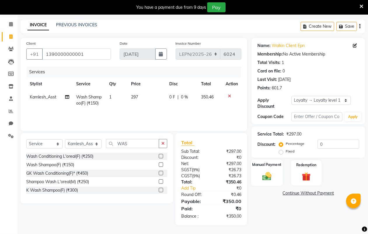
click at [266, 170] on div "Manual Payment" at bounding box center [267, 172] width 32 height 27
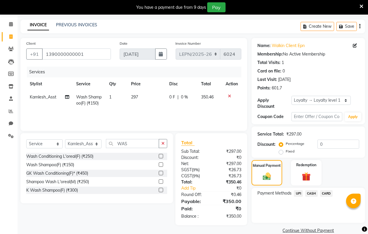
click at [312, 192] on span "CASH" at bounding box center [311, 193] width 13 height 7
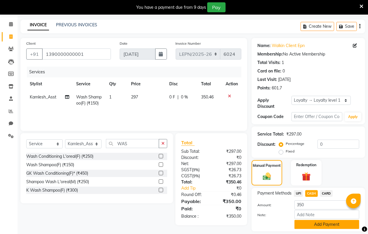
click at [324, 223] on button "Add Payment" at bounding box center [326, 224] width 65 height 9
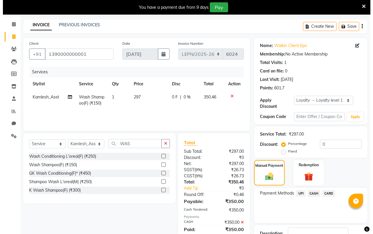
scroll to position [88, 0]
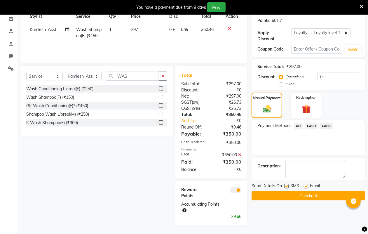
click at [235, 190] on span at bounding box center [235, 190] width 12 height 6
click at [241, 191] on input "checkbox" at bounding box center [241, 191] width 0 height 0
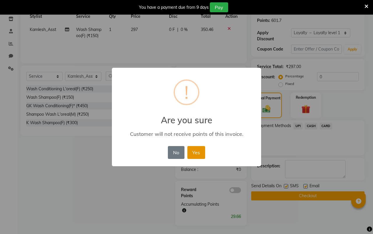
click at [194, 152] on button "Yes" at bounding box center [196, 152] width 18 height 13
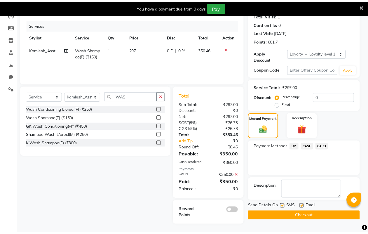
scroll to position [67, 0]
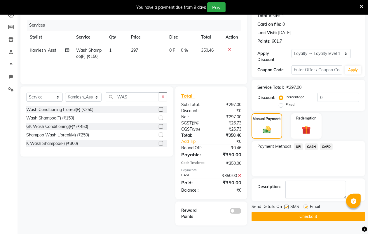
click at [286, 212] on button "Checkout" at bounding box center [307, 216] width 113 height 9
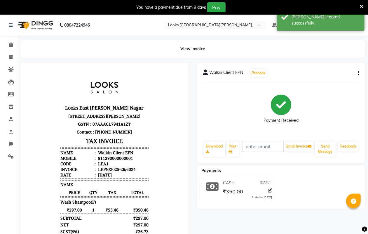
scroll to position [93, 0]
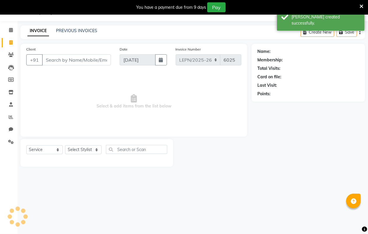
scroll to position [15, 0]
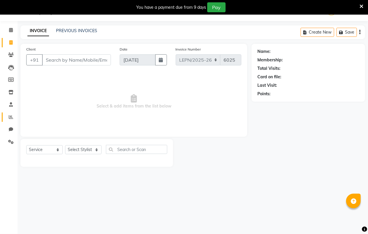
click at [13, 113] on link "Reports" at bounding box center [9, 117] width 14 height 10
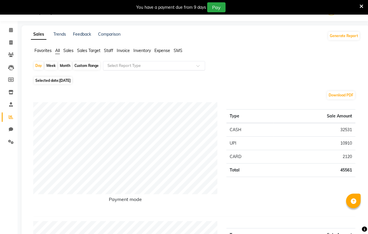
click at [123, 66] on input "text" at bounding box center [148, 66] width 84 height 6
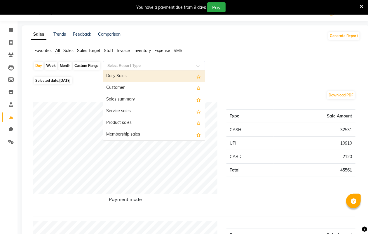
click at [112, 68] on input "text" at bounding box center [148, 66] width 84 height 6
click at [109, 66] on input "text" at bounding box center [148, 66] width 84 height 6
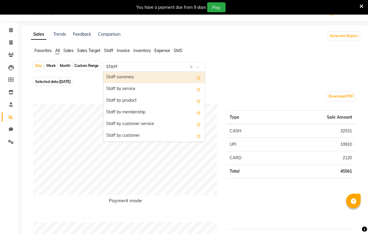
click at [123, 78] on div "Staff summary" at bounding box center [153, 77] width 101 height 12
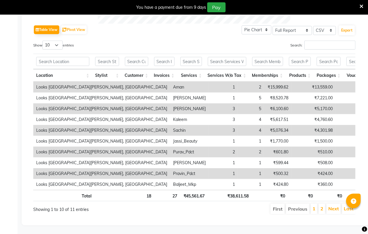
scroll to position [292, 0]
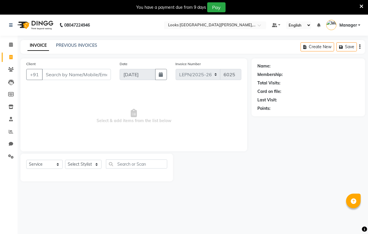
click at [50, 75] on input "Client" at bounding box center [76, 74] width 69 height 11
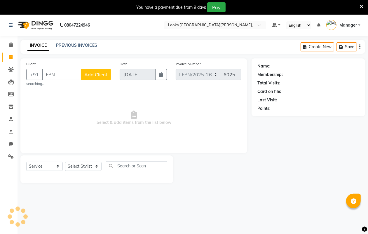
click at [95, 72] on span "Add Client" at bounding box center [95, 74] width 23 height 6
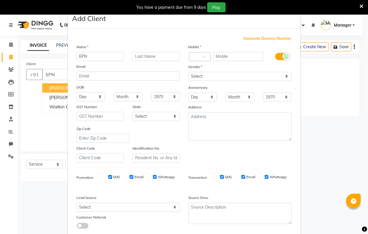
click at [71, 104] on div "Generate Dummy Number Name EPN Email DOB Day 01 02 03 04 05 06 07 08 09 10 11 1…" at bounding box center [184, 133] width 233 height 209
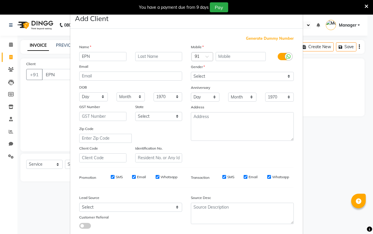
select select "service"
click at [340, 120] on ngb-modal-window "Add Client Generate Dummy Number Name EPN Email DOB Day 01 02 03 04 05 06 07 08…" at bounding box center [186, 117] width 373 height 234
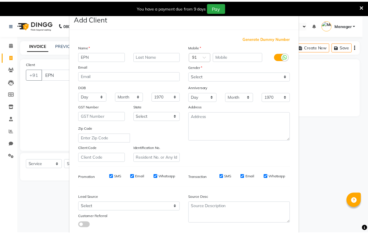
scroll to position [34, 0]
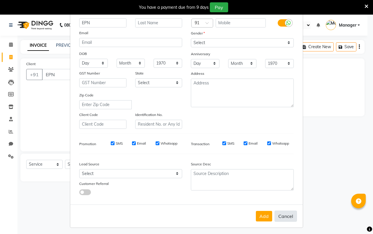
click at [286, 212] on button "Cancel" at bounding box center [286, 215] width 22 height 11
select select
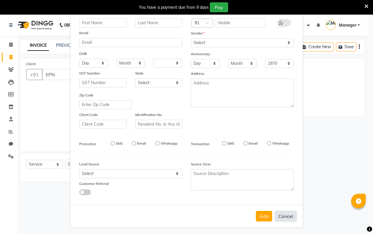
select select
checkbox input "false"
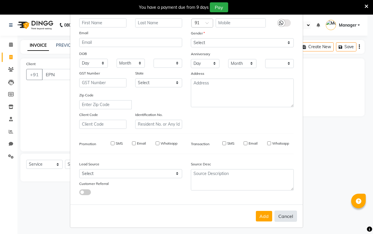
checkbox input "false"
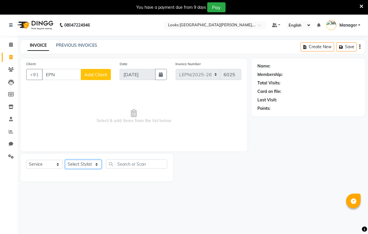
click at [93, 163] on select "Select Stylist AMAN Aman_Asst Baljeet_MKP [PERSON_NAME] Bobby_Mgr Counter Sales…" at bounding box center [83, 164] width 36 height 9
select select "90360"
click at [65, 160] on select "Select Stylist AMAN Aman_Asst Baljeet_MKP [PERSON_NAME] Bobby_Mgr Counter Sales…" at bounding box center [83, 164] width 36 height 9
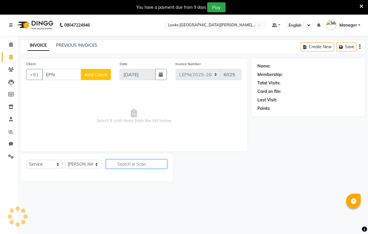
click at [133, 161] on input "text" at bounding box center [136, 163] width 61 height 9
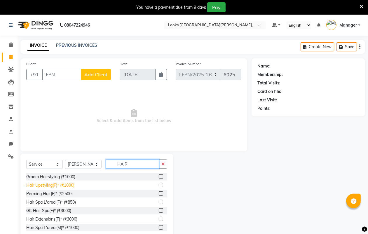
type input "HAIR"
click at [62, 185] on div "Hair Upstyling(F)* (₹1000)" at bounding box center [50, 185] width 48 height 6
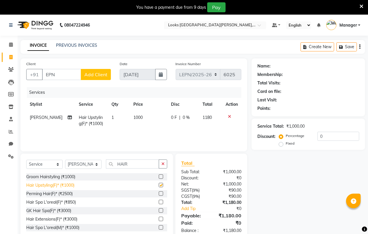
checkbox input "false"
click at [93, 116] on span "Hair Upstyling(F)* (₹1000)" at bounding box center [91, 120] width 24 height 11
select select "90360"
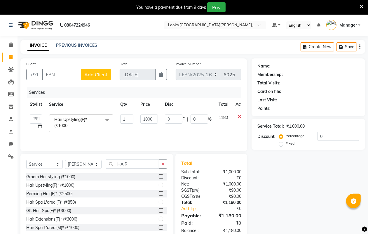
click at [106, 117] on span at bounding box center [107, 119] width 12 height 11
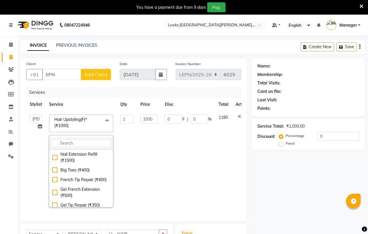
click at [72, 142] on input "multiselect-search" at bounding box center [81, 143] width 58 height 6
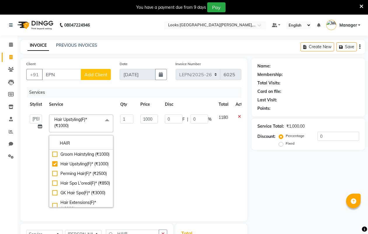
type input "HAIR"
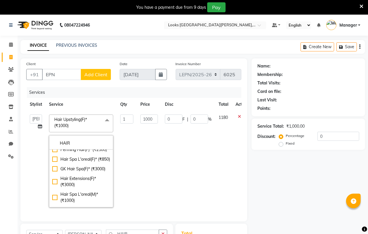
scroll to position [0, 0]
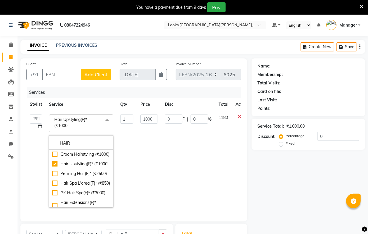
click at [107, 120] on span at bounding box center [107, 119] width 12 height 11
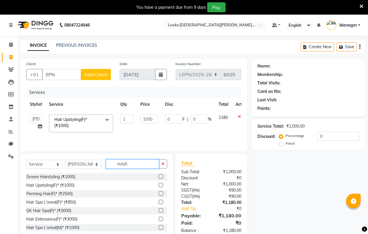
click at [130, 164] on input "HAIR" at bounding box center [132, 163] width 53 height 9
type input "H"
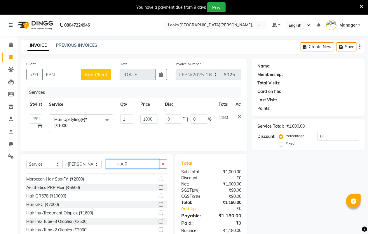
scroll to position [86, 0]
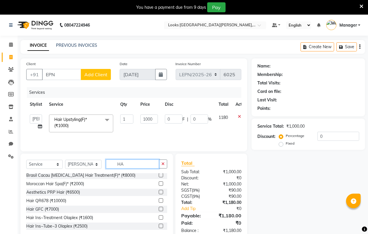
type input "H"
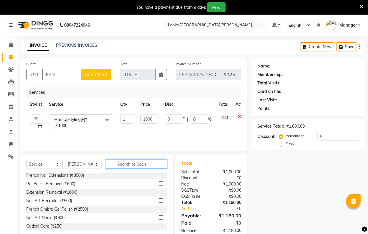
scroll to position [364, 0]
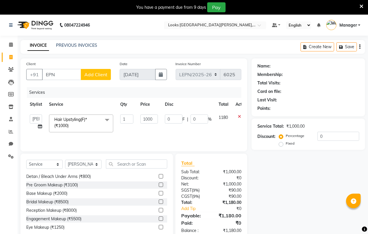
click at [106, 118] on span at bounding box center [107, 119] width 12 height 11
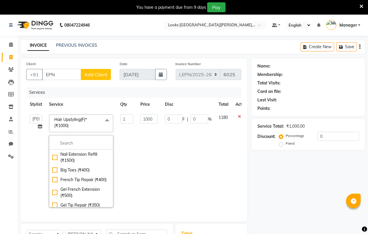
click at [106, 118] on span at bounding box center [107, 119] width 12 height 11
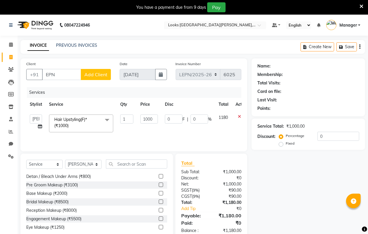
click at [106, 118] on span at bounding box center [107, 119] width 12 height 11
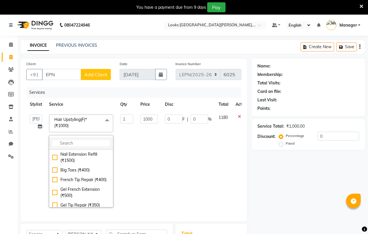
click at [66, 144] on input "multiselect-search" at bounding box center [81, 143] width 58 height 6
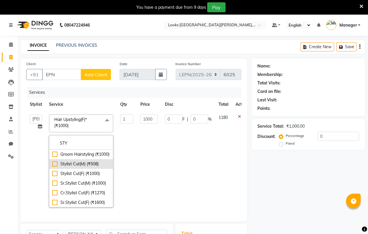
type input "STY"
click at [88, 167] on div "Stylist Cut(M) (₹508)" at bounding box center [81, 164] width 58 height 6
checkbox input "false"
type input "508"
checkbox input "true"
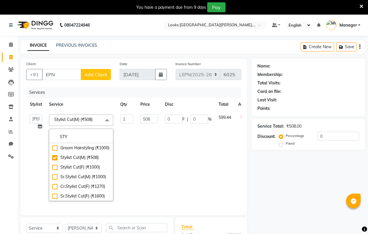
click at [105, 119] on span at bounding box center [107, 119] width 12 height 11
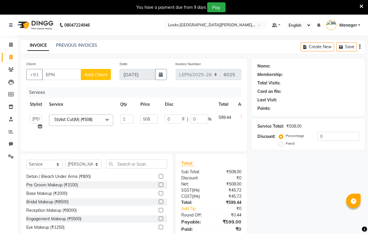
scroll to position [20, 0]
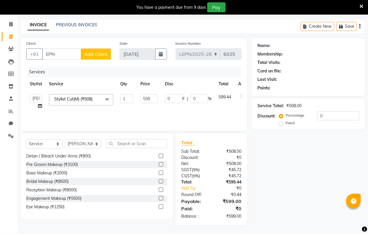
click at [210, 110] on td "0 F | 0 %" at bounding box center [188, 101] width 54 height 22
click at [172, 107] on td "0 F | 0 %" at bounding box center [188, 101] width 54 height 22
click at [297, 177] on div "Name: Membership: Total Visits: Card on file: Last Visit: Points: Service Total…" at bounding box center [310, 131] width 118 height 187
drag, startPoint x: 195, startPoint y: 107, endPoint x: 356, endPoint y: 160, distance: 169.3
click at [356, 160] on div "Name: Membership: Total Visits: Card on file: Last Visit: Points: Service Total…" at bounding box center [310, 131] width 118 height 187
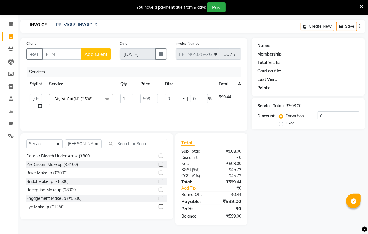
click at [105, 110] on td "Stylist Cut(M) (₹508) x Nail Extension Refill (₹1500) Big Toes (₹400) French Ti…" at bounding box center [80, 101] width 71 height 22
drag, startPoint x: 163, startPoint y: 110, endPoint x: 334, endPoint y: 170, distance: 182.0
click at [334, 170] on div "Name: Membership: Total Visits: Card on file: Last Visit: Points: Service Total…" at bounding box center [310, 131] width 118 height 187
click at [295, 75] on div "Name: Membership: Total Visits: Card on file: Last Visit: Points:" at bounding box center [308, 65] width 102 height 51
click at [330, 115] on input "0" at bounding box center [338, 115] width 42 height 9
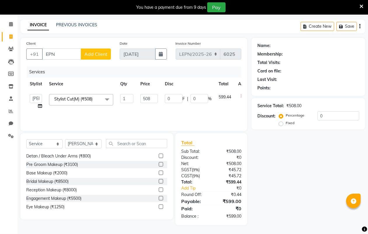
click at [100, 52] on span "Add Client" at bounding box center [95, 54] width 23 height 6
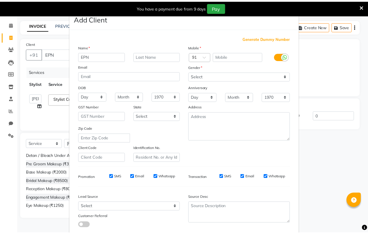
scroll to position [34, 0]
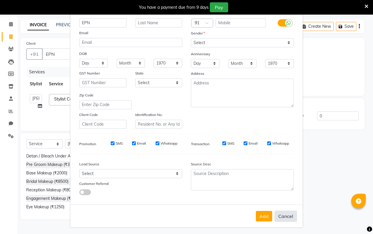
click at [281, 214] on button "Cancel" at bounding box center [286, 215] width 22 height 11
select select
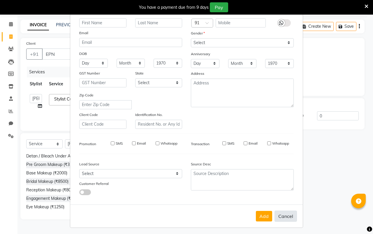
select select
checkbox input "false"
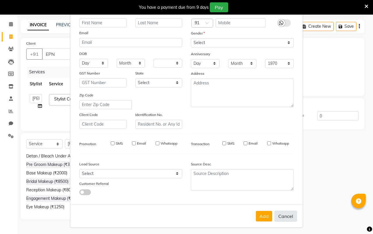
checkbox input "false"
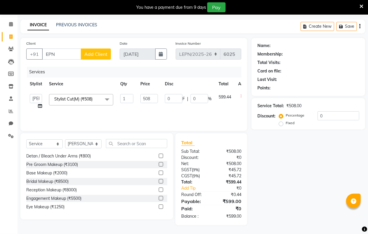
click at [172, 113] on div "Services Stylist Service Qty Price Disc Total Action AMAN Aman_Asst Baljeet_MKP…" at bounding box center [133, 95] width 215 height 58
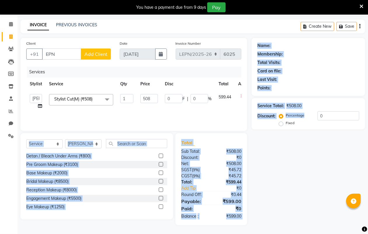
drag, startPoint x: 249, startPoint y: 94, endPoint x: 250, endPoint y: 186, distance: 91.9
click at [254, 190] on div "Client +91 EPN Add Client Date [DATE] Invoice Number LEPN/[PHONE_NUMBER] Servic…" at bounding box center [192, 131] width 353 height 187
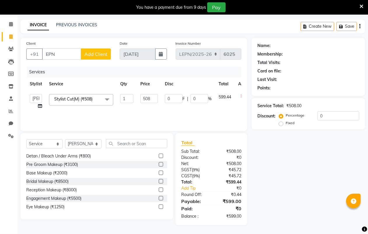
click at [345, 148] on div "Name: Membership: Total Visits: Card on file: Last Visit: Points: Service Total…" at bounding box center [310, 131] width 118 height 187
click at [140, 142] on input "text" at bounding box center [136, 143] width 61 height 9
click at [128, 106] on td "1" at bounding box center [127, 101] width 20 height 22
click at [320, 24] on button "Create New" at bounding box center [317, 26] width 34 height 9
select select "service"
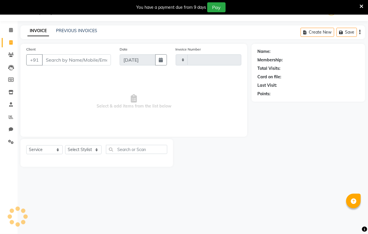
type input "6025"
select select "8940"
click at [71, 29] on link "PREVIOUS INVOICES" at bounding box center [76, 30] width 41 height 5
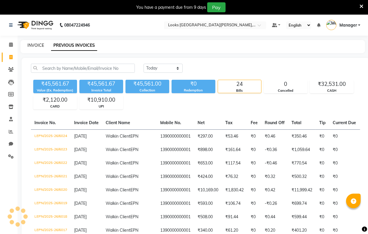
click at [37, 43] on link "INVOICE" at bounding box center [35, 45] width 17 height 5
select select "service"
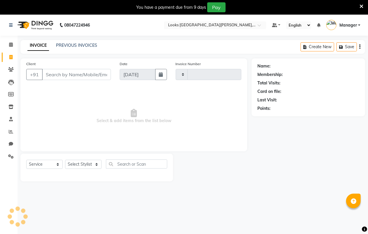
click at [76, 69] on input "Client" at bounding box center [76, 74] width 69 height 11
select select "8940"
type input "6025"
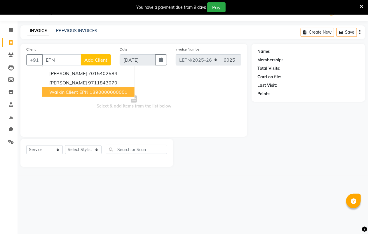
click at [79, 88] on button "Walkin Client EPN 1390000000001" at bounding box center [88, 91] width 92 height 9
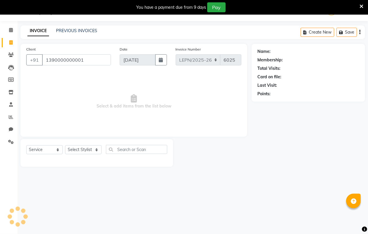
type input "1390000000001"
select select "1: Object"
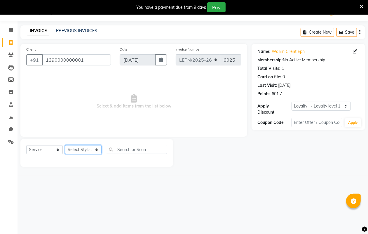
click at [95, 149] on select "Select Stylist AMAN Aman_Asst Baljeet_MKP [PERSON_NAME] Bobby_Mgr Counter Sales…" at bounding box center [83, 149] width 36 height 9
select select "90360"
click at [65, 145] on select "Select Stylist AMAN Aman_Asst Baljeet_MKP [PERSON_NAME] Bobby_Mgr Counter Sales…" at bounding box center [83, 149] width 36 height 9
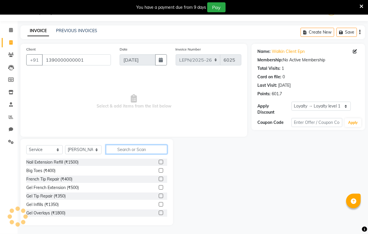
click at [114, 149] on input "text" at bounding box center [136, 149] width 61 height 9
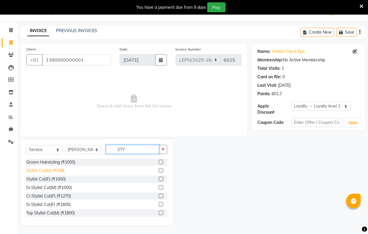
type input "STY"
click at [58, 170] on div "Stylist Cut(M) (₹508)" at bounding box center [45, 170] width 38 height 6
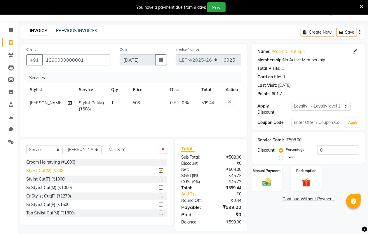
checkbox input "false"
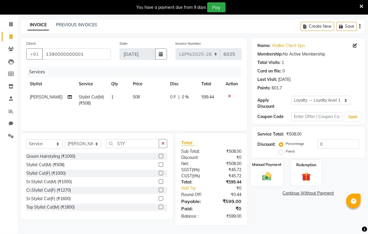
click at [266, 171] on img at bounding box center [266, 176] width 15 height 10
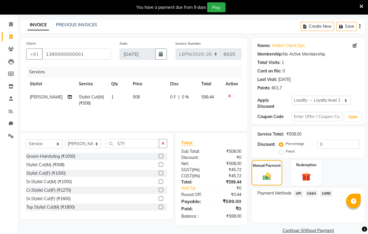
scroll to position [30, 0]
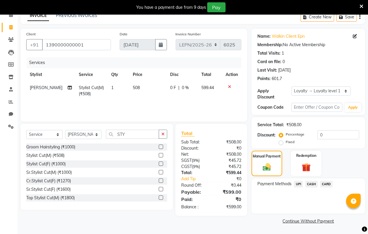
click at [308, 183] on span "CASH" at bounding box center [311, 183] width 13 height 7
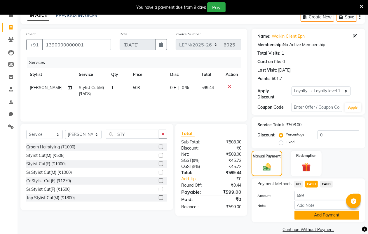
click at [309, 213] on button "Add Payment" at bounding box center [326, 214] width 65 height 9
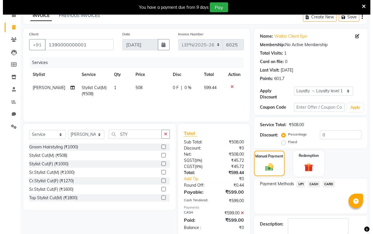
scroll to position [88, 0]
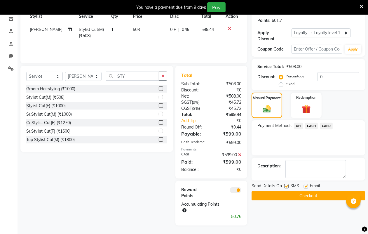
click at [231, 188] on span at bounding box center [235, 190] width 12 height 6
click at [241, 191] on input "checkbox" at bounding box center [241, 191] width 0 height 0
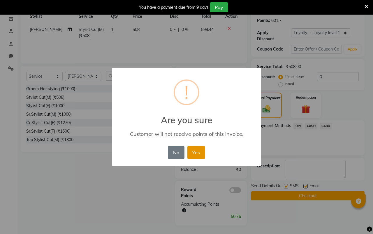
click at [196, 153] on button "Yes" at bounding box center [196, 152] width 18 height 13
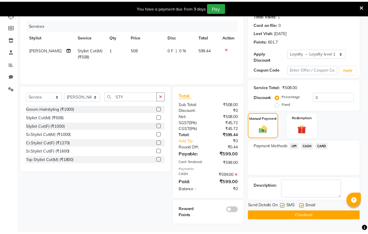
scroll to position [67, 0]
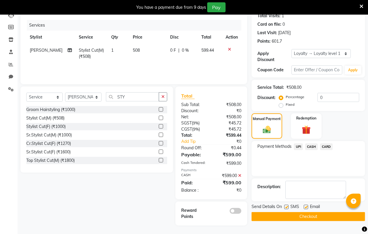
click at [298, 215] on button "Checkout" at bounding box center [307, 216] width 113 height 9
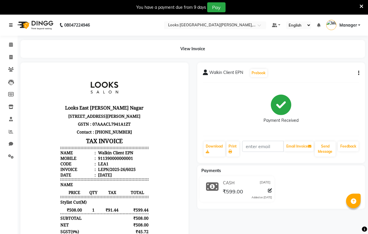
click at [10, 24] on icon at bounding box center [10, 25] width 3 height 4
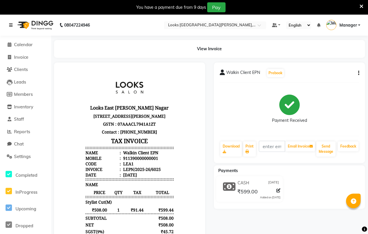
click at [10, 24] on icon at bounding box center [10, 25] width 3 height 4
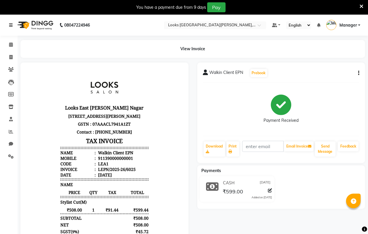
click at [10, 24] on icon at bounding box center [10, 25] width 3 height 4
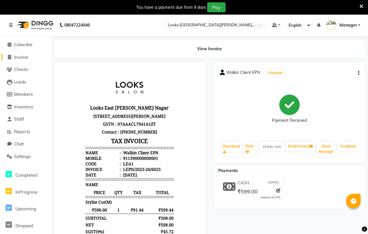
click at [23, 55] on span "Invoice" at bounding box center [21, 57] width 14 height 6
select select "service"
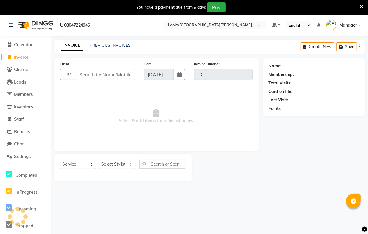
type input "6026"
select select "8940"
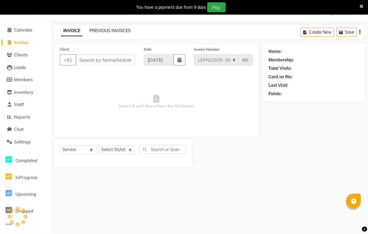
click at [118, 32] on link "PREVIOUS INVOICES" at bounding box center [110, 30] width 41 height 5
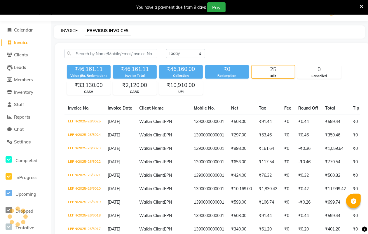
click at [68, 33] on link "INVOICE" at bounding box center [69, 30] width 17 height 5
select select "service"
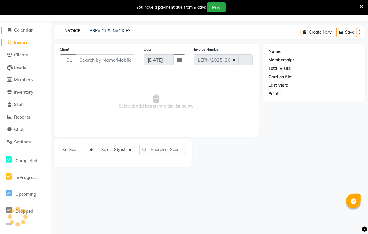
select select "8940"
type input "6026"
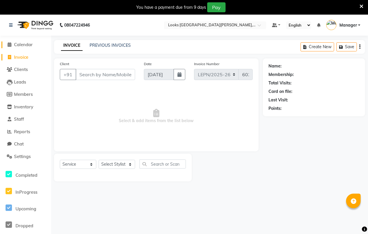
click at [22, 44] on span "Calendar" at bounding box center [23, 45] width 19 height 6
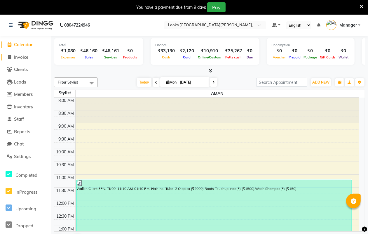
click at [27, 56] on span "Invoice" at bounding box center [21, 57] width 14 height 6
select select "service"
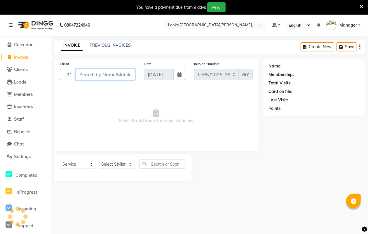
click at [88, 76] on input "Client" at bounding box center [105, 74] width 59 height 11
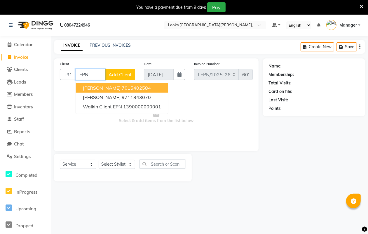
type input "EPN"
click at [124, 75] on span "Add Client" at bounding box center [119, 74] width 23 height 6
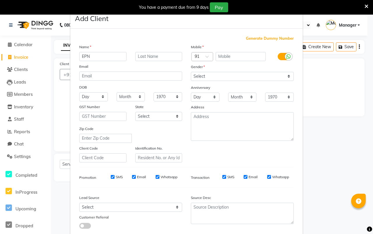
click at [327, 81] on ngb-modal-window "Add Client Generate Dummy Number Name EPN Email DOB Day 01 02 03 04 05 06 07 08…" at bounding box center [186, 117] width 373 height 234
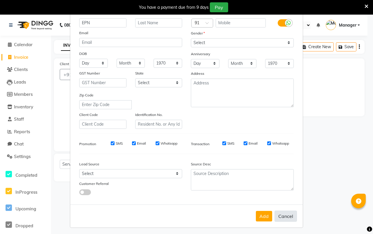
click at [282, 215] on button "Cancel" at bounding box center [286, 215] width 22 height 11
select select
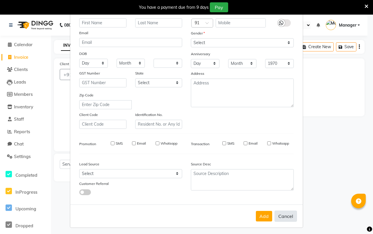
select select
checkbox input "false"
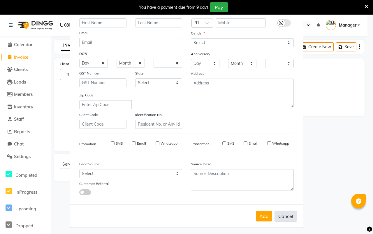
checkbox input "false"
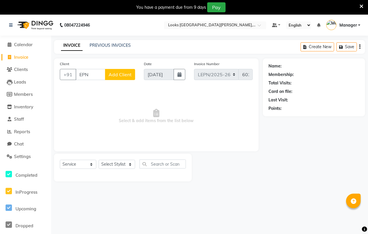
click at [120, 73] on span "Add Client" at bounding box center [119, 74] width 23 height 6
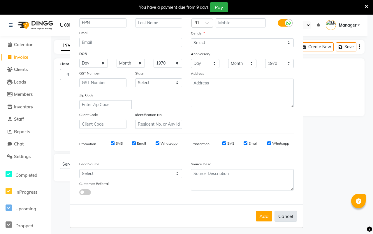
click at [283, 210] on button "Cancel" at bounding box center [286, 215] width 22 height 11
select select
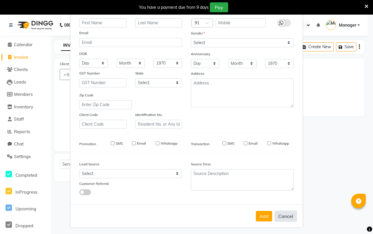
select select
checkbox input "false"
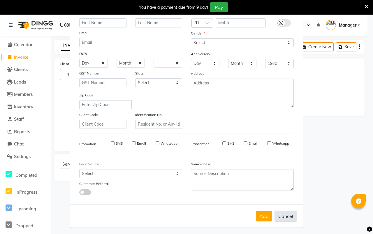
checkbox input "false"
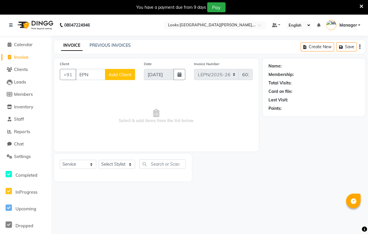
click at [120, 73] on span "Add Client" at bounding box center [119, 74] width 23 height 6
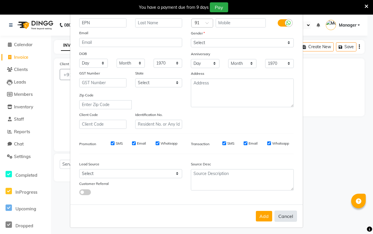
click at [282, 212] on button "Cancel" at bounding box center [286, 215] width 22 height 11
select select
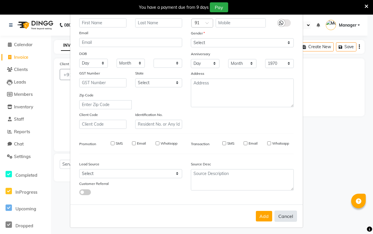
select select
checkbox input "false"
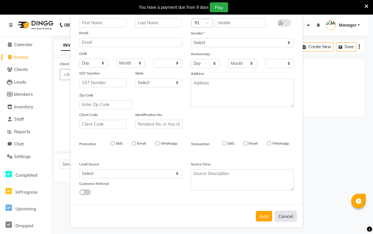
checkbox input "false"
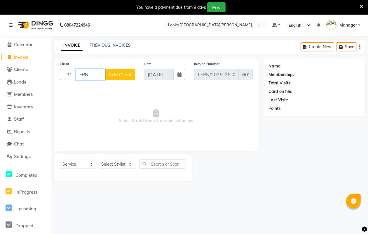
click at [92, 73] on input "EPN" at bounding box center [91, 74] width 30 height 11
type input "E"
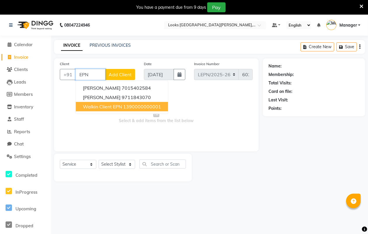
click at [105, 106] on span "Walkin Client EPN" at bounding box center [102, 107] width 39 height 6
type input "1390000000001"
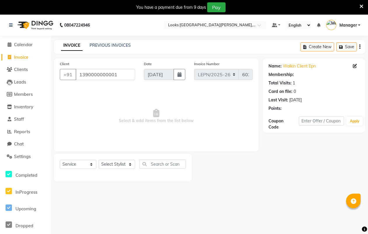
select select "1: Object"
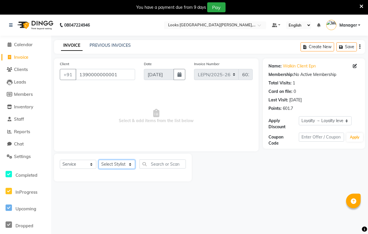
click at [127, 164] on select "Select Stylist AMAN Aman_Asst Baljeet_MKP [PERSON_NAME] Bobby_Mgr Counter Sales…" at bounding box center [117, 164] width 36 height 9
select select "90360"
click at [99, 160] on select "Select Stylist AMAN Aman_Asst Baljeet_MKP [PERSON_NAME] Bobby_Mgr Counter Sales…" at bounding box center [117, 164] width 36 height 9
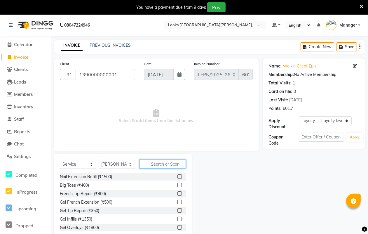
click at [168, 162] on input "text" at bounding box center [162, 163] width 46 height 9
click at [159, 162] on input "text" at bounding box center [162, 163] width 46 height 9
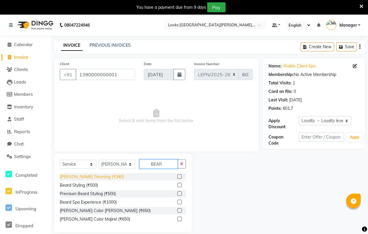
type input "BEAR"
click at [94, 177] on div "[PERSON_NAME] Trimming (₹340)" at bounding box center [92, 176] width 64 height 6
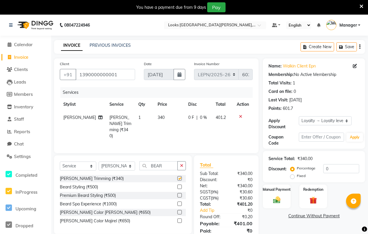
checkbox input "false"
click at [158, 117] on span "340" at bounding box center [160, 117] width 7 height 5
select select "90360"
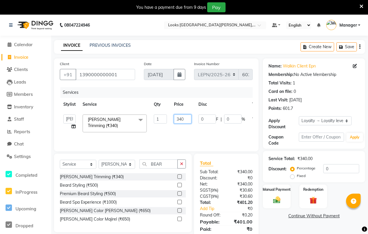
click at [188, 118] on input "340" at bounding box center [182, 118] width 17 height 9
type input "3"
type input "339"
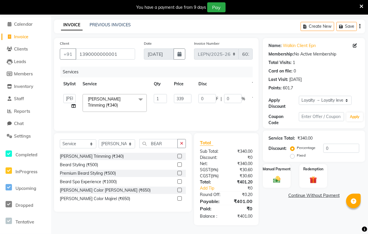
click at [224, 113] on div "Services Stylist Service Qty Price Disc Total Action AMAN Aman_Asst Baljeet_MKP…" at bounding box center [156, 95] width 193 height 58
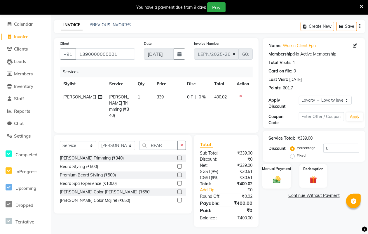
click at [274, 179] on img at bounding box center [276, 179] width 13 height 9
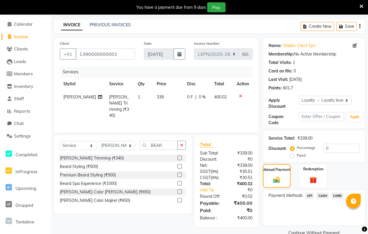
click at [308, 194] on span "UPI" at bounding box center [309, 195] width 9 height 7
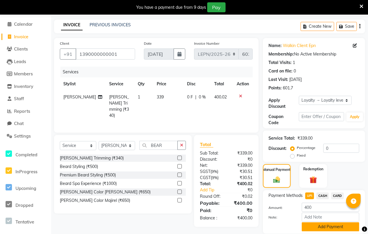
click at [316, 226] on button "Add Payment" at bounding box center [330, 226] width 57 height 9
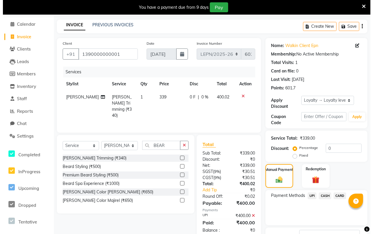
scroll to position [79, 0]
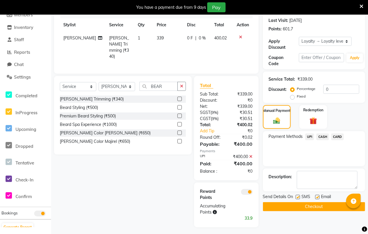
click at [243, 190] on span at bounding box center [247, 192] width 12 height 6
click at [253, 192] on input "checkbox" at bounding box center [253, 192] width 0 height 0
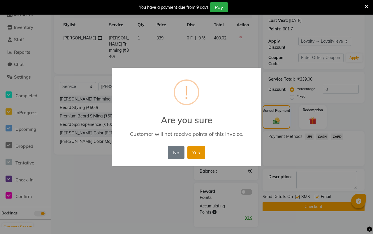
click at [197, 153] on button "Yes" at bounding box center [196, 152] width 18 height 13
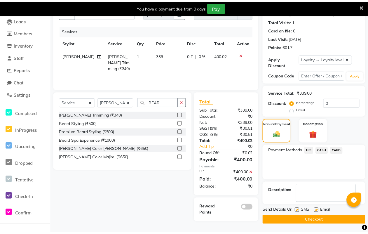
scroll to position [62, 0]
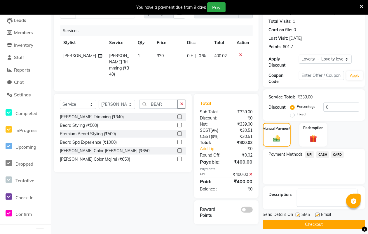
click at [306, 224] on button "Checkout" at bounding box center [314, 224] width 102 height 9
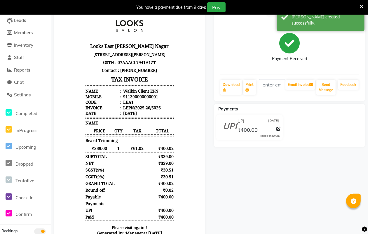
select select "service"
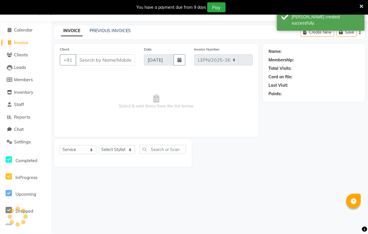
select select "8940"
type input "6027"
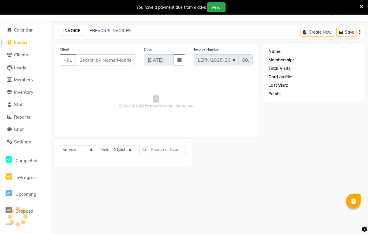
scroll to position [15, 0]
click at [95, 60] on input "Client" at bounding box center [105, 59] width 59 height 11
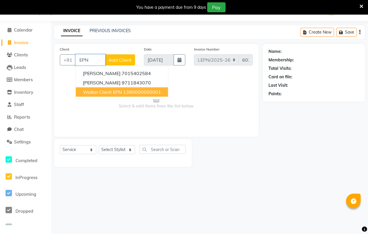
click at [101, 91] on span "Walkin Client EPN" at bounding box center [102, 92] width 39 height 6
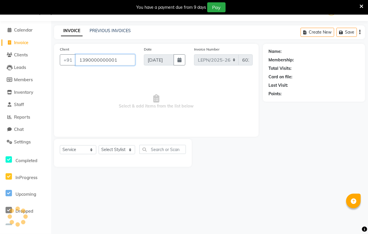
type input "1390000000001"
select select "1: Object"
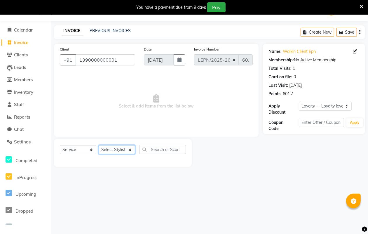
click at [129, 149] on select "Select Stylist AMAN Aman_Asst Baljeet_MKP [PERSON_NAME] Bobby_Mgr Counter Sales…" at bounding box center [117, 149] width 36 height 9
select select "90361"
click at [99, 145] on select "Select Stylist AMAN Aman_Asst Baljeet_MKP [PERSON_NAME] Bobby_Mgr Counter Sales…" at bounding box center [117, 149] width 36 height 9
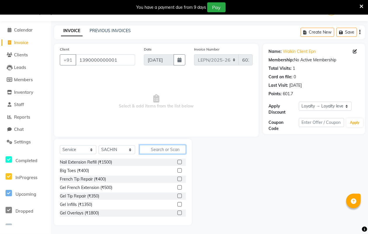
click at [163, 147] on input "text" at bounding box center [162, 149] width 46 height 9
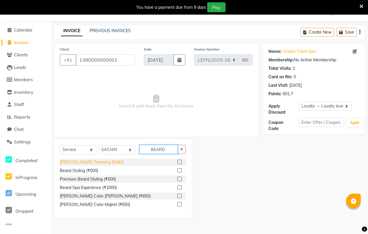
type input "BEARD"
click at [91, 163] on div "[PERSON_NAME] Trimming (₹340)" at bounding box center [92, 162] width 64 height 6
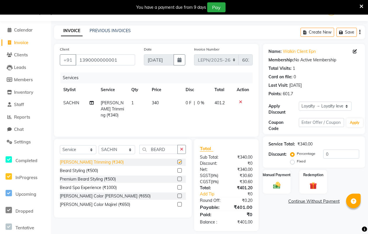
checkbox input "false"
click at [169, 148] on input "BEARD" at bounding box center [158, 149] width 38 height 9
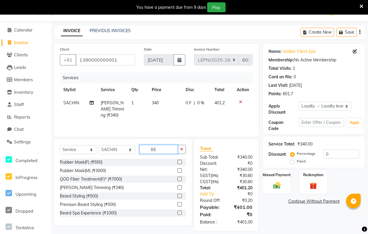
type input "B"
type input "STY"
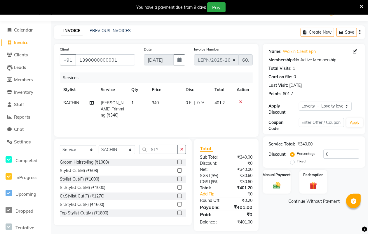
click at [101, 169] on div "Stylist Cut(M) (₹508)" at bounding box center [123, 170] width 126 height 7
click at [88, 169] on div "Stylist Cut(M) (₹508)" at bounding box center [79, 170] width 38 height 6
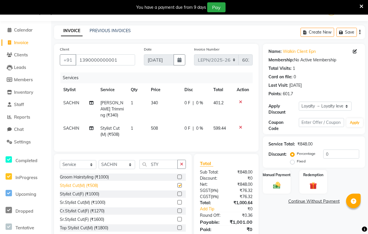
checkbox input "false"
click at [158, 122] on td "508" at bounding box center [165, 131] width 34 height 19
select select "90361"
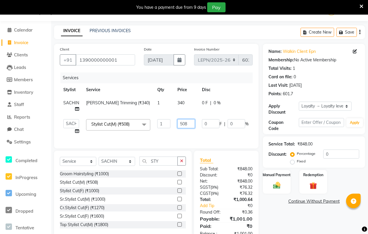
click at [191, 121] on input "508" at bounding box center [185, 123] width 17 height 9
type input "5"
type input "424"
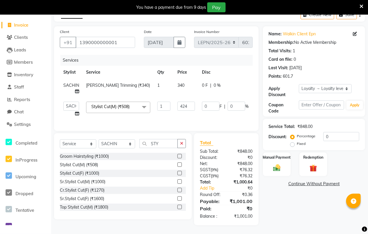
click at [211, 113] on tr "AMAN Aman_Asst Baljeet_MKP [PERSON_NAME] Bobby_Mgr Counter Sales Jassi_Beauty K…" at bounding box center [175, 109] width 231 height 22
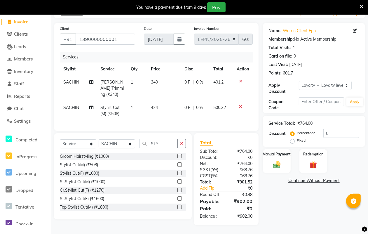
scroll to position [34, 0]
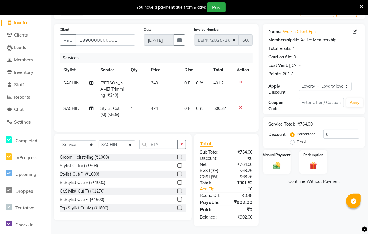
click at [157, 81] on span "340" at bounding box center [154, 82] width 7 height 5
select select "90361"
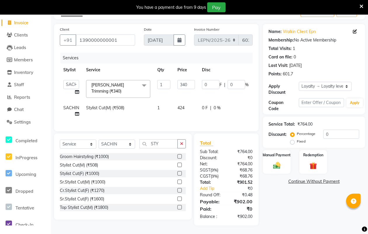
scroll to position [37, 0]
click at [192, 82] on input "340" at bounding box center [185, 84] width 17 height 9
type input "300"
click at [193, 101] on tr "SACHIN Stylist Cut(M) (₹508) 1 424 0 F | 0 % 500.32" at bounding box center [175, 110] width 231 height 19
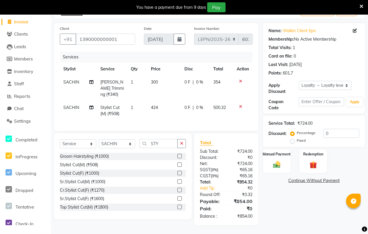
scroll to position [34, 0]
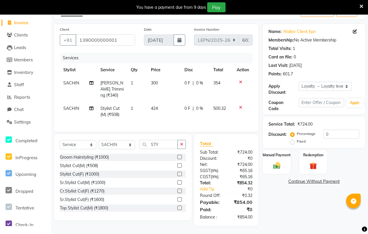
click at [159, 102] on td "424" at bounding box center [165, 111] width 34 height 19
select select "90361"
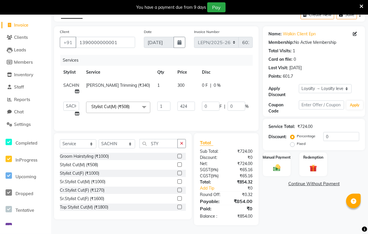
scroll to position [37, 0]
click at [190, 101] on input "424" at bounding box center [185, 105] width 17 height 9
type input "420"
click at [206, 115] on div "Services Stylist Service Qty Price Disc Total Action [PERSON_NAME] Trimming (₹3…" at bounding box center [156, 90] width 193 height 70
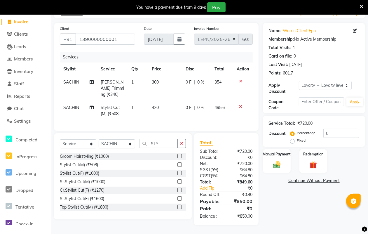
scroll to position [34, 0]
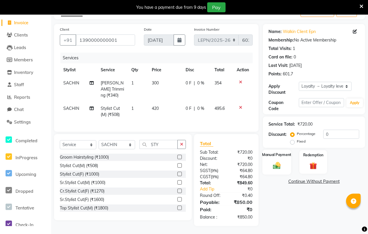
click at [276, 164] on img at bounding box center [276, 165] width 13 height 9
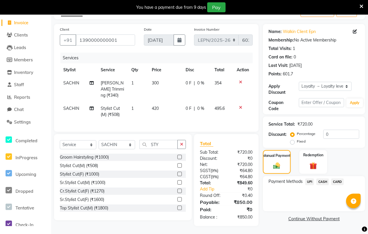
click at [308, 181] on span "UPI" at bounding box center [309, 181] width 9 height 7
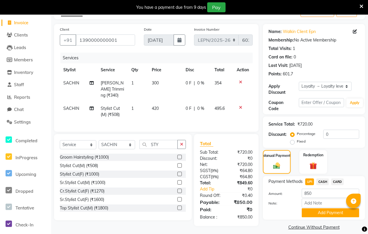
scroll to position [37, 0]
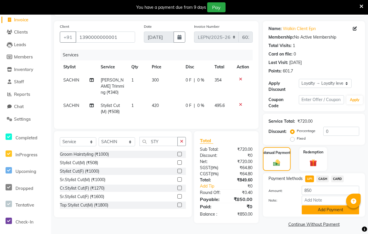
click at [311, 209] on button "Add Payment" at bounding box center [330, 209] width 57 height 9
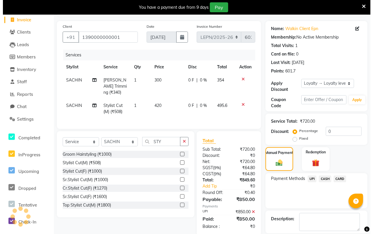
scroll to position [87, 0]
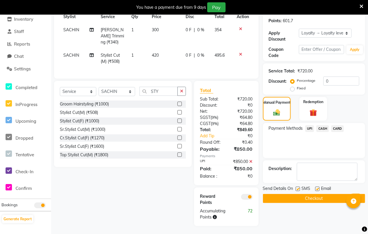
click at [245, 195] on span at bounding box center [247, 197] width 12 height 6
click at [253, 197] on input "checkbox" at bounding box center [253, 197] width 0 height 0
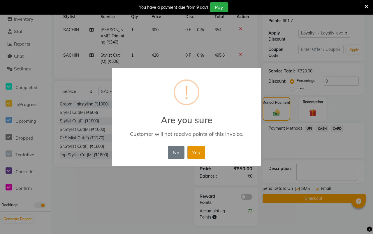
click at [198, 151] on button "Yes" at bounding box center [196, 152] width 18 height 13
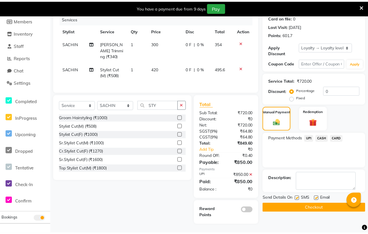
scroll to position [73, 0]
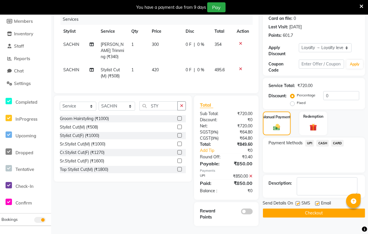
click at [297, 212] on button "Checkout" at bounding box center [314, 212] width 102 height 9
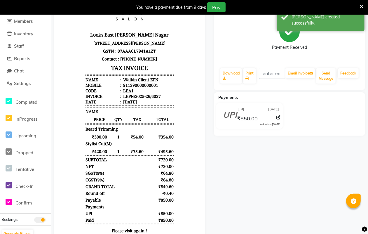
select select "service"
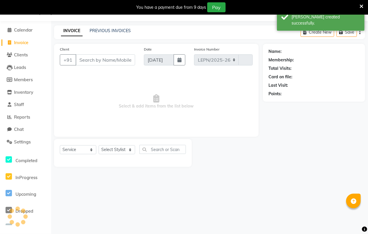
select select "8940"
type input "6028"
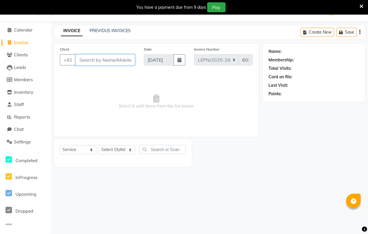
click at [98, 59] on input "Client" at bounding box center [105, 59] width 59 height 11
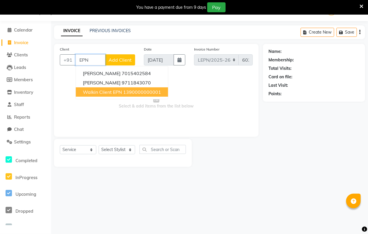
click at [93, 94] on span "Walkin Client EPN" at bounding box center [102, 92] width 39 height 6
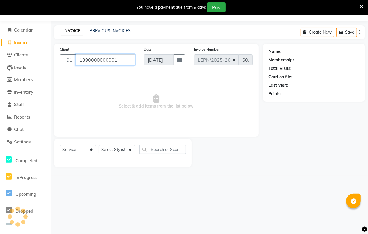
type input "1390000000001"
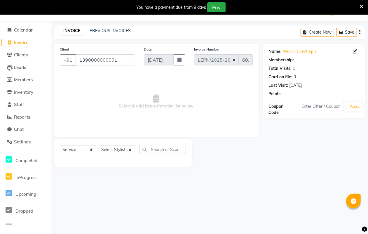
select select "1: Object"
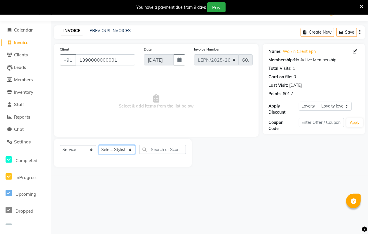
click at [129, 149] on select "Select Stylist AMAN Aman_Asst Baljeet_MKP [PERSON_NAME] Bobby_Mgr Counter Sales…" at bounding box center [117, 149] width 36 height 9
select select "90365"
click at [99, 145] on select "Select Stylist AMAN Aman_Asst Baljeet_MKP [PERSON_NAME] Bobby_Mgr Counter Sales…" at bounding box center [117, 149] width 36 height 9
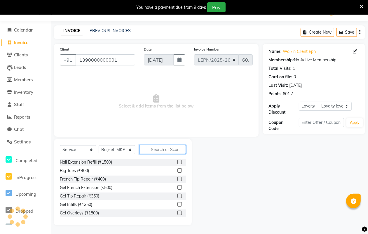
click at [148, 149] on input "text" at bounding box center [162, 149] width 46 height 9
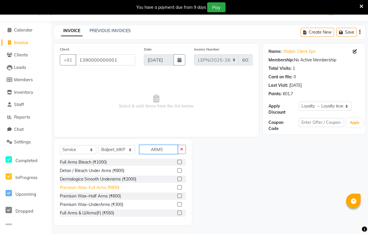
type input "ARMS"
click at [103, 188] on div "Premium Wax~Full Arms (₹800)" at bounding box center [89, 187] width 59 height 6
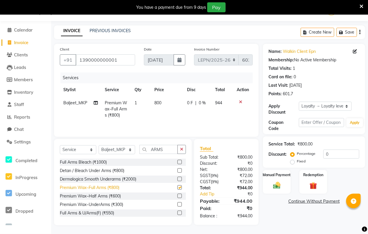
checkbox input "false"
click at [161, 103] on span "800" at bounding box center [157, 102] width 7 height 5
select select "90365"
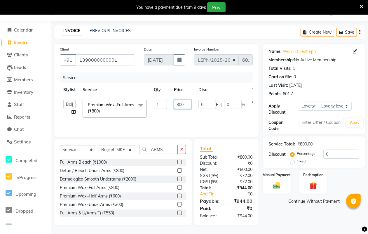
click at [183, 103] on input "800" at bounding box center [182, 104] width 17 height 9
type input "8"
type input "600"
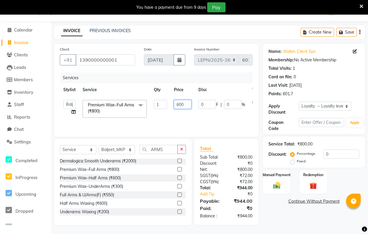
scroll to position [14, 0]
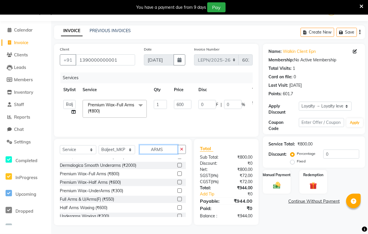
click at [163, 147] on input "ARMS" at bounding box center [158, 149] width 38 height 9
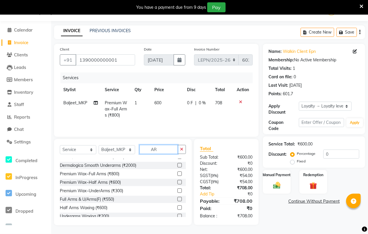
type input "A"
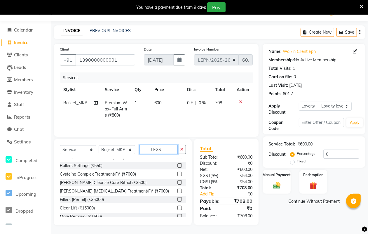
scroll to position [1, 0]
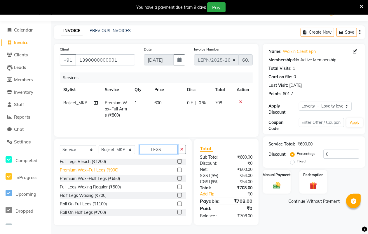
type input "LEGS"
click at [107, 170] on div "Premium Wax~Full Legs (₹900)" at bounding box center [89, 170] width 59 height 6
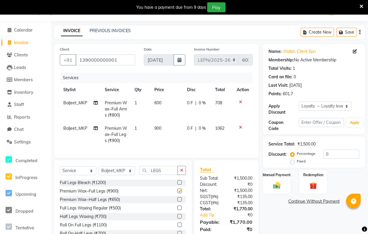
checkbox input "false"
click at [162, 127] on td "900" at bounding box center [167, 134] width 33 height 25
select select "90365"
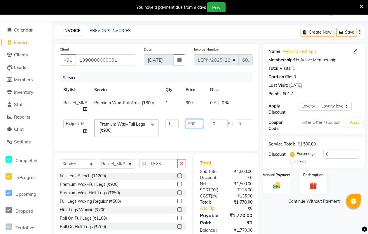
click at [198, 121] on input "900" at bounding box center [193, 123] width 17 height 9
type input "9"
type input "700"
click at [341, 153] on input "0" at bounding box center [341, 153] width 36 height 9
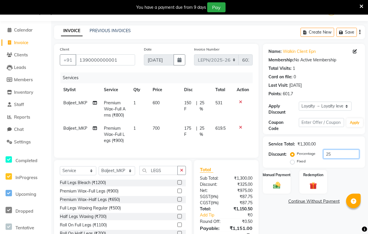
type input "25"
click at [225, 187] on div "Discount:" at bounding box center [210, 184] width 31 height 6
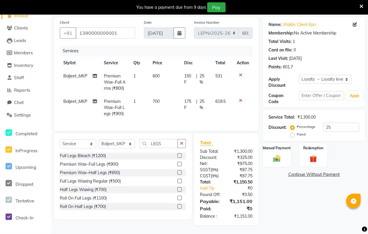
click at [216, 110] on td "619.5" at bounding box center [223, 107] width 22 height 25
select select "90365"
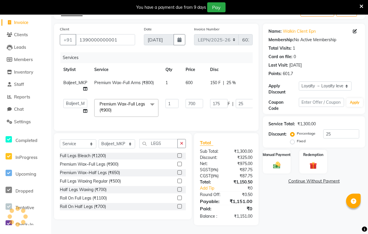
scroll to position [40, 0]
click at [340, 130] on input "25" at bounding box center [341, 133] width 36 height 9
click at [276, 161] on img at bounding box center [276, 164] width 13 height 9
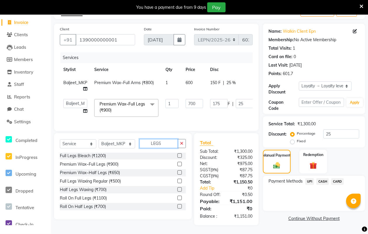
click at [166, 142] on input "LEGS" at bounding box center [158, 143] width 38 height 9
type input "L"
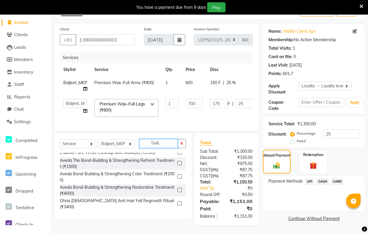
scroll to position [0, 0]
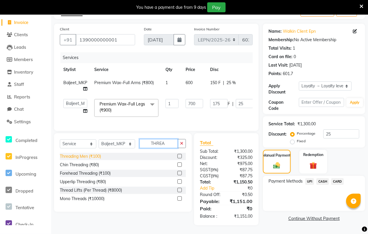
type input "THREA"
click at [96, 156] on div "Threading Men (₹100)" at bounding box center [80, 156] width 41 height 6
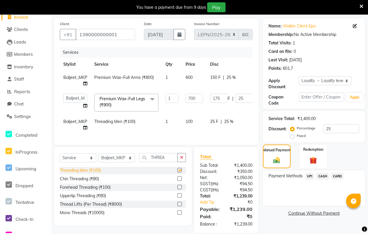
checkbox input "false"
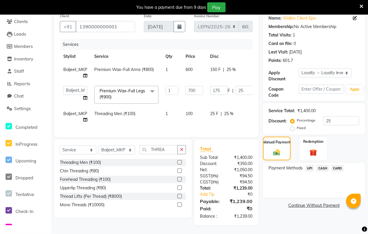
click at [194, 107] on td "100" at bounding box center [194, 116] width 24 height 19
select select "90365"
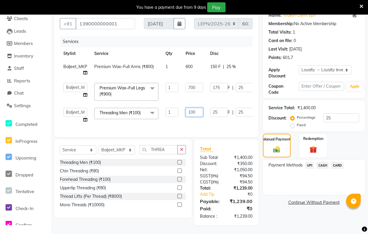
click at [198, 110] on input "100" at bounding box center [193, 112] width 17 height 9
type input "150"
click at [228, 125] on div "Services Stylist Service Qty Price Disc Total Action Baljeet_MKP Premium Wax~Fu…" at bounding box center [156, 83] width 193 height 95
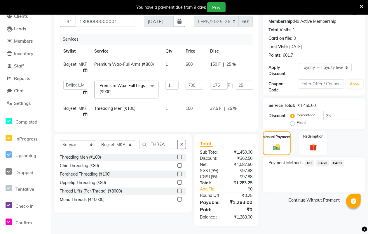
click at [196, 107] on td "150" at bounding box center [194, 111] width 24 height 19
select select "90365"
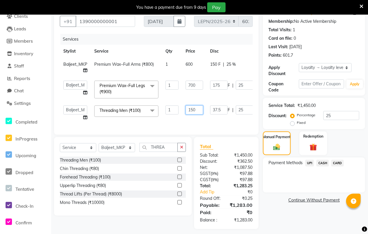
click at [194, 108] on input "150" at bounding box center [193, 109] width 17 height 9
click at [198, 108] on input "150" at bounding box center [193, 109] width 17 height 9
type input "130"
click at [222, 124] on div "Services Stylist Service Qty Price Disc Total Action Baljeet_MKP Premium Wax~Fu…" at bounding box center [156, 81] width 193 height 95
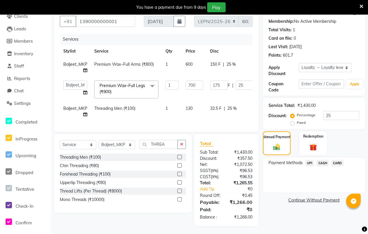
click at [193, 107] on td "130" at bounding box center [194, 111] width 24 height 19
select select "90365"
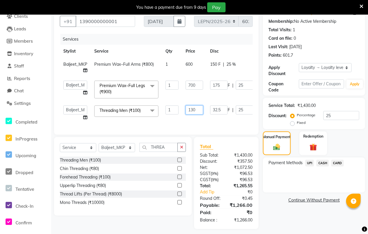
click at [199, 110] on input "130" at bounding box center [193, 109] width 17 height 9
type input "127"
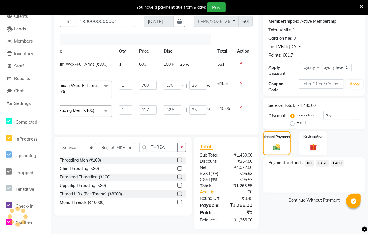
click at [229, 116] on td "115.05" at bounding box center [224, 113] width 20 height 22
select select "90365"
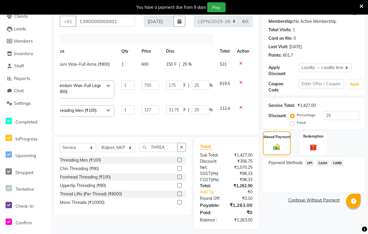
scroll to position [62, 0]
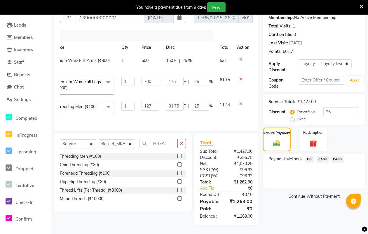
click at [201, 108] on td "31.75 F | 25 %" at bounding box center [189, 109] width 54 height 22
click at [179, 101] on input "31.75" at bounding box center [174, 105] width 17 height 9
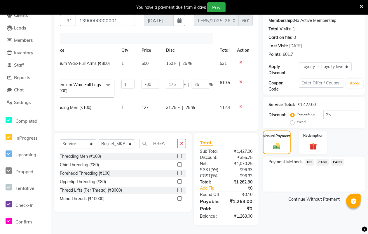
scroll to position [59, 0]
click at [153, 101] on td "127" at bounding box center [150, 110] width 24 height 19
select select "90365"
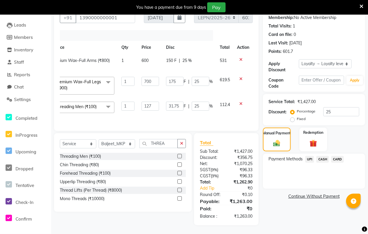
scroll to position [62, 0]
type input "124"
click at [173, 109] on td "31.75 F | 25 %" at bounding box center [189, 109] width 54 height 22
select select "90365"
click at [151, 101] on input "124" at bounding box center [149, 105] width 17 height 9
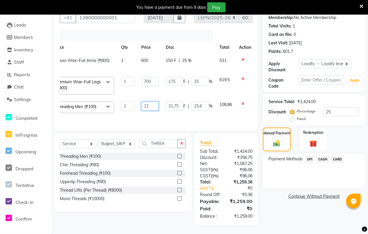
type input "125"
click at [161, 115] on div "Services Stylist Service Qty Price Disc Total Action Baljeet_MKP Premium Wax~Fu…" at bounding box center [156, 77] width 193 height 95
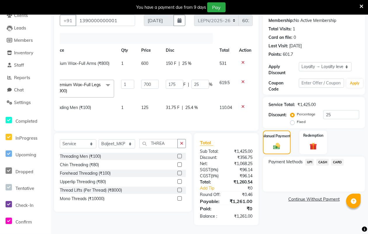
scroll to position [59, 0]
click at [149, 101] on td "125" at bounding box center [150, 110] width 24 height 19
select select "90365"
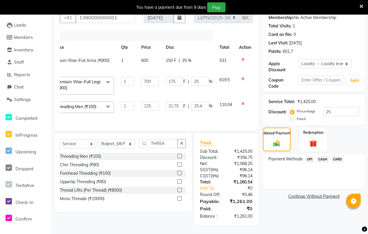
scroll to position [62, 0]
click at [308, 156] on span "UPI" at bounding box center [309, 159] width 9 height 7
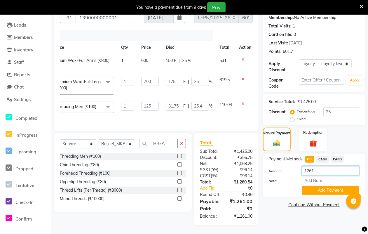
click at [317, 166] on input "1261" at bounding box center [330, 170] width 57 height 9
click at [314, 185] on button "Add Payment" at bounding box center [330, 189] width 57 height 9
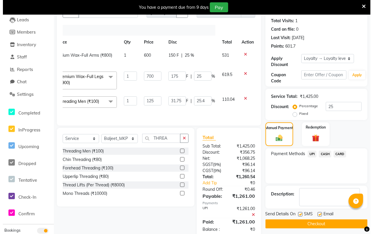
scroll to position [127, 0]
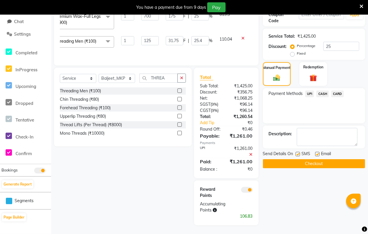
click at [243, 189] on span at bounding box center [247, 190] width 12 height 6
click at [253, 190] on input "checkbox" at bounding box center [253, 190] width 0 height 0
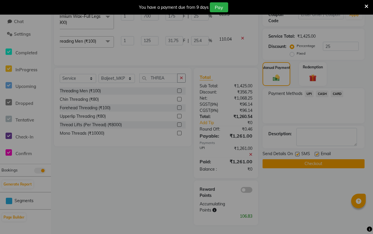
scroll to position [0, 43]
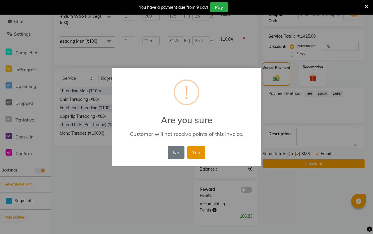
click at [199, 150] on button "Yes" at bounding box center [196, 152] width 18 height 13
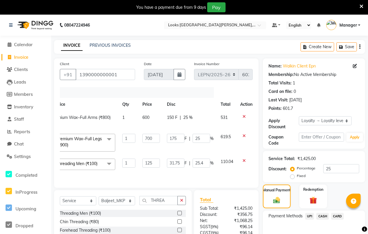
scroll to position [34, 0]
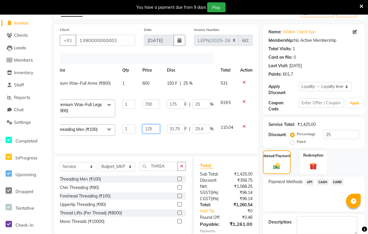
click at [157, 129] on input "125" at bounding box center [150, 128] width 17 height 9
type input "125.5"
click at [167, 139] on td "31.75 F | 25.4 %" at bounding box center [190, 132] width 54 height 22
select select "90365"
click at [155, 129] on input "125.5" at bounding box center [150, 128] width 17 height 9
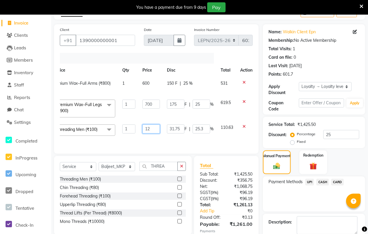
type input "124"
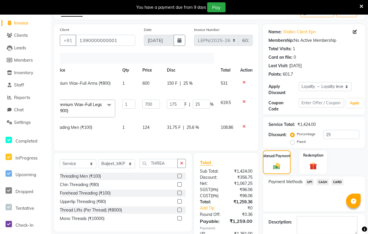
click at [200, 139] on td "31.75 F | 25.6 %" at bounding box center [190, 130] width 54 height 19
select select "90365"
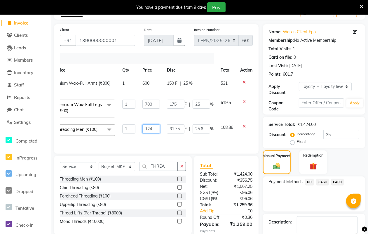
click at [155, 129] on input "124" at bounding box center [150, 128] width 17 height 9
type input "124.5"
click at [216, 140] on div "Services Stylist Service Qty Price Disc Total Action Baljeet_MKP Premium Wax~Fu…" at bounding box center [156, 100] width 193 height 95
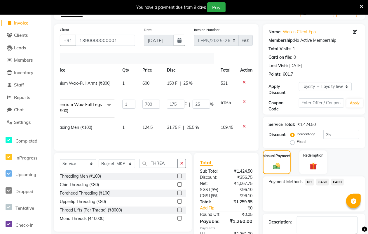
scroll to position [109, 0]
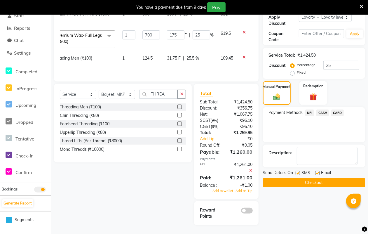
click at [309, 109] on span "UPI" at bounding box center [309, 112] width 9 height 7
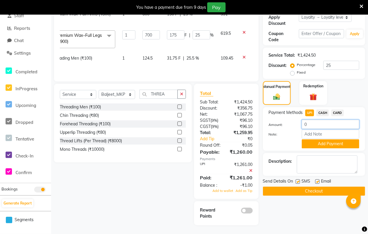
click at [315, 120] on input "0" at bounding box center [330, 124] width 57 height 9
type input "0"
type input "1260"
click at [320, 139] on button "Add Payment" at bounding box center [330, 143] width 57 height 9
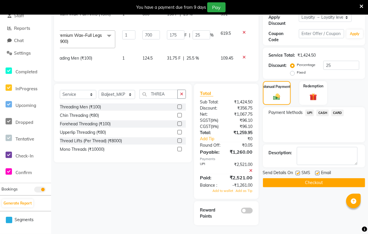
click at [310, 178] on button "Checkout" at bounding box center [314, 182] width 102 height 9
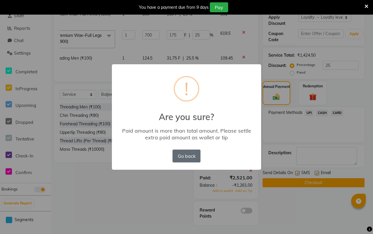
click at [191, 153] on button "Go back" at bounding box center [187, 155] width 28 height 13
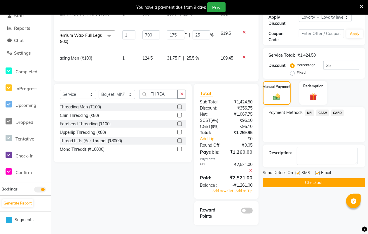
click at [251, 170] on icon at bounding box center [250, 170] width 3 height 4
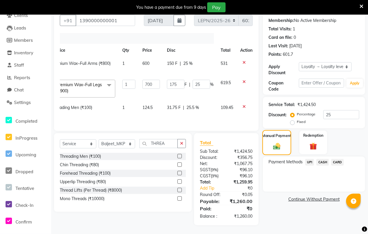
click at [268, 139] on div "Manual Payment" at bounding box center [276, 142] width 29 height 25
click at [309, 159] on span "UPI" at bounding box center [309, 162] width 9 height 7
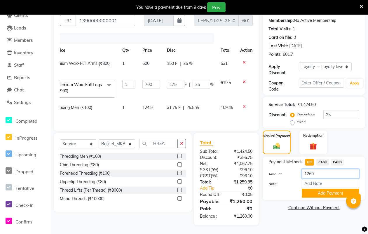
click at [319, 169] on input "1260" at bounding box center [330, 173] width 57 height 9
click at [320, 188] on button "Add Payment" at bounding box center [330, 192] width 57 height 9
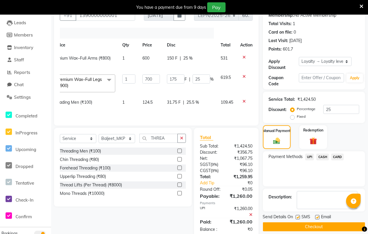
scroll to position [104, 0]
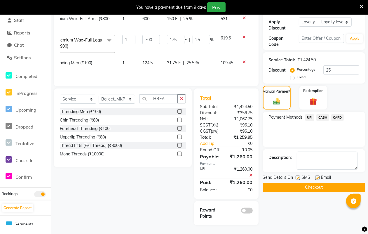
click at [310, 183] on button "Checkout" at bounding box center [314, 187] width 102 height 9
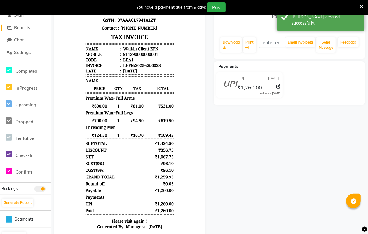
select select "service"
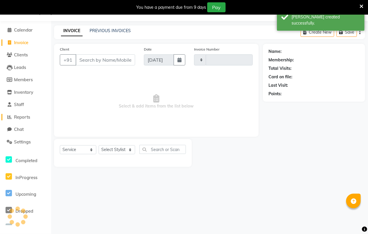
type input "6029"
select select "8940"
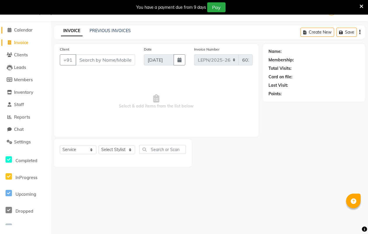
click at [12, 29] on span at bounding box center [9, 30] width 9 height 7
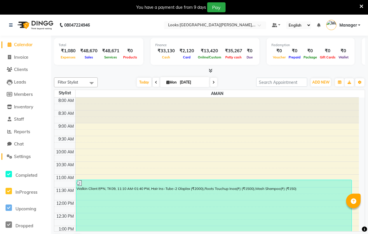
click at [18, 157] on span "Settings" at bounding box center [22, 156] width 17 height 6
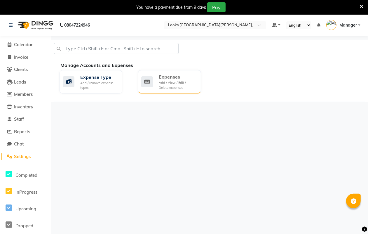
click at [171, 83] on div "Add / View / Edit / Delete expenses" at bounding box center [177, 85] width 37 height 10
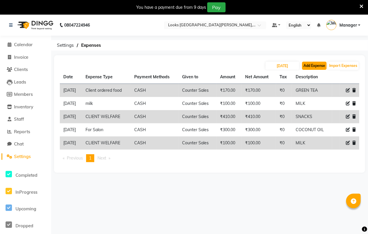
click at [315, 67] on button "Add Expense" at bounding box center [314, 66] width 24 height 8
select select "1"
select select "8115"
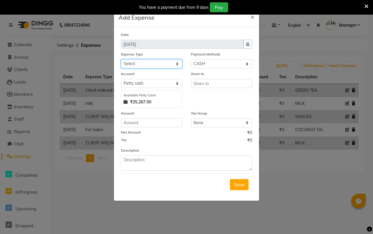
click at [177, 62] on select "Select Bank Deposit Blinkit Cash Handover CLIENT Client ordered food Client Ref…" at bounding box center [151, 63] width 61 height 9
select select "23750"
click at [121, 59] on select "Select Bank Deposit Blinkit Cash Handover CLIENT Client ordered food Client Ref…" at bounding box center [151, 63] width 61 height 9
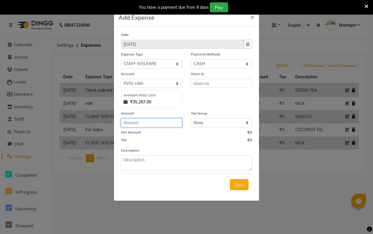
click at [155, 121] on input "number" at bounding box center [151, 122] width 61 height 9
type input "100"
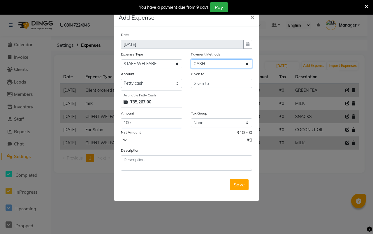
click at [249, 61] on select "Select Prepaid UPI Gift Card Voucher Points CASH Wallet Package CARD" at bounding box center [221, 63] width 61 height 9
click at [191, 59] on select "Select Prepaid UPI Gift Card Voucher Points CASH Wallet Package CARD" at bounding box center [221, 63] width 61 height 9
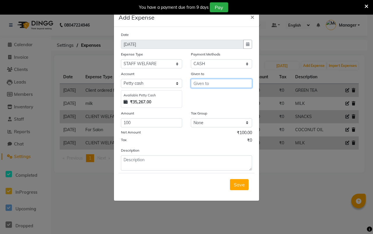
click at [217, 83] on input "text" at bounding box center [221, 83] width 61 height 9
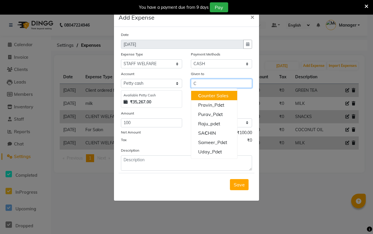
click at [227, 96] on ngb-highlight "C ounter Sales" at bounding box center [213, 95] width 30 height 6
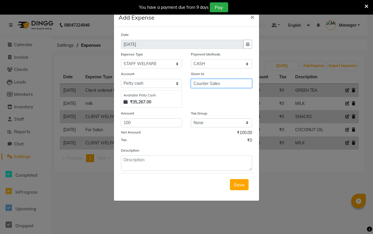
type input "Counter Sales"
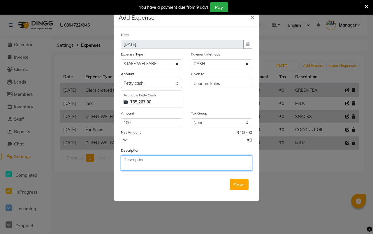
click at [142, 161] on textarea at bounding box center [186, 162] width 131 height 15
type textarea "MILK"
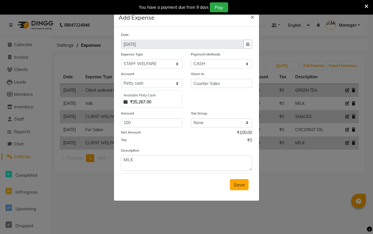
click at [237, 185] on span "Save" at bounding box center [239, 184] width 11 height 6
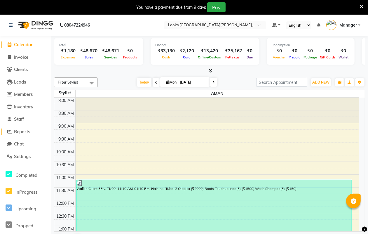
click at [25, 129] on span "Reports" at bounding box center [22, 132] width 16 height 6
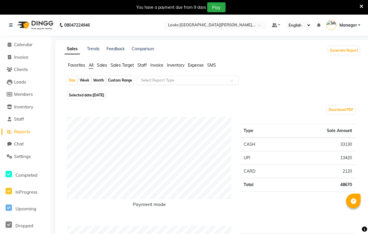
click at [234, 82] on span at bounding box center [233, 82] width 7 height 6
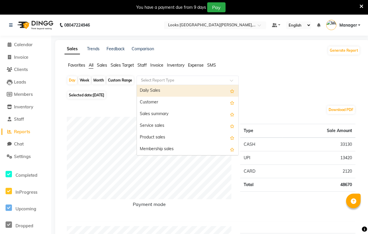
click at [232, 79] on div at bounding box center [187, 80] width 101 height 6
click at [232, 79] on span at bounding box center [233, 82] width 7 height 6
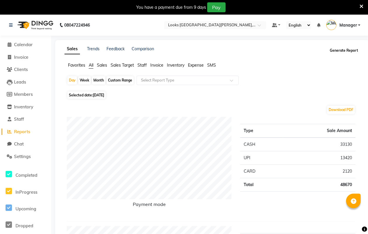
click at [342, 50] on button "Generate Report" at bounding box center [343, 50] width 31 height 8
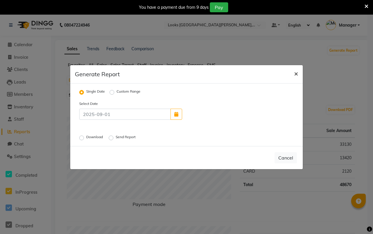
click at [296, 73] on span "×" at bounding box center [296, 73] width 4 height 9
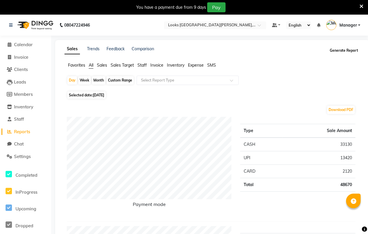
click at [346, 50] on button "Generate Report" at bounding box center [343, 50] width 31 height 8
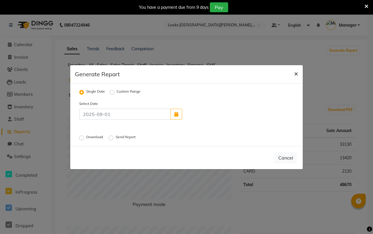
click at [297, 72] on span "×" at bounding box center [296, 73] width 4 height 9
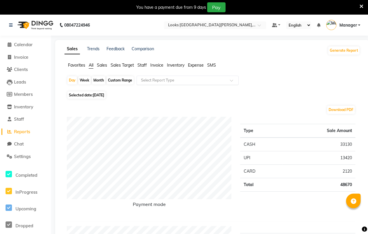
click at [230, 81] on span at bounding box center [233, 82] width 7 height 6
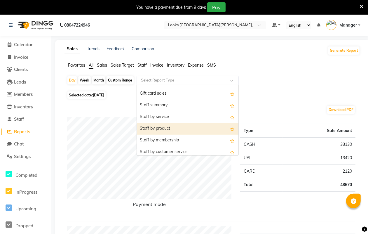
scroll to position [87, 0]
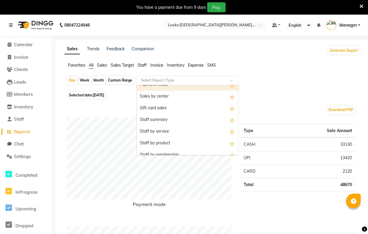
click at [166, 78] on input "text" at bounding box center [182, 80] width 84 height 6
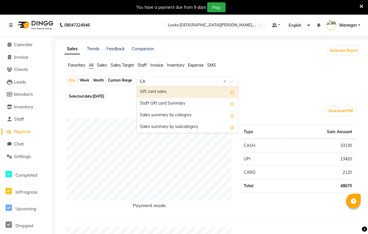
scroll to position [0, 0]
type input "C"
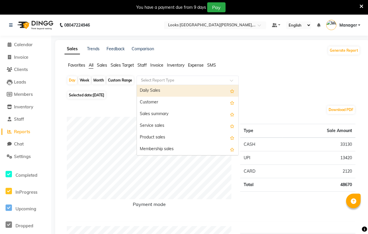
click at [307, 79] on div "Day Week Month Custom Range Select Report Type Daily Sales Customer Sales summa…" at bounding box center [212, 83] width 291 height 14
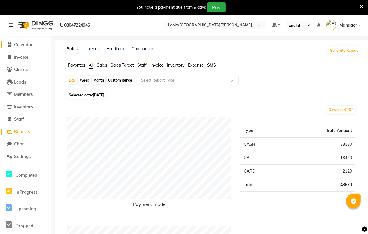
click at [22, 43] on span "Calendar" at bounding box center [23, 45] width 19 height 6
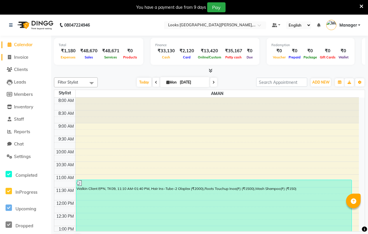
click at [18, 57] on span "Invoice" at bounding box center [21, 57] width 14 height 6
select select "service"
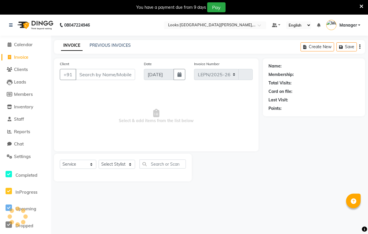
select select "8940"
type input "6029"
click at [85, 73] on input "Client" at bounding box center [105, 74] width 59 height 11
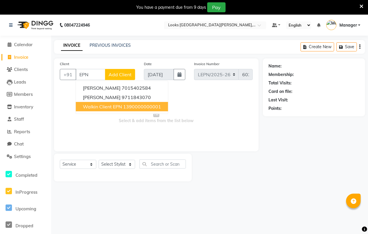
click at [114, 105] on span "Walkin Client EPN" at bounding box center [102, 107] width 39 height 6
type input "1390000000001"
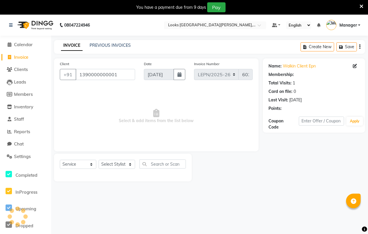
select select "1: Object"
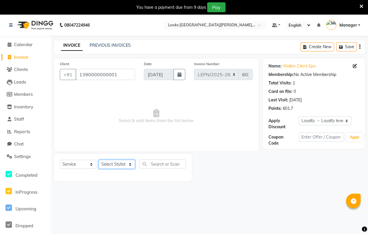
click at [130, 163] on select "Select Stylist AMAN Aman_Asst Baljeet_MKP [PERSON_NAME] Bobby_Mgr Counter Sales…" at bounding box center [117, 164] width 36 height 9
select select "90366"
click at [99, 160] on select "Select Stylist AMAN Aman_Asst Baljeet_MKP [PERSON_NAME] Bobby_Mgr Counter Sales…" at bounding box center [117, 164] width 36 height 9
click at [160, 162] on input "text" at bounding box center [162, 163] width 46 height 9
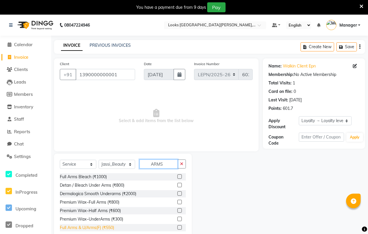
type input "ARMS"
click at [105, 226] on div "Full Arms & U/Arms(F) (₹550)" at bounding box center [87, 227] width 54 height 6
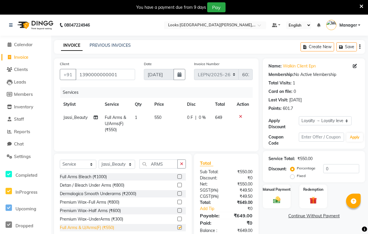
checkbox input "false"
click at [161, 116] on span "550" at bounding box center [157, 117] width 7 height 5
select select "90366"
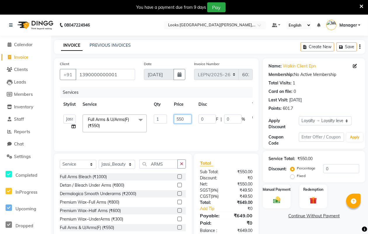
click at [186, 117] on input "550" at bounding box center [182, 118] width 17 height 9
type input "5"
type input "600"
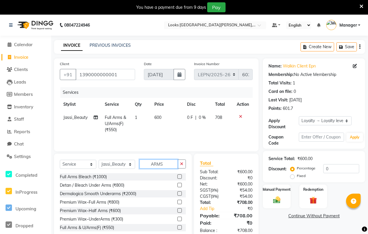
click at [166, 162] on input "ARMS" at bounding box center [158, 163] width 38 height 9
type input "A"
type input "LEGS"
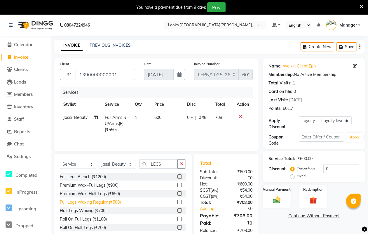
click at [77, 202] on div "Full Legs Waxing Regular (₹500)" at bounding box center [90, 202] width 61 height 6
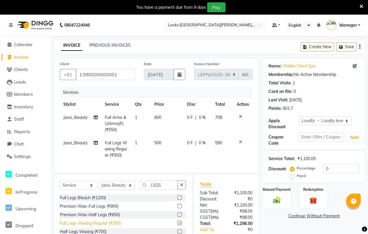
checkbox input "false"
click at [160, 142] on span "500" at bounding box center [157, 142] width 7 height 5
select select "90366"
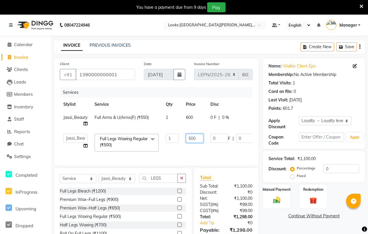
click at [202, 136] on input "500" at bounding box center [194, 138] width 17 height 9
type input "5"
type input "700"
click at [165, 180] on div "Select Service Product Membership Package Voucher Prepaid Gift Card Select Styl…" at bounding box center [123, 211] width 138 height 86
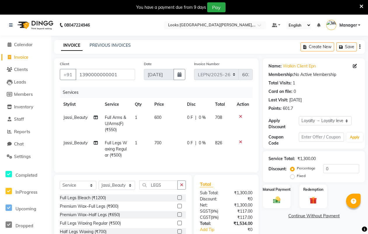
click at [164, 183] on div "Select Service Product Membership Package Voucher Prepaid Gift Card Select Styl…" at bounding box center [123, 217] width 138 height 86
click at [162, 189] on input "LEGS" at bounding box center [158, 184] width 38 height 9
type input "L"
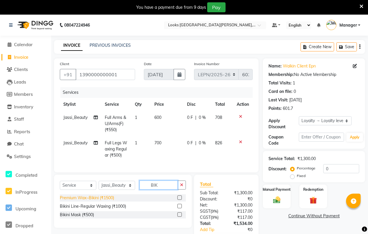
type input "BIK"
click at [101, 201] on div "Premium Wax~Bikini (₹1500)" at bounding box center [87, 197] width 54 height 6
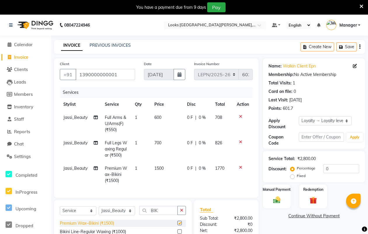
checkbox input "false"
click at [130, 214] on select "Select Stylist AMAN Aman_Asst Baljeet_MKP [PERSON_NAME] Bobby_Mgr Counter Sales…" at bounding box center [117, 210] width 36 height 9
select select "90367"
click at [99, 211] on select "Select Stylist AMAN Aman_Asst Baljeet_MKP [PERSON_NAME] Bobby_Mgr Counter Sales…" at bounding box center [117, 210] width 36 height 9
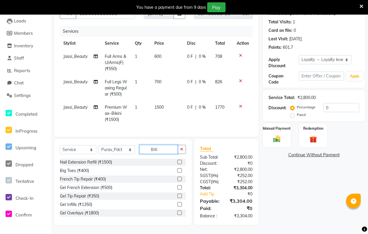
click at [161, 151] on input "BIK" at bounding box center [158, 149] width 38 height 9
type input "B"
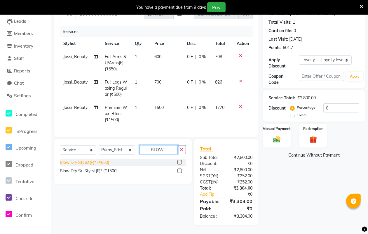
type input "BLOW"
click at [102, 165] on div "Blow Dry Stylist(F)* (₹650)" at bounding box center [84, 162] width 49 height 6
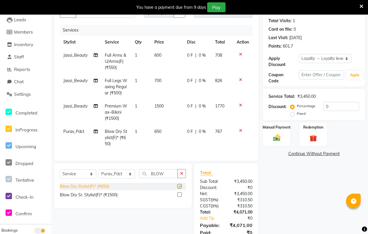
checkbox input "false"
click at [161, 130] on span "650" at bounding box center [157, 131] width 7 height 5
select select "90367"
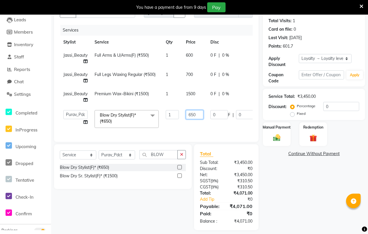
click at [201, 114] on input "650" at bounding box center [194, 114] width 17 height 9
type input "6"
type input "400"
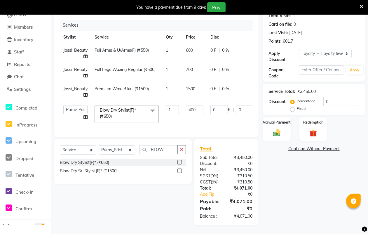
click at [190, 44] on tr "Jassi_Beauty Full Arms & U/Arms(F) (₹550) 1 600 0 F | 0 % 708" at bounding box center [178, 53] width 237 height 19
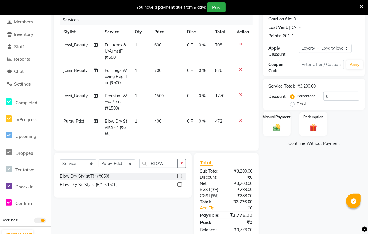
click at [163, 45] on td "600" at bounding box center [167, 50] width 32 height 25
select select "90366"
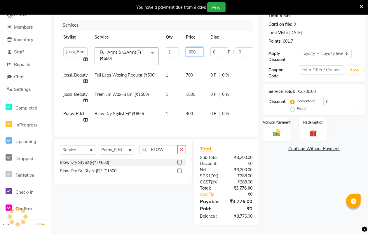
click at [200, 47] on input "600" at bounding box center [194, 51] width 17 height 9
type input "6"
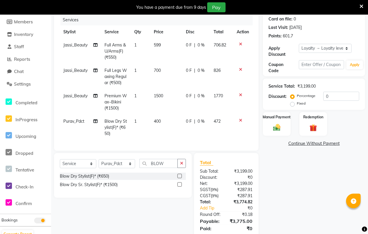
click at [194, 61] on tr "Jassi_Beauty Full Arms & U/Arms(F) (₹550) 1 599 0 F | 0 % 706.82" at bounding box center [156, 50] width 193 height 25
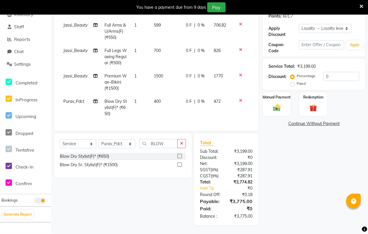
click at [162, 44] on td "599" at bounding box center [166, 31] width 32 height 25
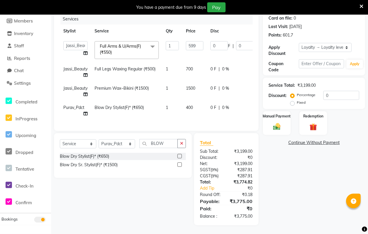
scroll to position [34, 0]
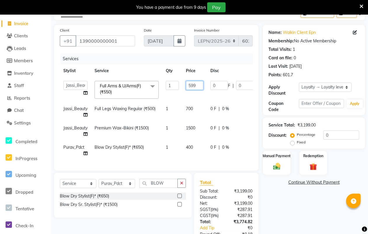
click at [198, 87] on input "599" at bounding box center [194, 85] width 17 height 9
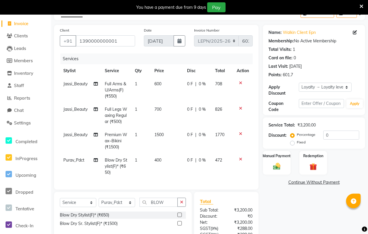
click at [196, 100] on tr "Jassi_Beauty Full Arms & U/Arms(F) (₹550) 1 600 0 F | 0 % 708" at bounding box center [156, 89] width 193 height 25
drag, startPoint x: 366, startPoint y: 150, endPoint x: 369, endPoint y: 186, distance: 36.6
click at [368, 186] on html "08047224946 Select Location × Looks [GEOGRAPHIC_DATA][PERSON_NAME], [GEOGRAPHIC…" at bounding box center [184, 83] width 368 height 234
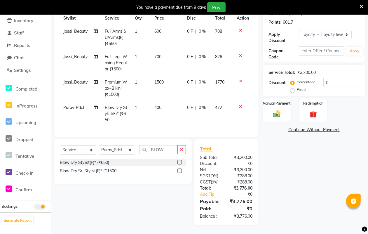
click at [160, 29] on span "600" at bounding box center [157, 31] width 7 height 5
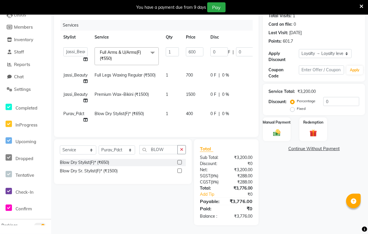
scroll to position [72, 0]
click at [197, 47] on input "600" at bounding box center [194, 51] width 17 height 9
click at [206, 122] on div "Services Stylist Service Qty Price Disc Total Action AMAN Aman_Asst Baljeet_MKP…" at bounding box center [156, 75] width 193 height 111
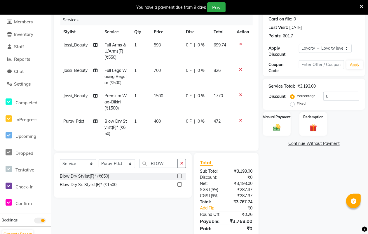
scroll to position [59, 0]
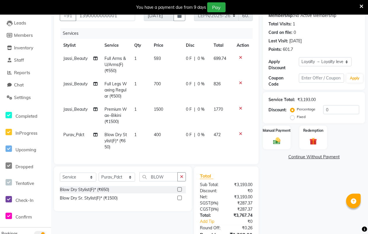
click at [161, 59] on td "593" at bounding box center [166, 64] width 32 height 25
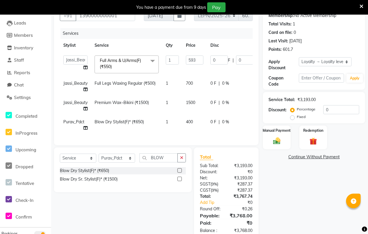
click at [161, 57] on td "Full Arms & U/Arms(F) (₹550) x Nail Extension Refill (₹1500) Big Toes (₹400) Fr…" at bounding box center [126, 64] width 71 height 25
click at [201, 60] on input "593" at bounding box center [194, 59] width 17 height 9
click at [200, 76] on tbody "AMAN Aman_Asst Baljeet_MKP [PERSON_NAME] Bobby_Mgr Counter Sales Jassi_Beauty K…" at bounding box center [179, 93] width 239 height 83
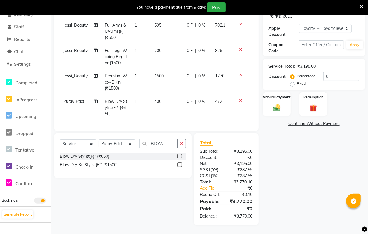
scroll to position [97, 0]
click at [278, 103] on img at bounding box center [276, 107] width 13 height 9
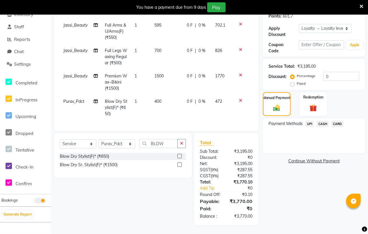
click at [337, 120] on span "CARD" at bounding box center [337, 123] width 13 height 7
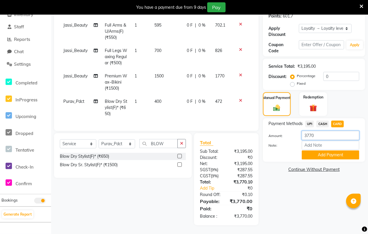
click at [320, 131] on input "3770" at bounding box center [330, 135] width 57 height 9
click at [328, 150] on button "Add Payment" at bounding box center [330, 154] width 57 height 9
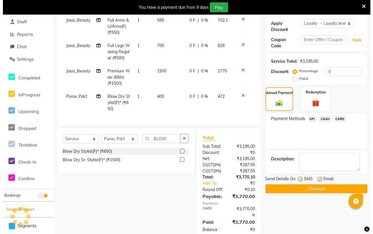
scroll to position [162, 0]
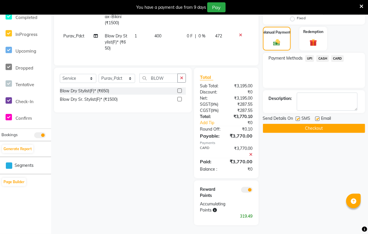
click at [246, 190] on span at bounding box center [247, 190] width 12 height 6
click at [253, 190] on input "checkbox" at bounding box center [253, 190] width 0 height 0
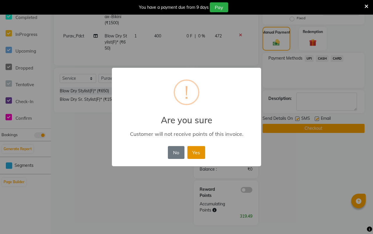
click at [197, 151] on button "Yes" at bounding box center [196, 152] width 18 height 13
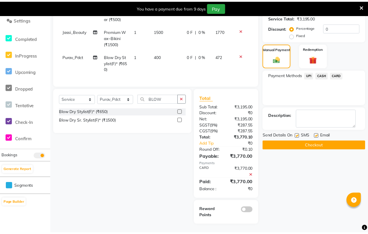
scroll to position [142, 0]
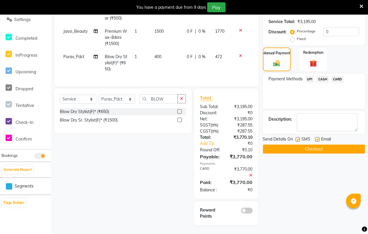
click at [312, 145] on button "Checkout" at bounding box center [314, 148] width 102 height 9
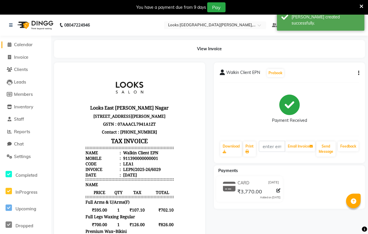
click at [18, 43] on span "Calendar" at bounding box center [23, 45] width 19 height 6
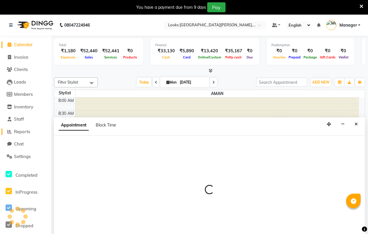
scroll to position [15, 0]
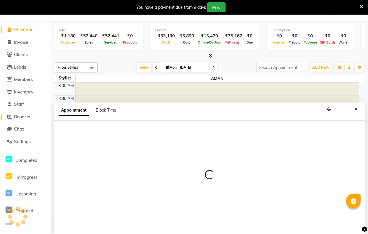
click at [24, 116] on span "Reports" at bounding box center [22, 117] width 16 height 6
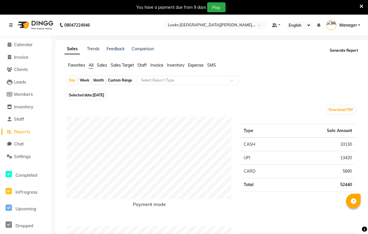
click at [336, 50] on button "Generate Report" at bounding box center [343, 50] width 31 height 8
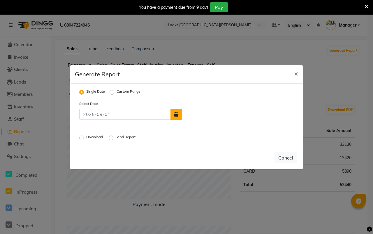
click at [174, 115] on icon "button" at bounding box center [176, 114] width 4 height 5
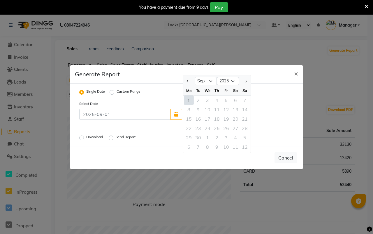
click at [190, 99] on div "1" at bounding box center [188, 99] width 9 height 9
click at [295, 70] on span "×" at bounding box center [296, 73] width 4 height 9
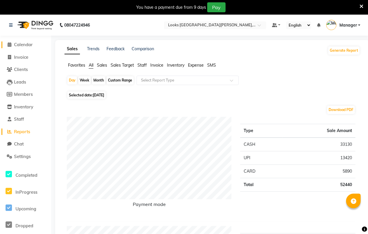
click at [25, 45] on span "Calendar" at bounding box center [23, 45] width 19 height 6
click at [22, 154] on span "Settings" at bounding box center [22, 156] width 17 height 6
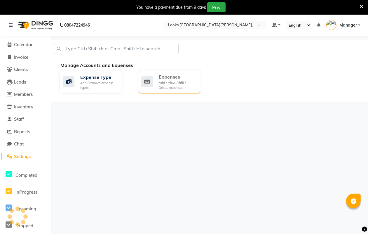
click at [178, 79] on div "Expenses" at bounding box center [177, 76] width 37 height 7
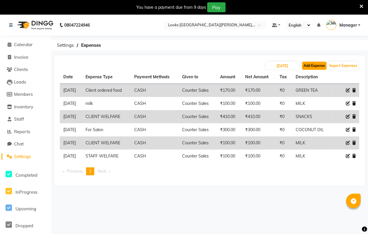
click at [310, 66] on button "Add Expense" at bounding box center [314, 66] width 24 height 8
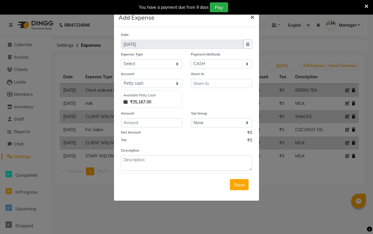
click at [251, 15] on span "×" at bounding box center [252, 16] width 4 height 9
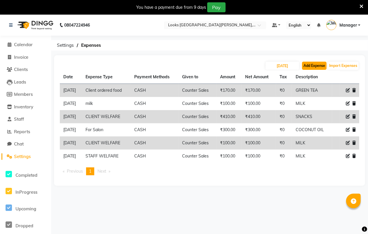
click at [317, 66] on button "Add Expense" at bounding box center [314, 66] width 24 height 8
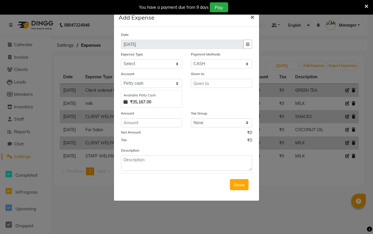
click at [251, 17] on span "×" at bounding box center [252, 16] width 4 height 9
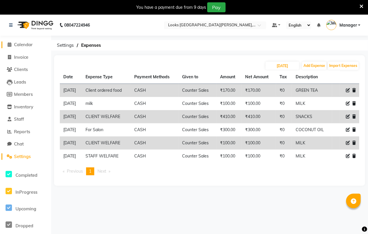
click at [14, 44] on span "Calendar" at bounding box center [23, 45] width 19 height 6
